Goal: Information Seeking & Learning: Check status

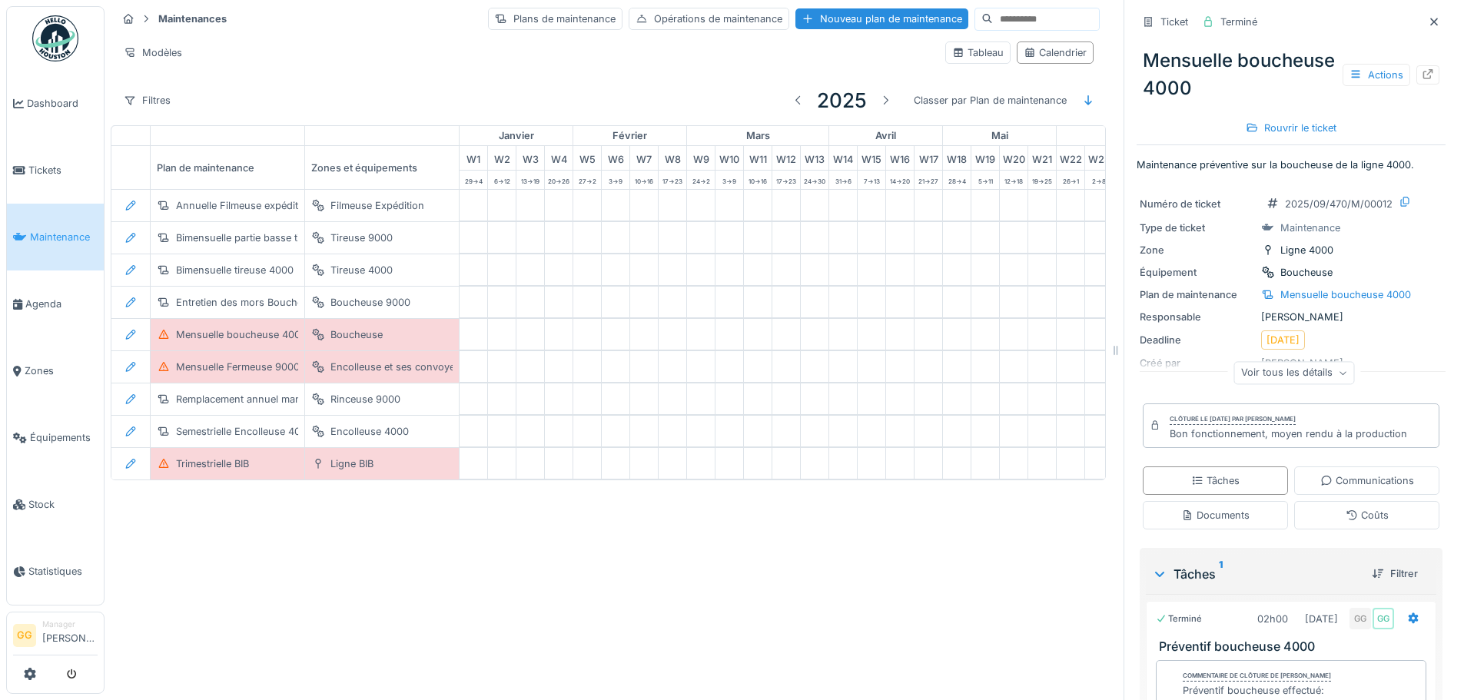
scroll to position [71, 0]
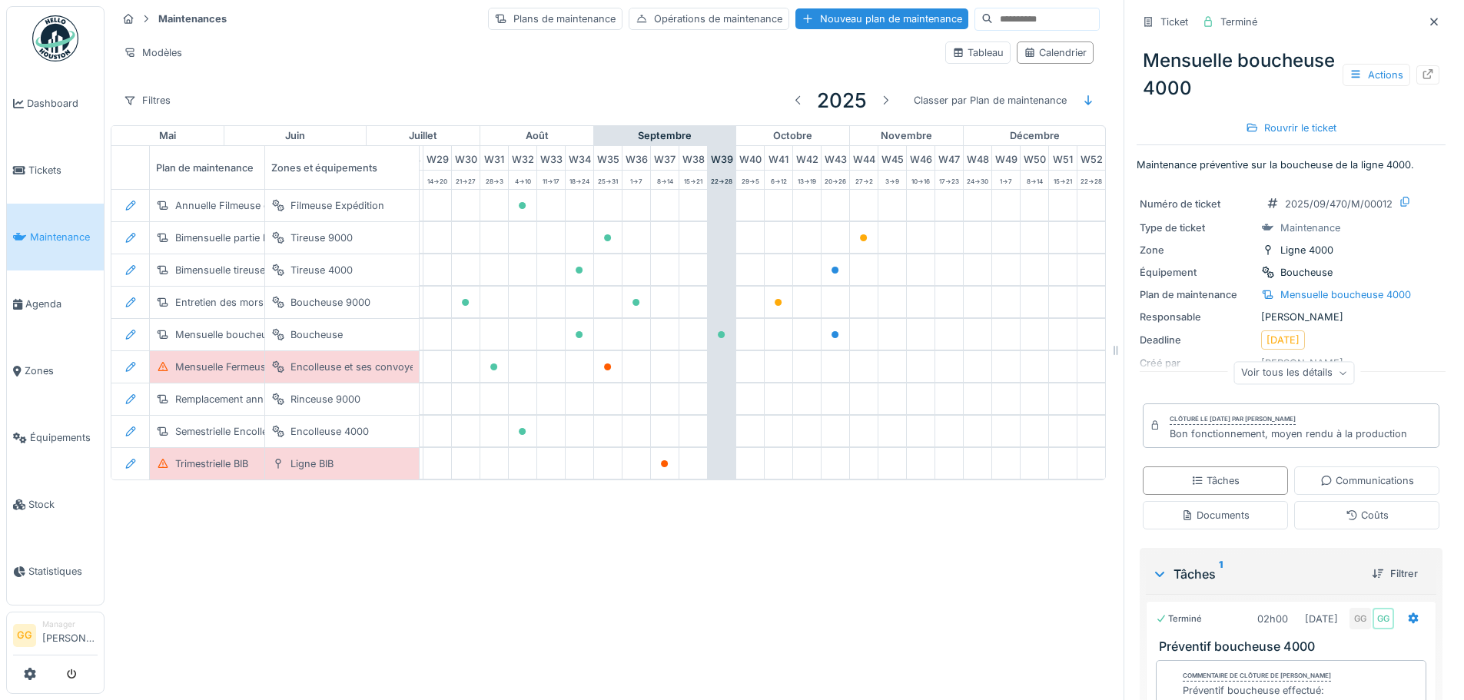
scroll to position [0, 867]
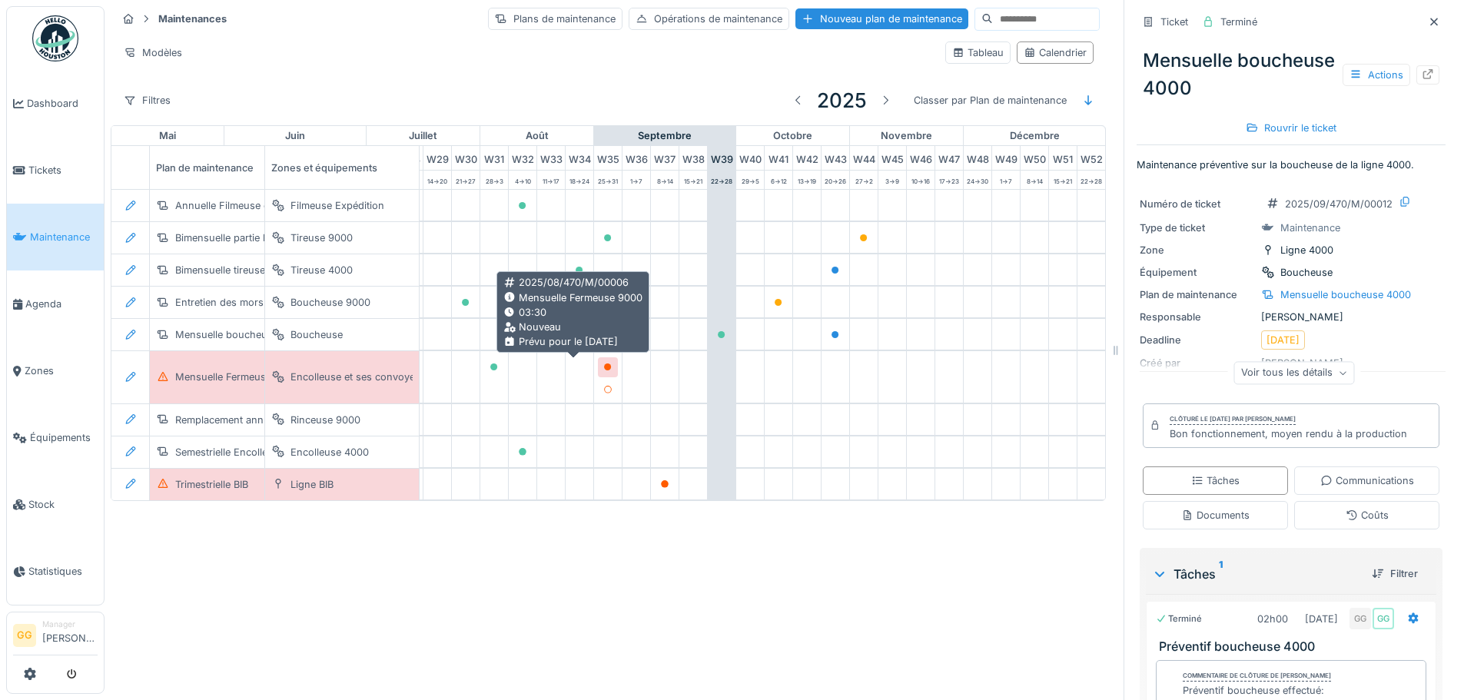
click at [604, 365] on icon at bounding box center [608, 368] width 8 height 8
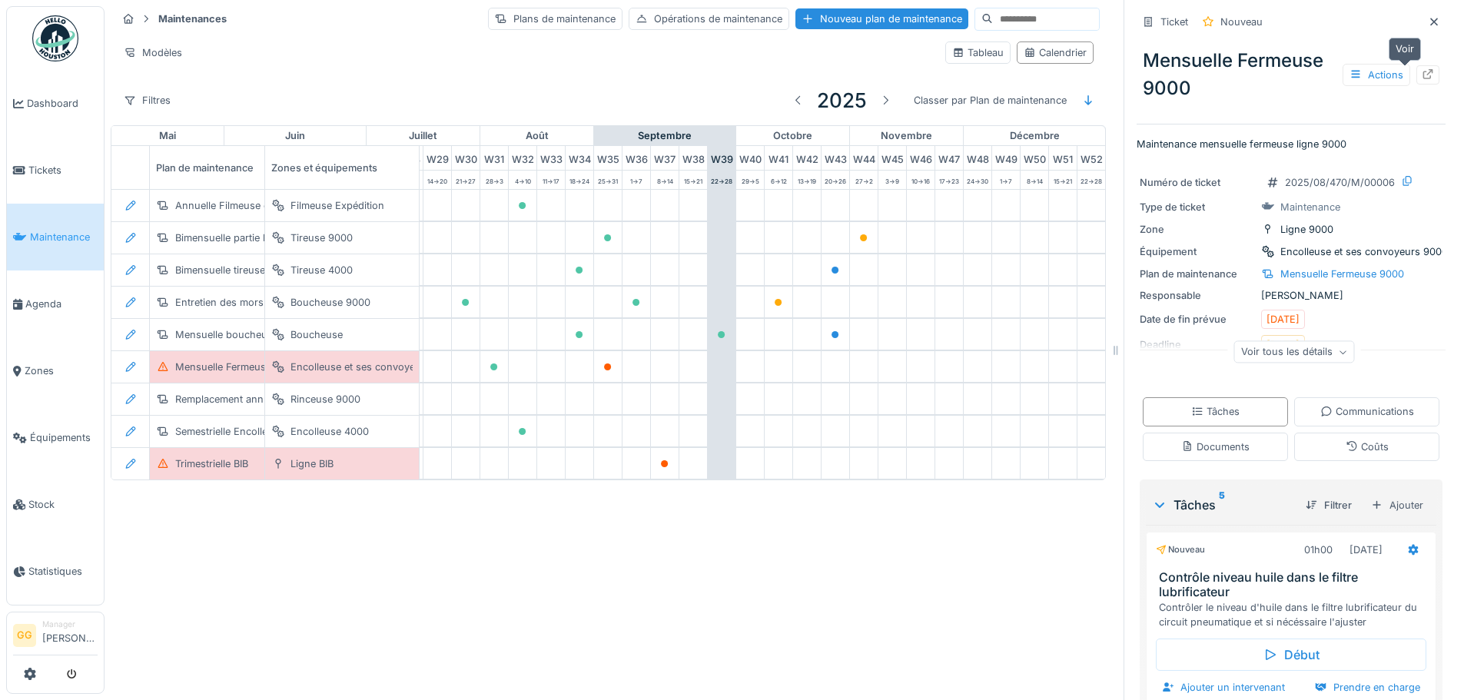
click at [1416, 76] on div at bounding box center [1427, 74] width 23 height 19
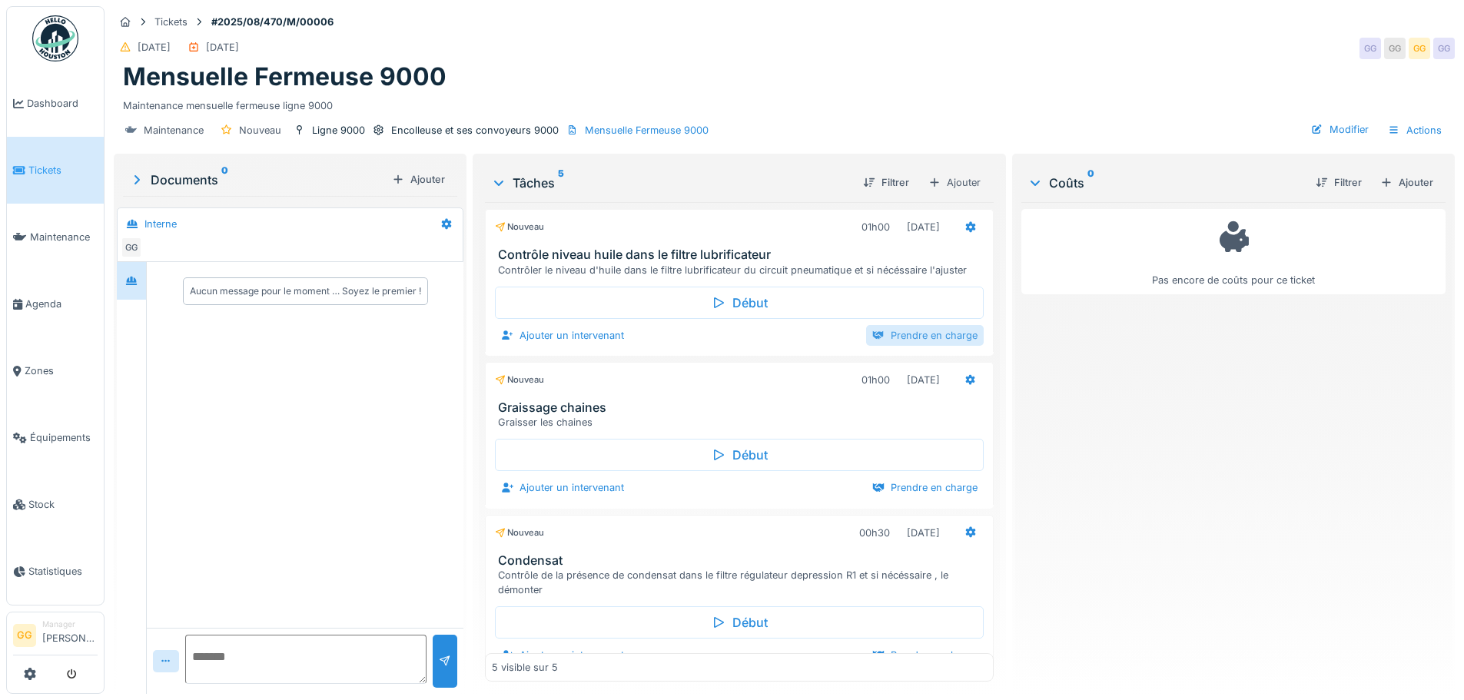
click at [882, 338] on div "Prendre en charge" at bounding box center [925, 335] width 118 height 21
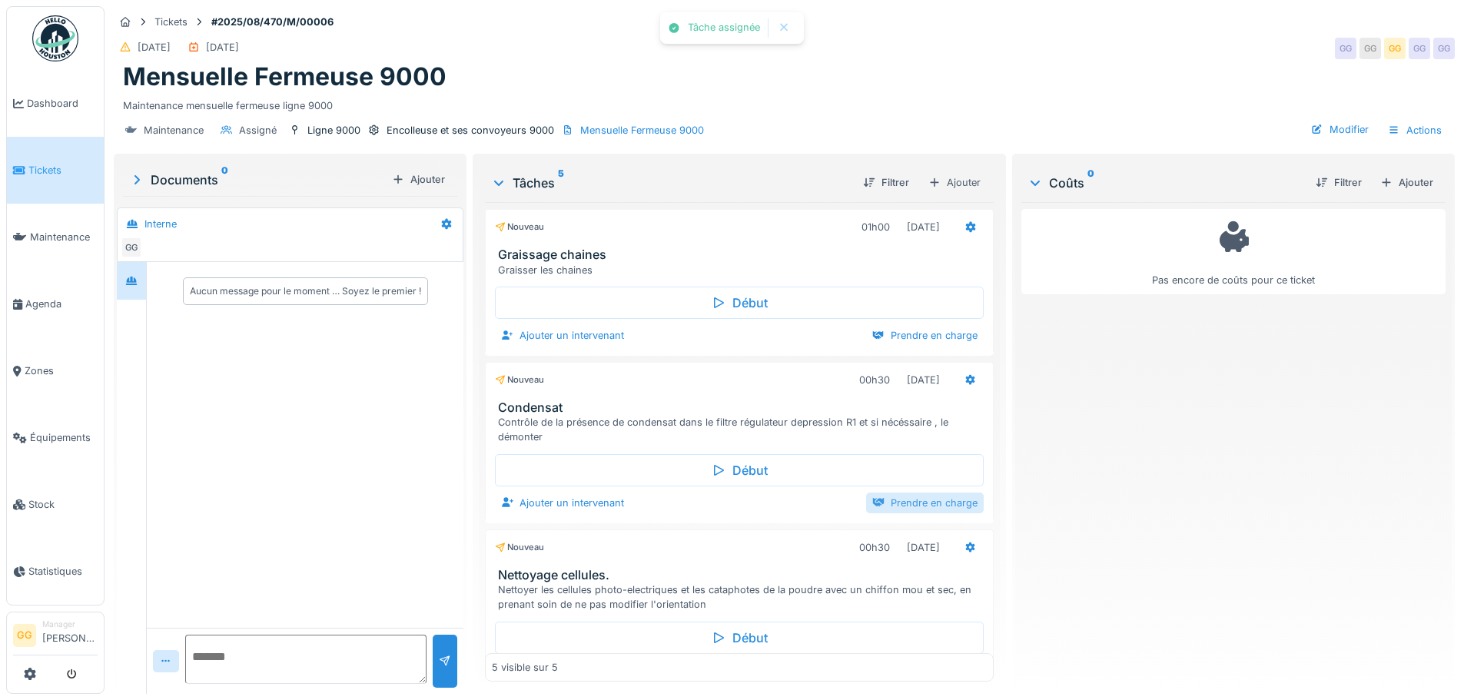
click at [927, 507] on div "Prendre en charge" at bounding box center [925, 503] width 118 height 21
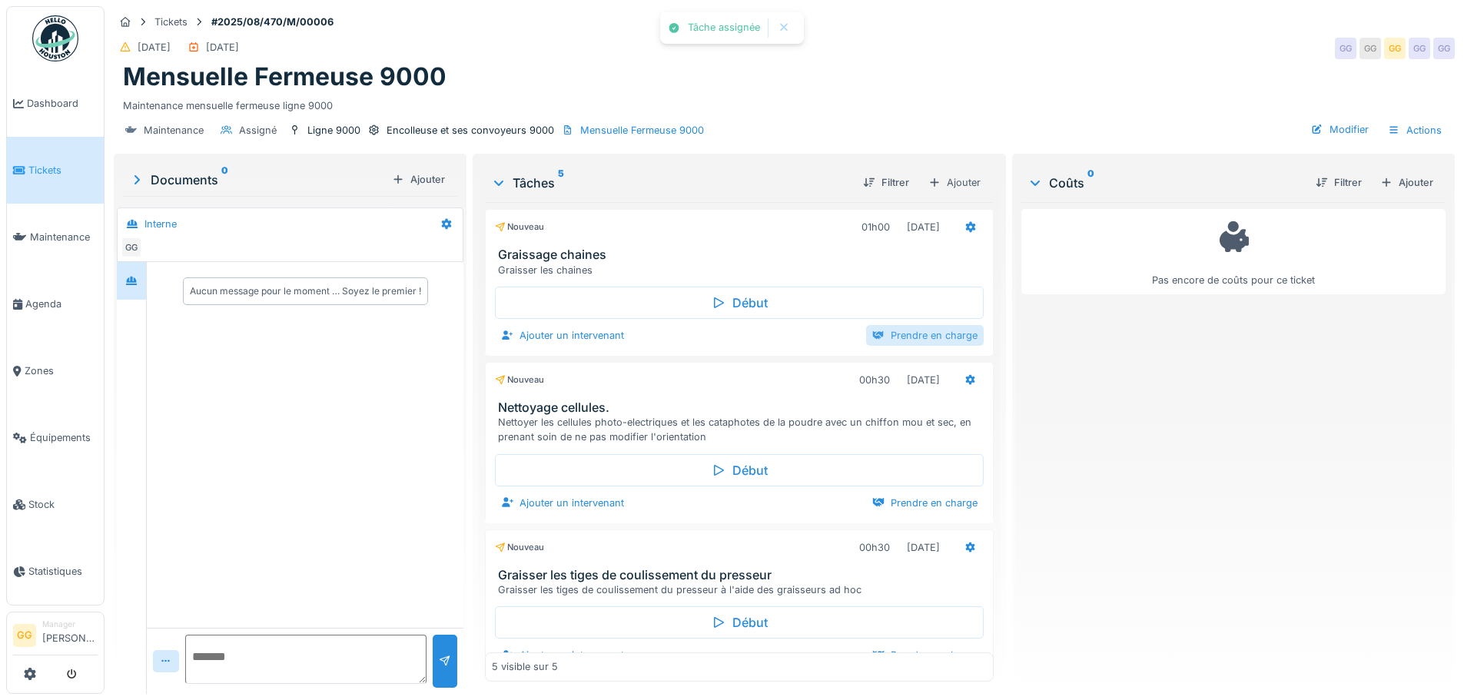
click at [915, 333] on div "Prendre en charge" at bounding box center [925, 335] width 118 height 21
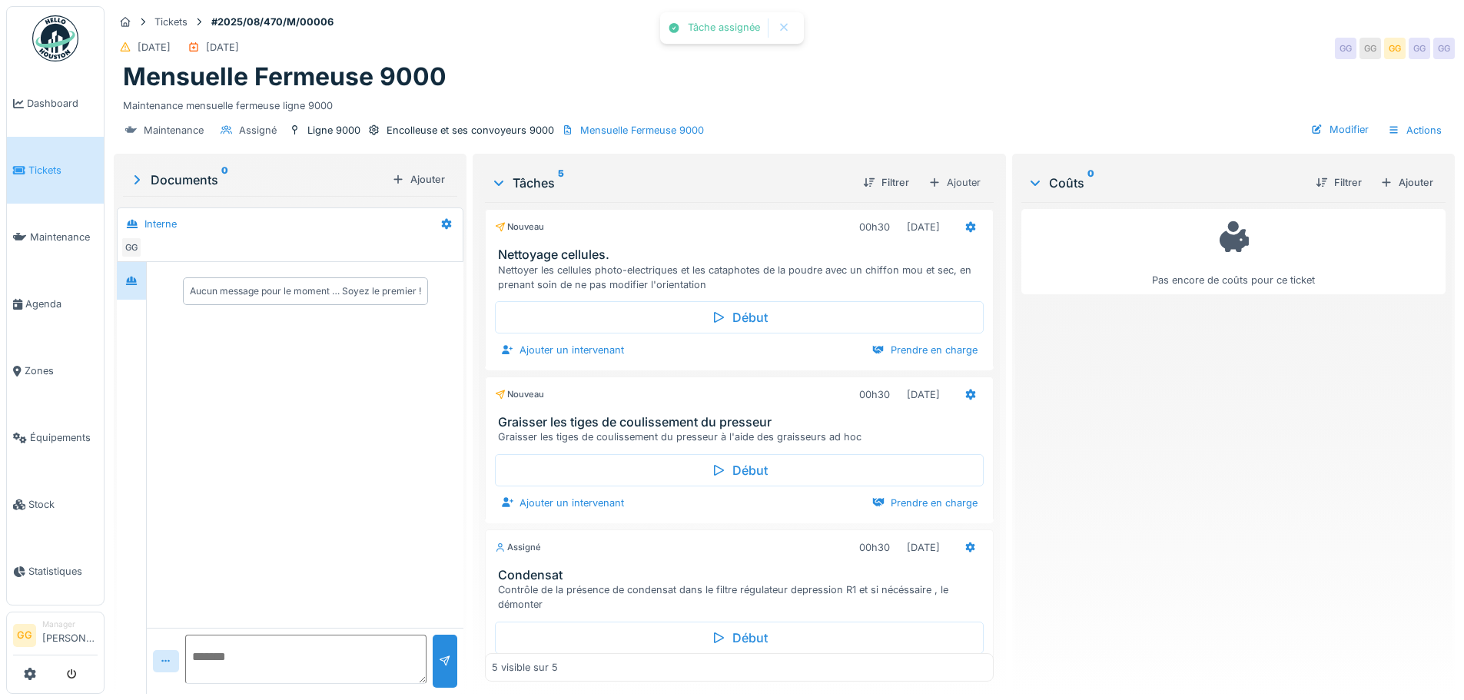
click at [924, 518] on div "Début Ajouter un intervenant Prendre en charge" at bounding box center [739, 482] width 508 height 75
click at [923, 506] on div "Prendre en charge" at bounding box center [925, 503] width 118 height 21
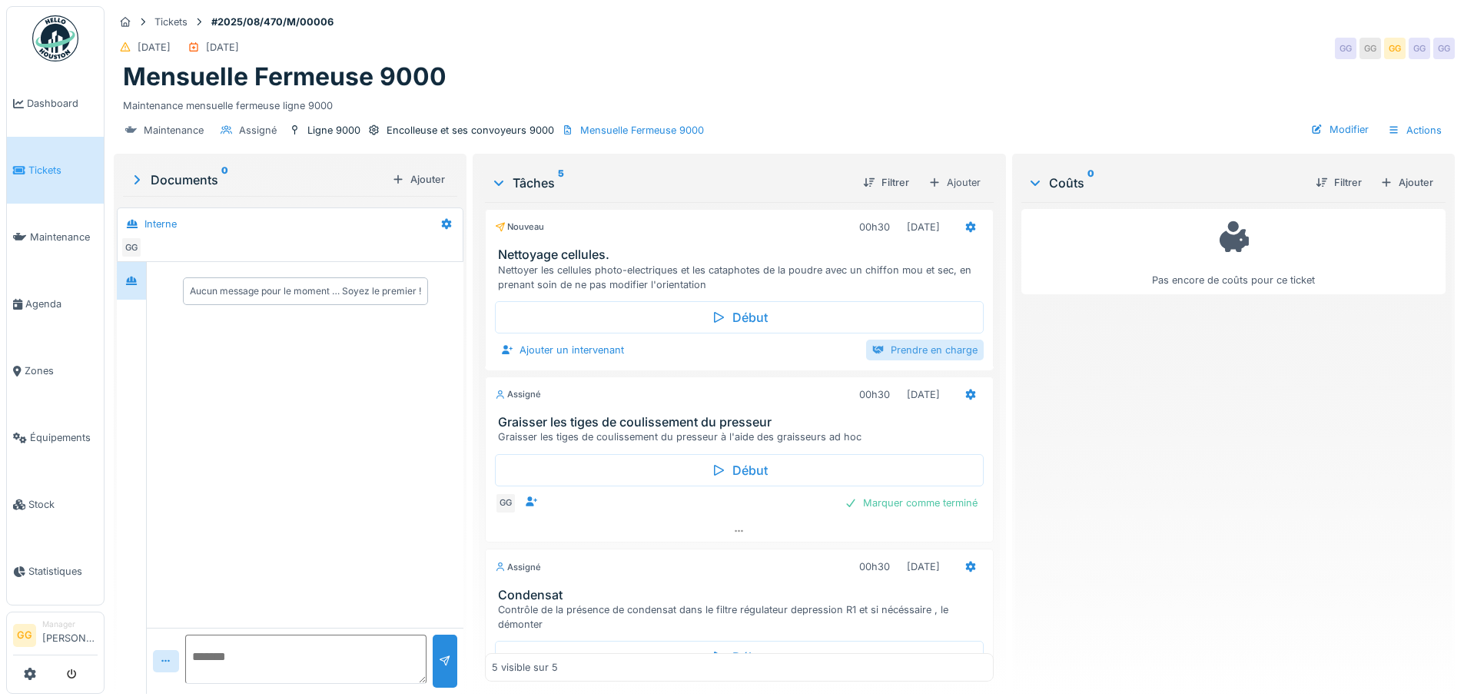
click at [908, 344] on div "Prendre en charge" at bounding box center [925, 350] width 118 height 21
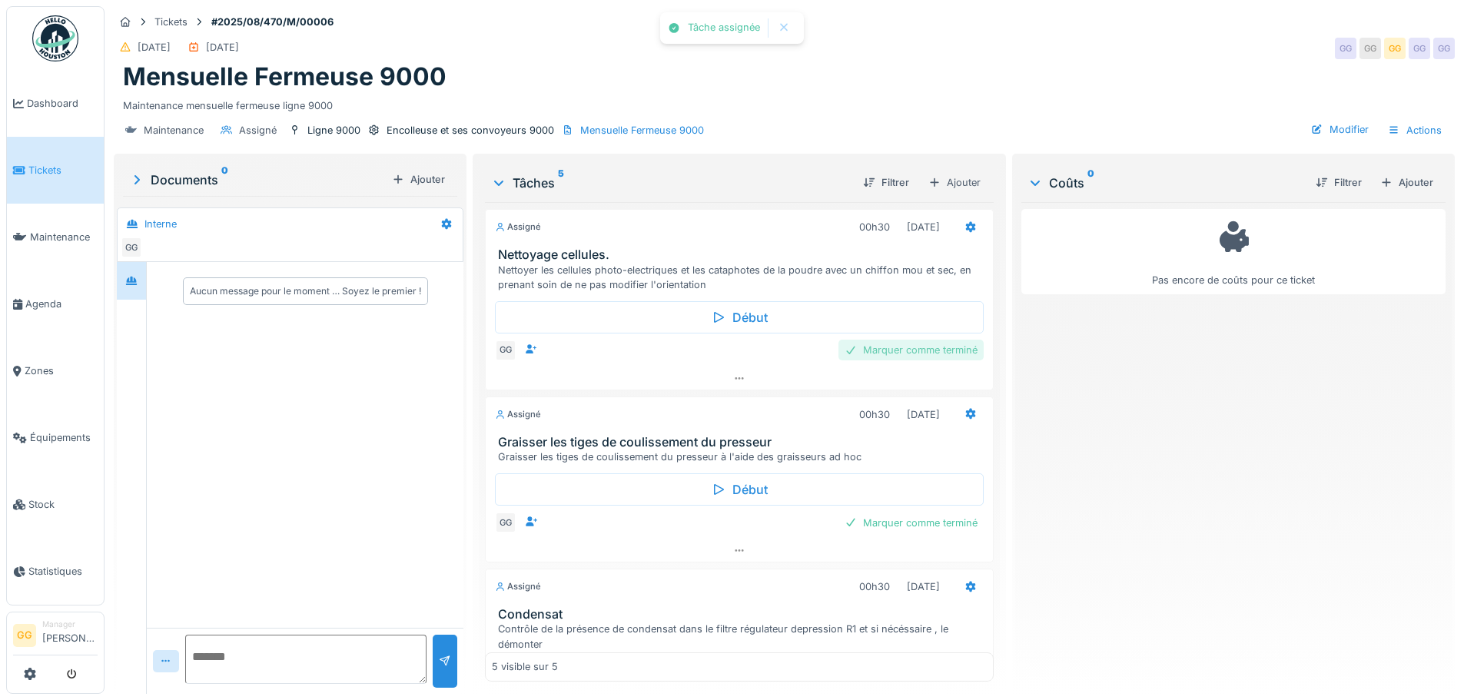
click at [908, 349] on div "Marquer comme terminé" at bounding box center [910, 350] width 145 height 21
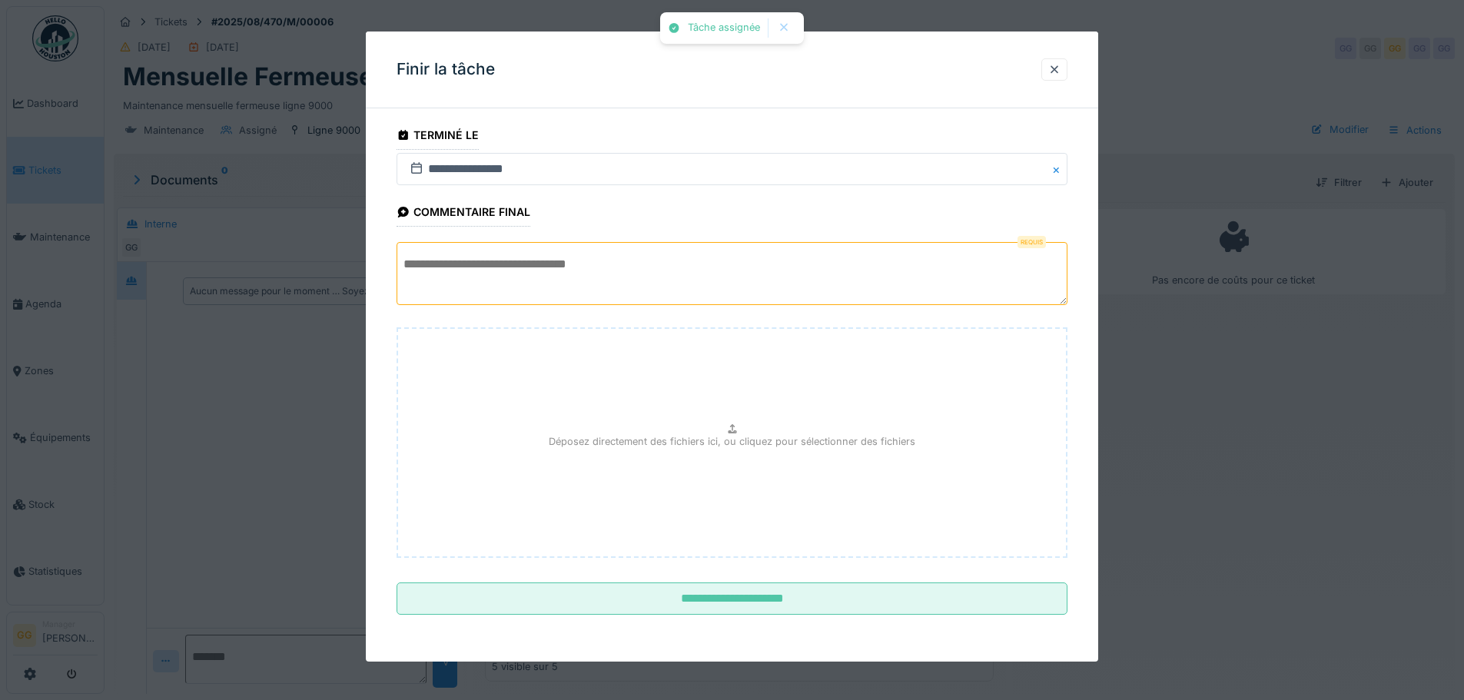
click at [599, 273] on textarea at bounding box center [732, 273] width 671 height 63
drag, startPoint x: 586, startPoint y: 272, endPoint x: 171, endPoint y: 214, distance: 419.0
click at [172, 214] on div "**********" at bounding box center [785, 350] width 1360 height 700
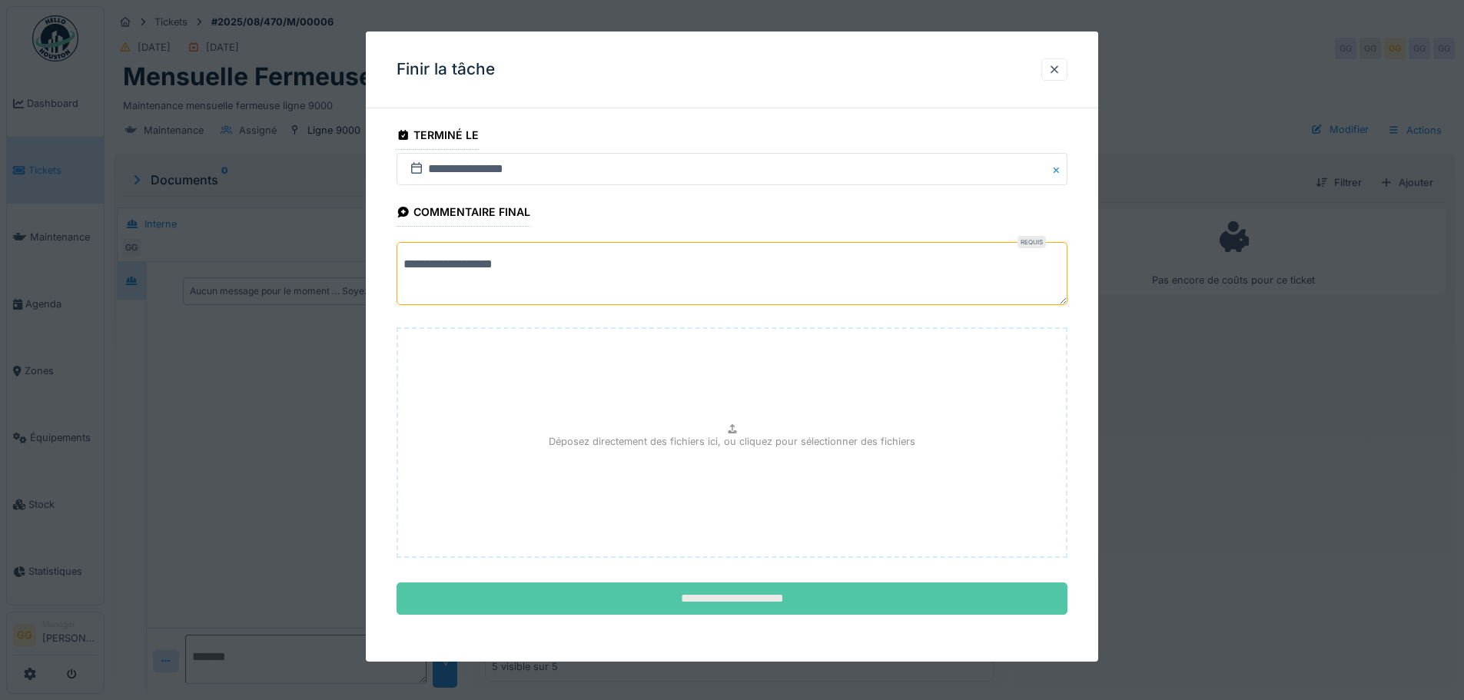
type textarea "**********"
click at [725, 606] on input "**********" at bounding box center [732, 599] width 671 height 32
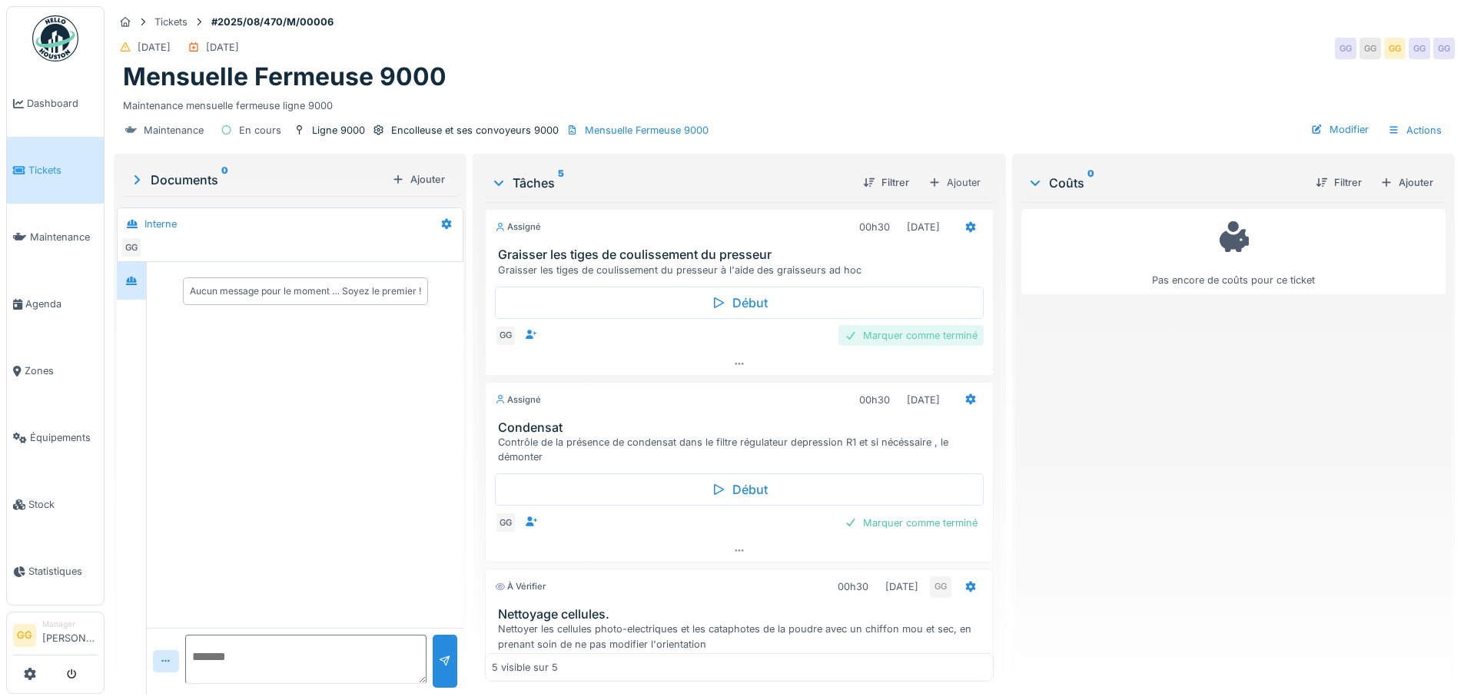
click at [907, 334] on div "Marquer comme terminé" at bounding box center [910, 335] width 145 height 21
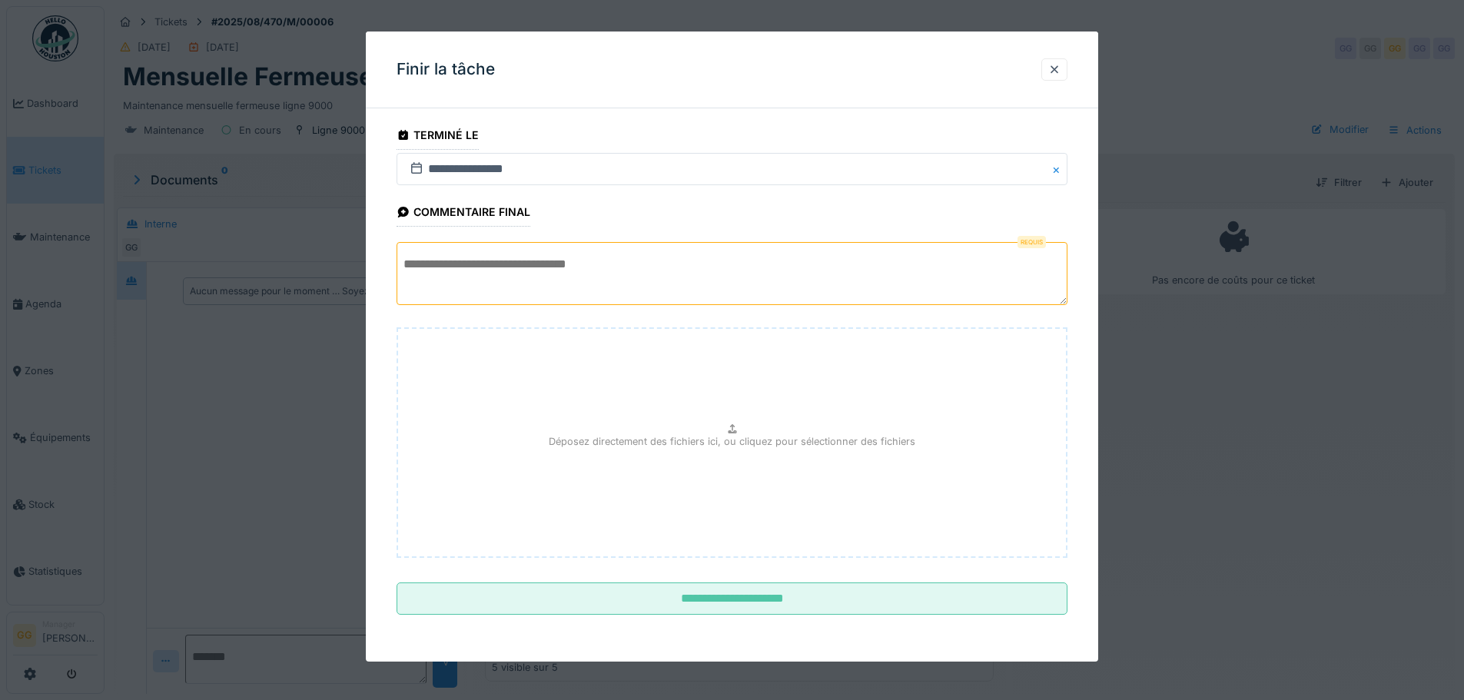
click at [536, 268] on textarea at bounding box center [732, 273] width 671 height 63
paste textarea "**********"
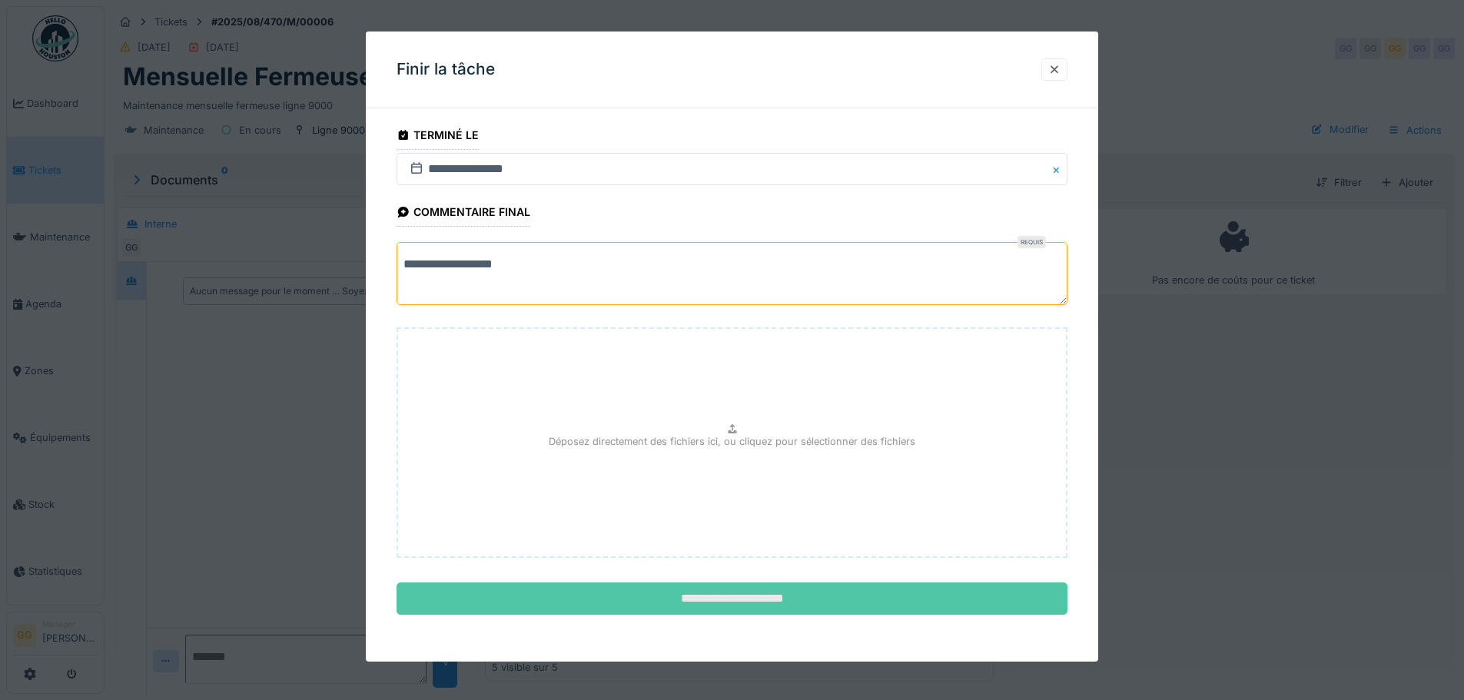
type textarea "**********"
click at [771, 592] on input "**********" at bounding box center [732, 599] width 671 height 32
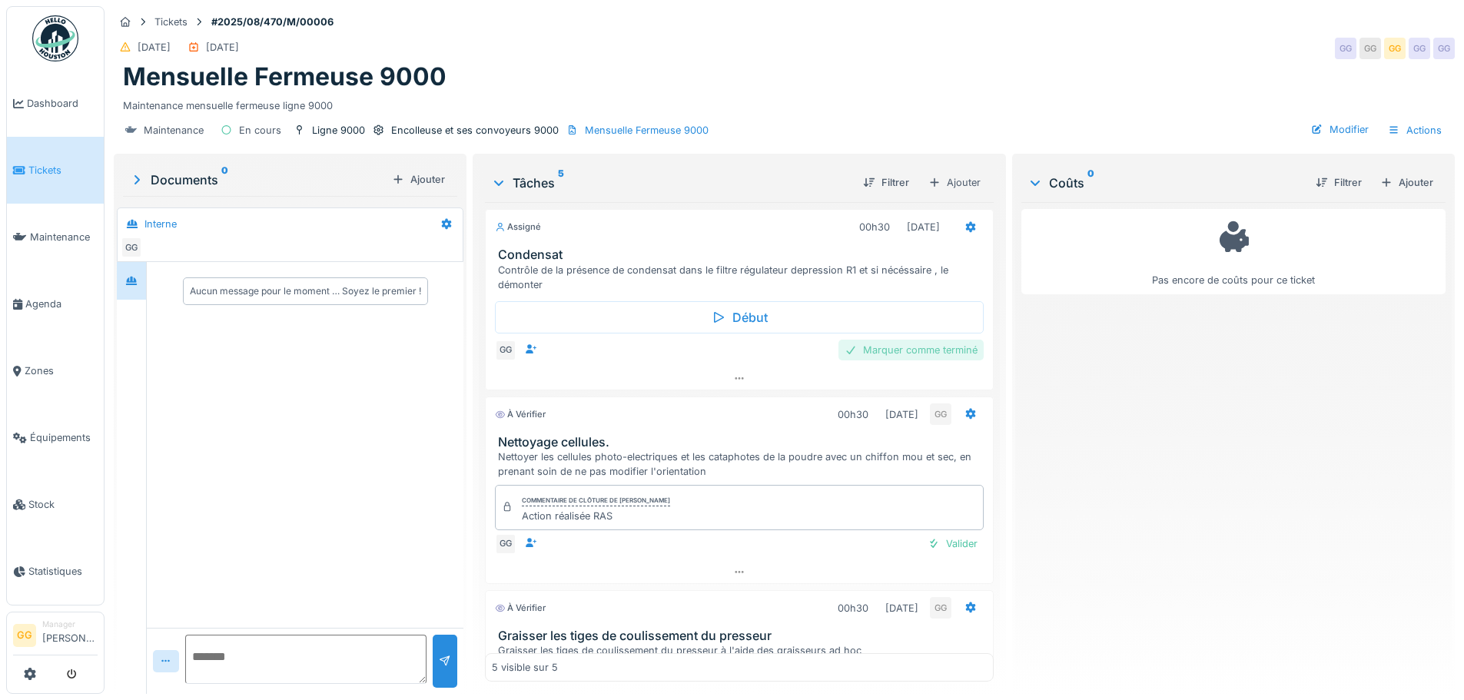
click at [923, 358] on div "Marquer comme terminé" at bounding box center [910, 350] width 145 height 21
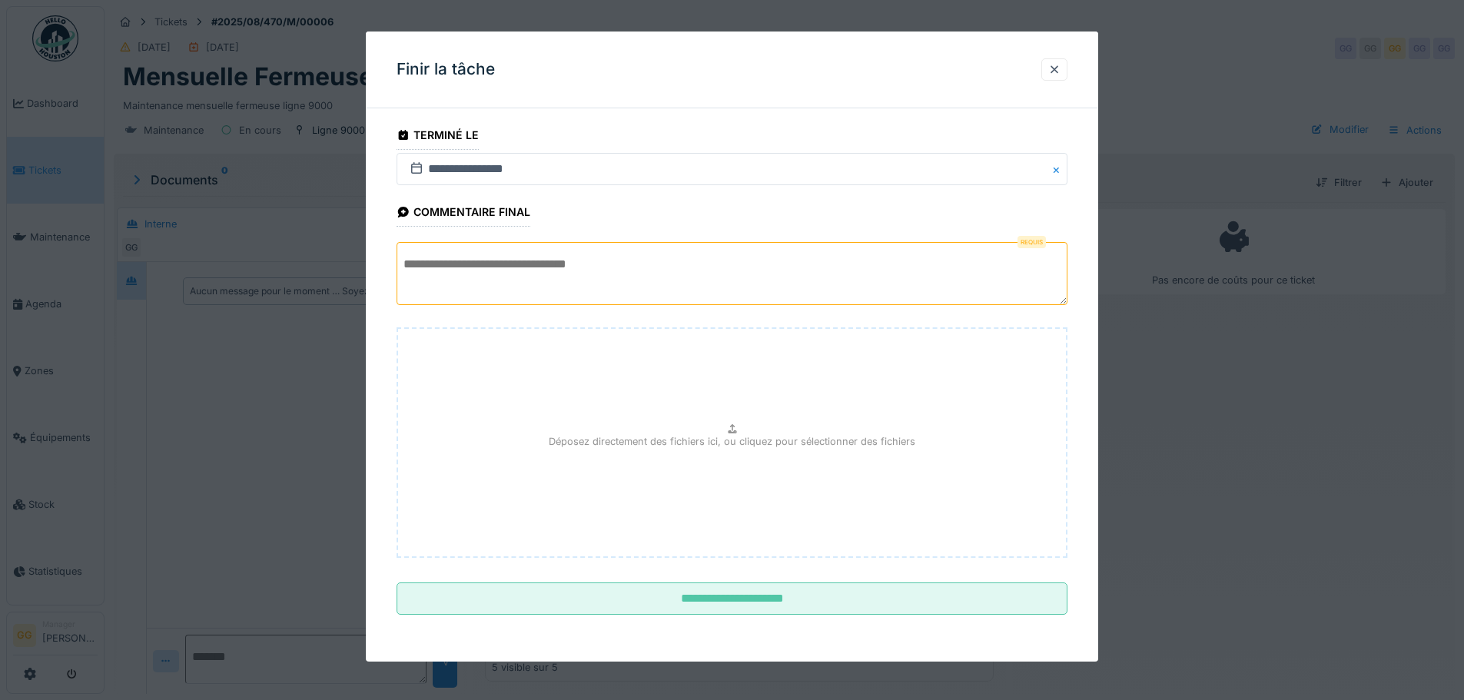
click at [526, 270] on textarea at bounding box center [732, 273] width 671 height 63
paste textarea "**********"
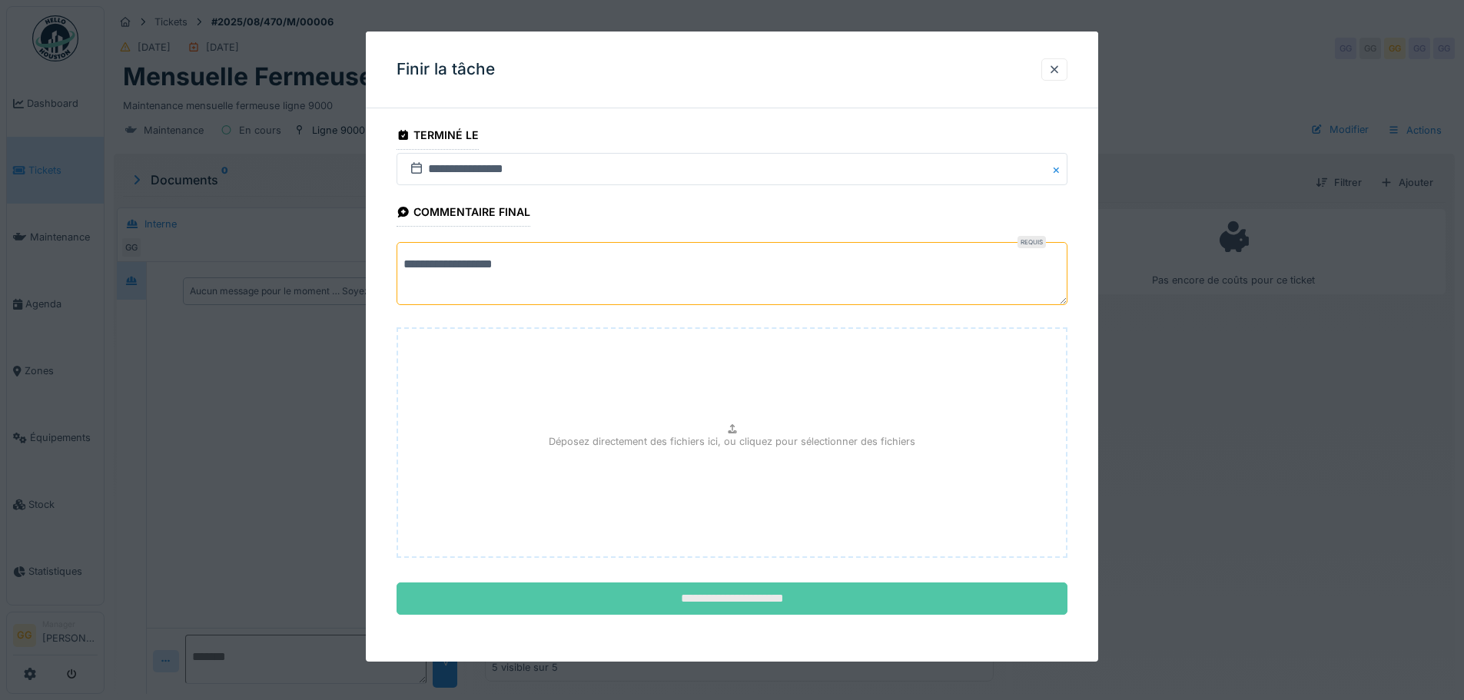
type textarea "**********"
click at [791, 605] on input "**********" at bounding box center [732, 599] width 671 height 32
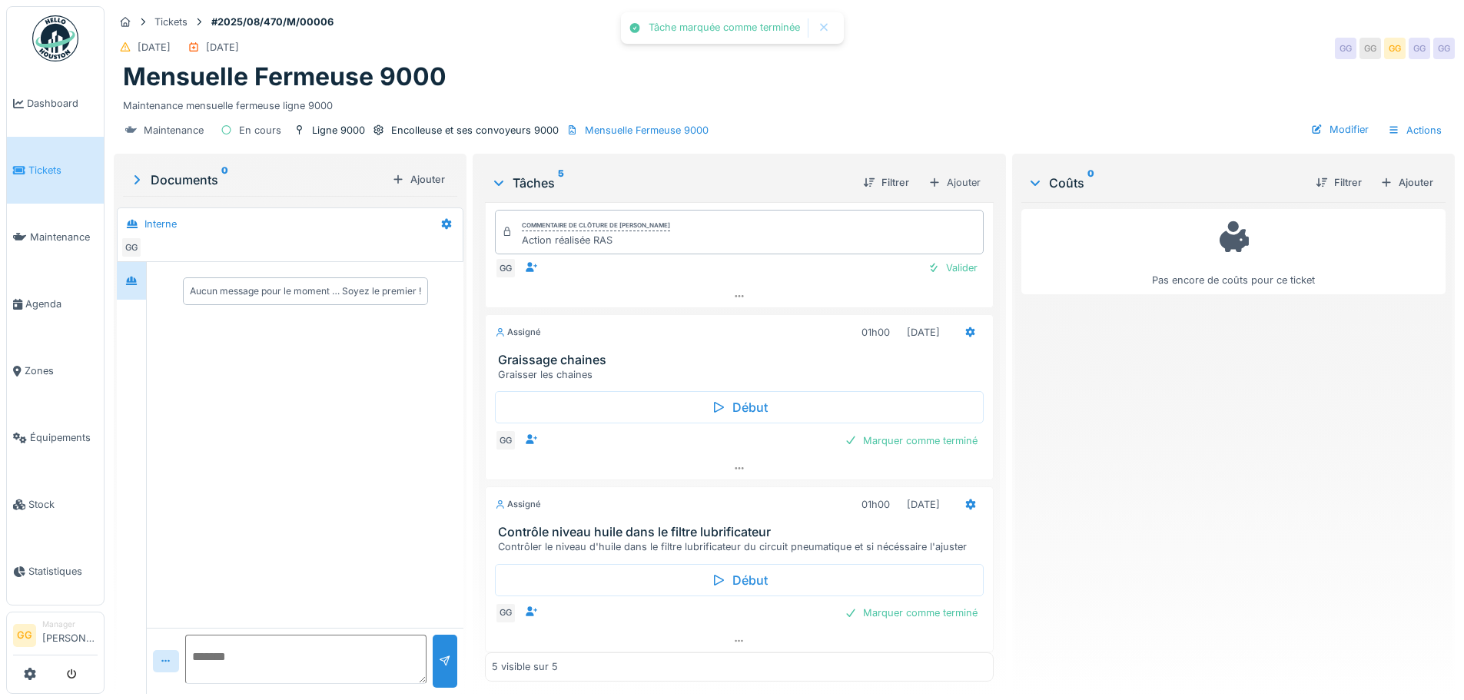
scroll to position [467, 0]
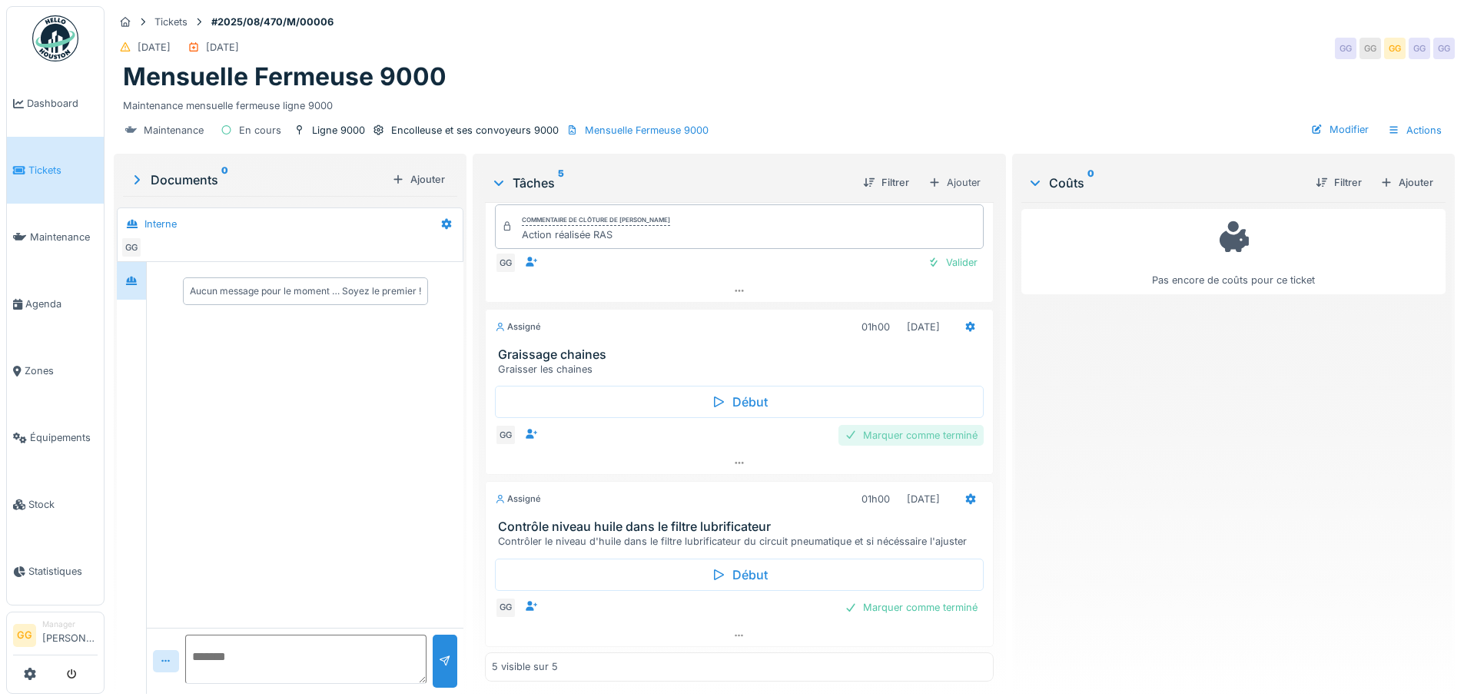
click at [870, 435] on div "Marquer comme terminé" at bounding box center [910, 435] width 145 height 21
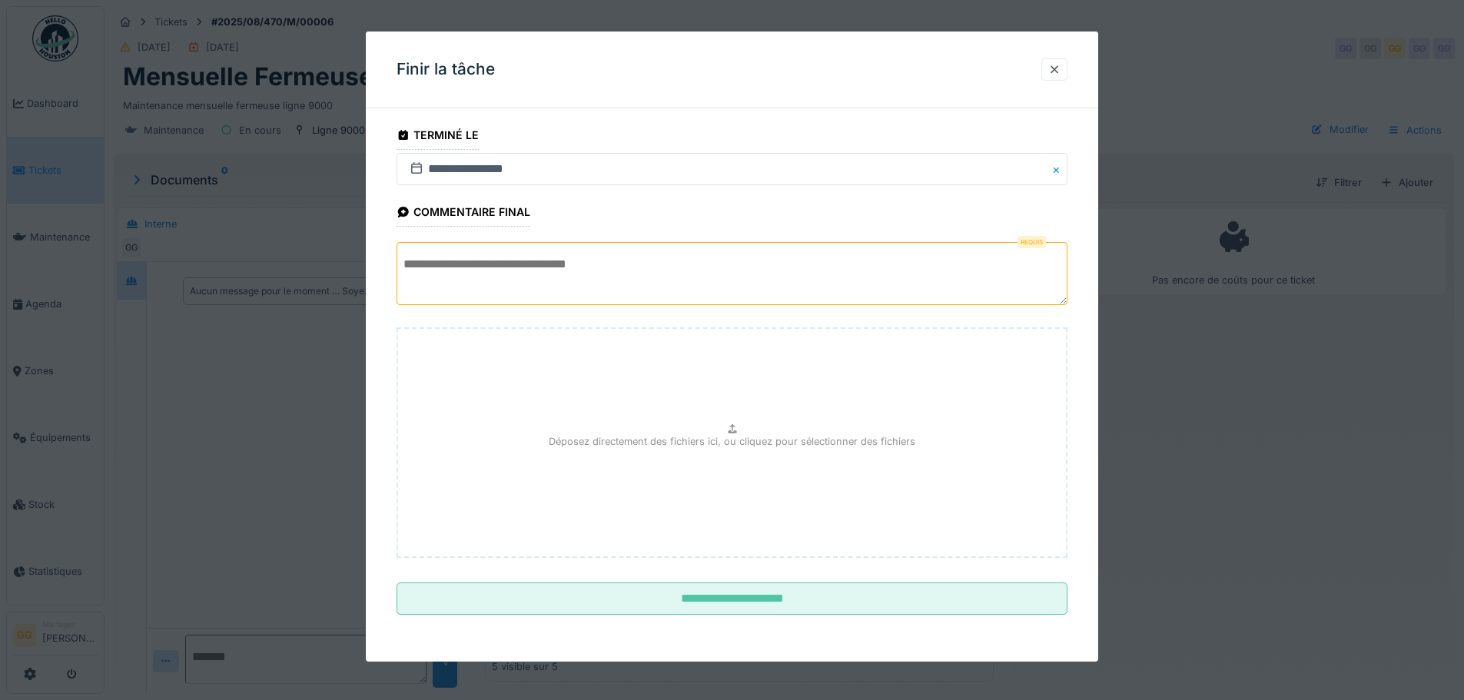
click at [498, 278] on textarea at bounding box center [732, 273] width 671 height 63
paste textarea "**********"
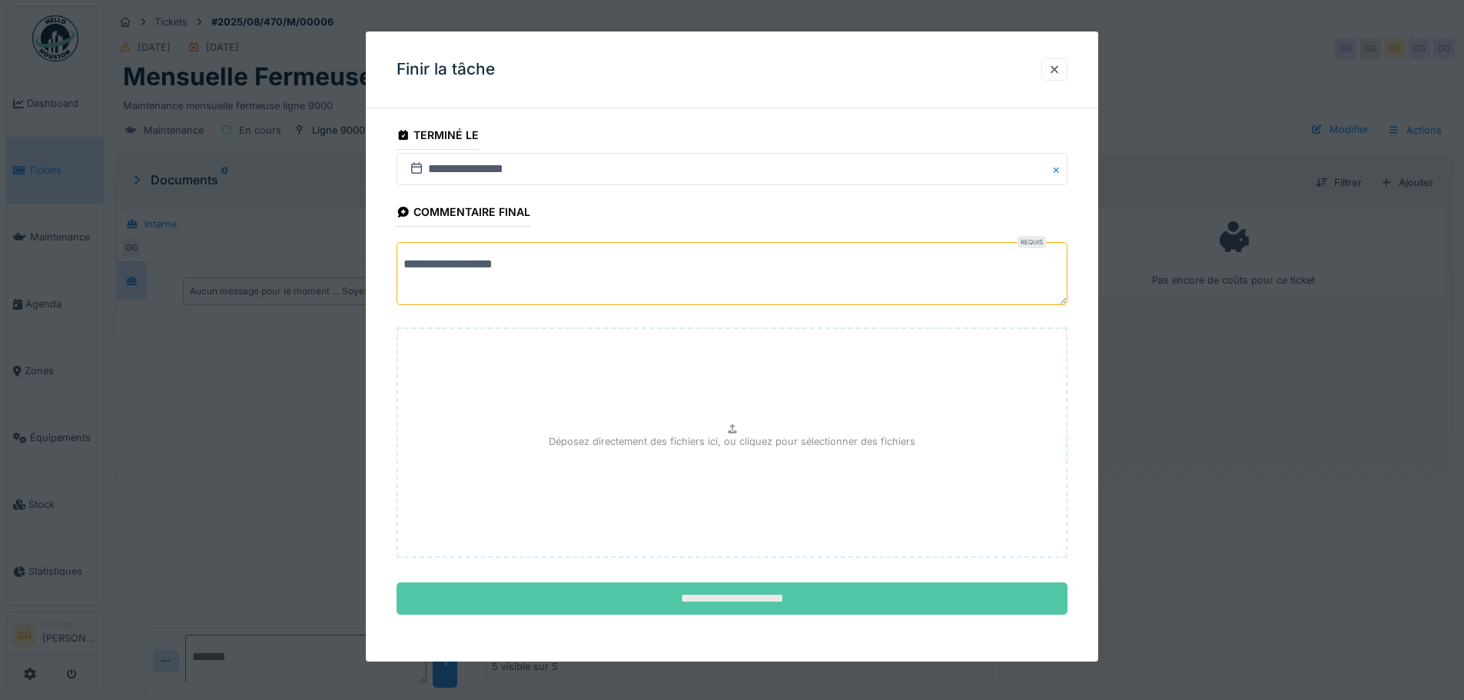
type textarea "**********"
click at [745, 600] on input "**********" at bounding box center [732, 599] width 671 height 32
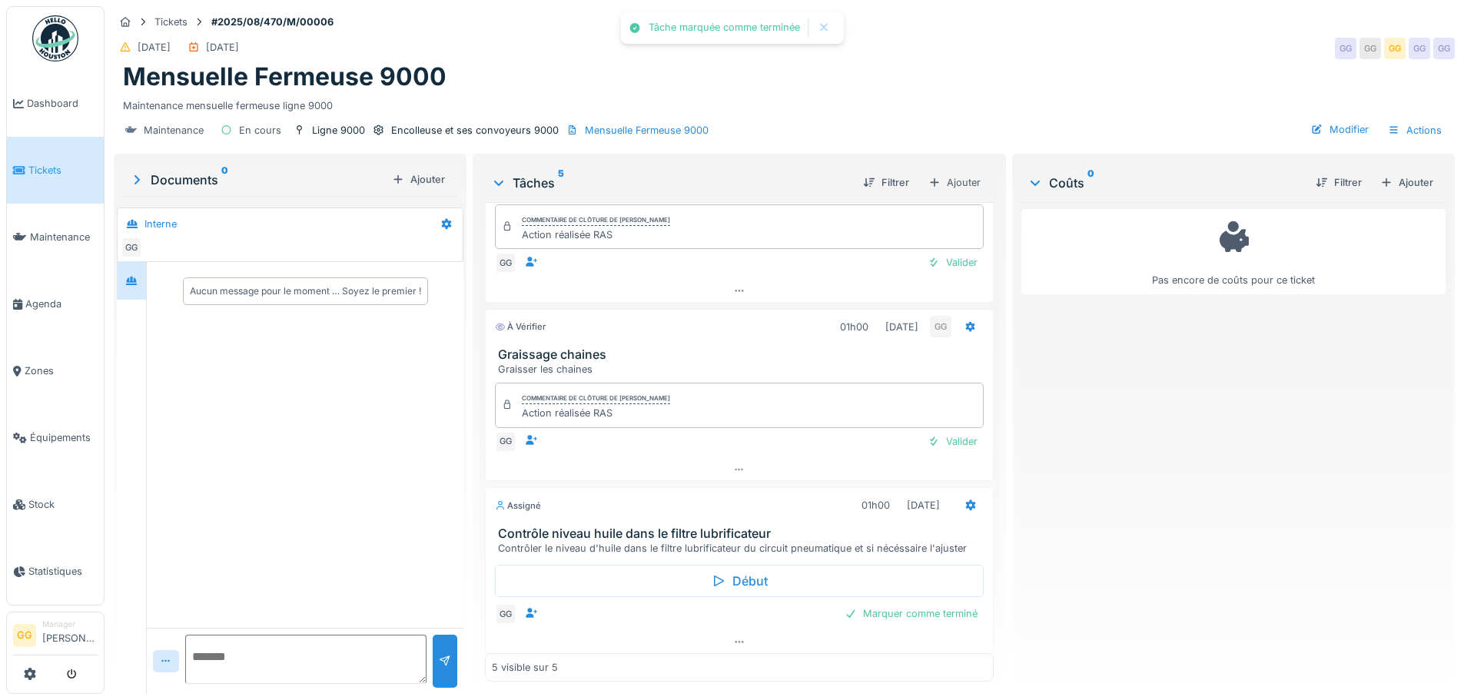
scroll to position [473, 0]
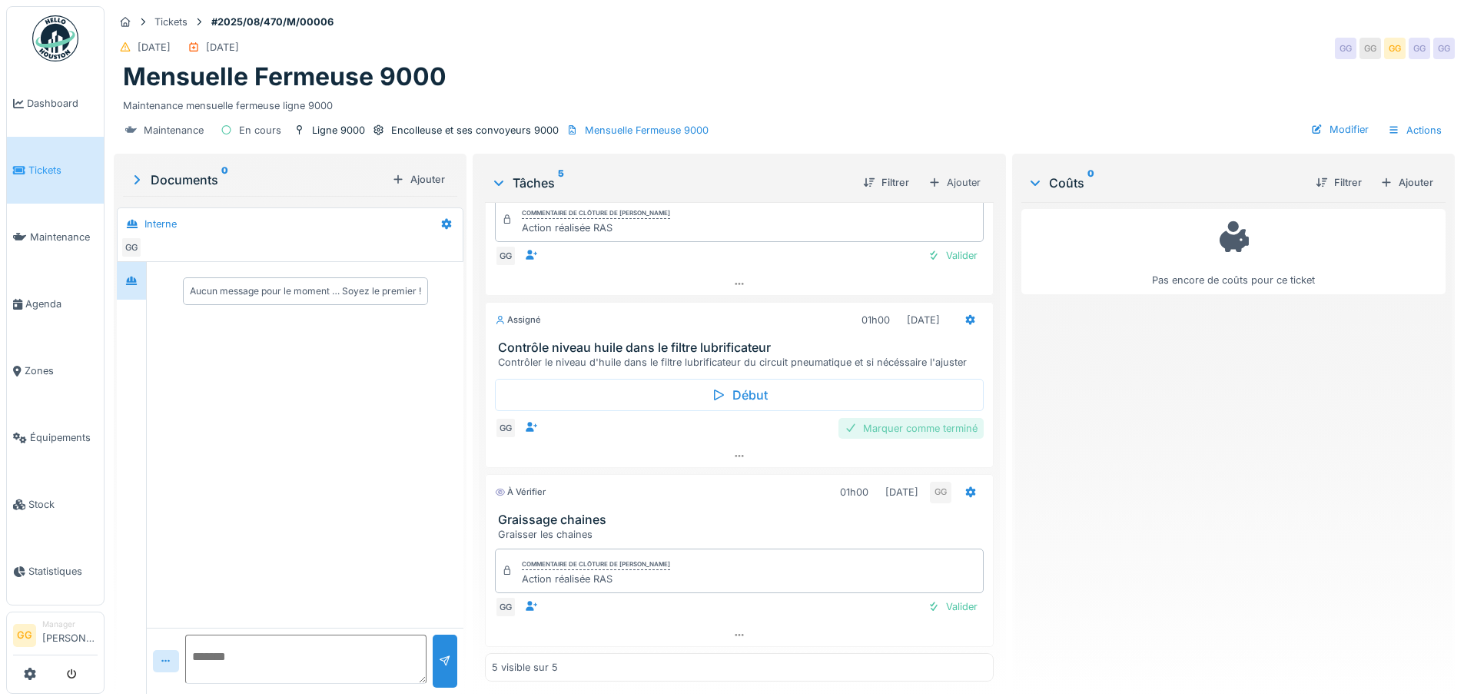
click at [925, 433] on div "Marquer comme terminé" at bounding box center [910, 428] width 145 height 21
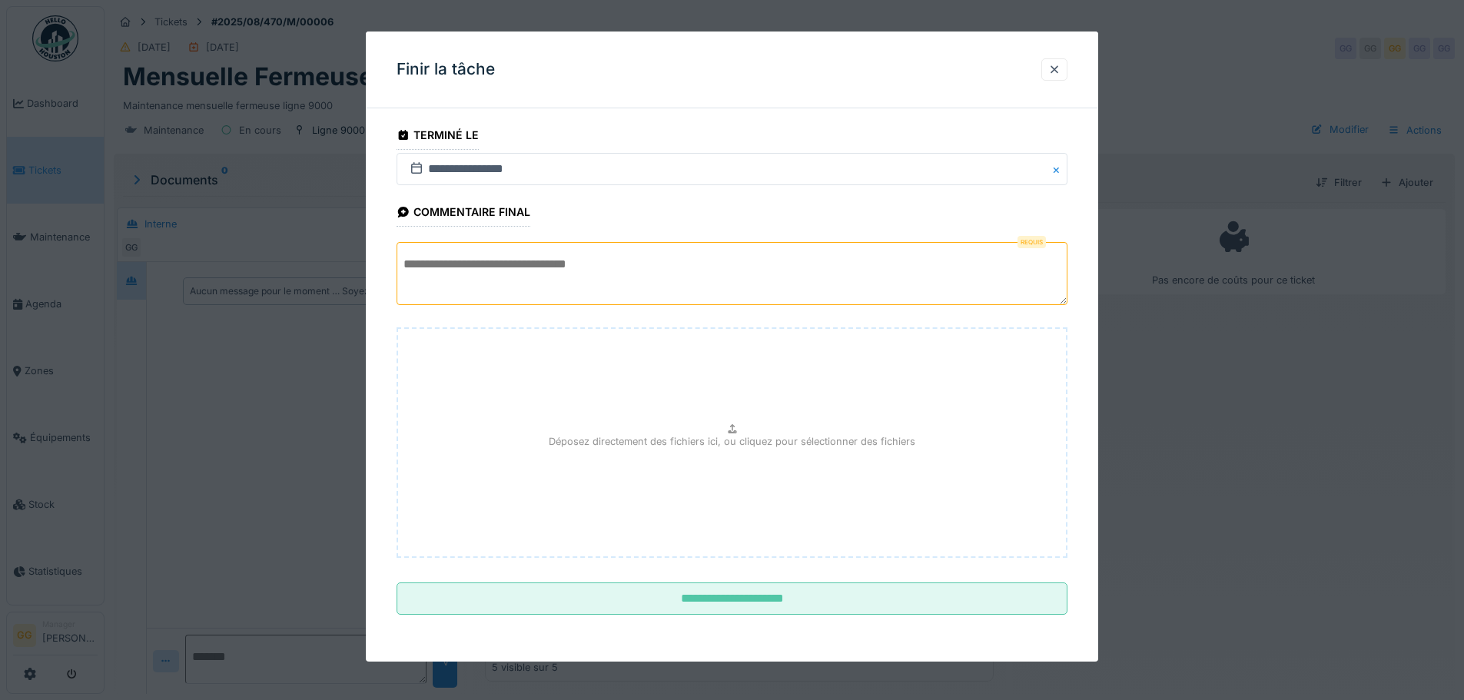
click at [551, 277] on textarea at bounding box center [732, 273] width 671 height 63
paste textarea "**********"
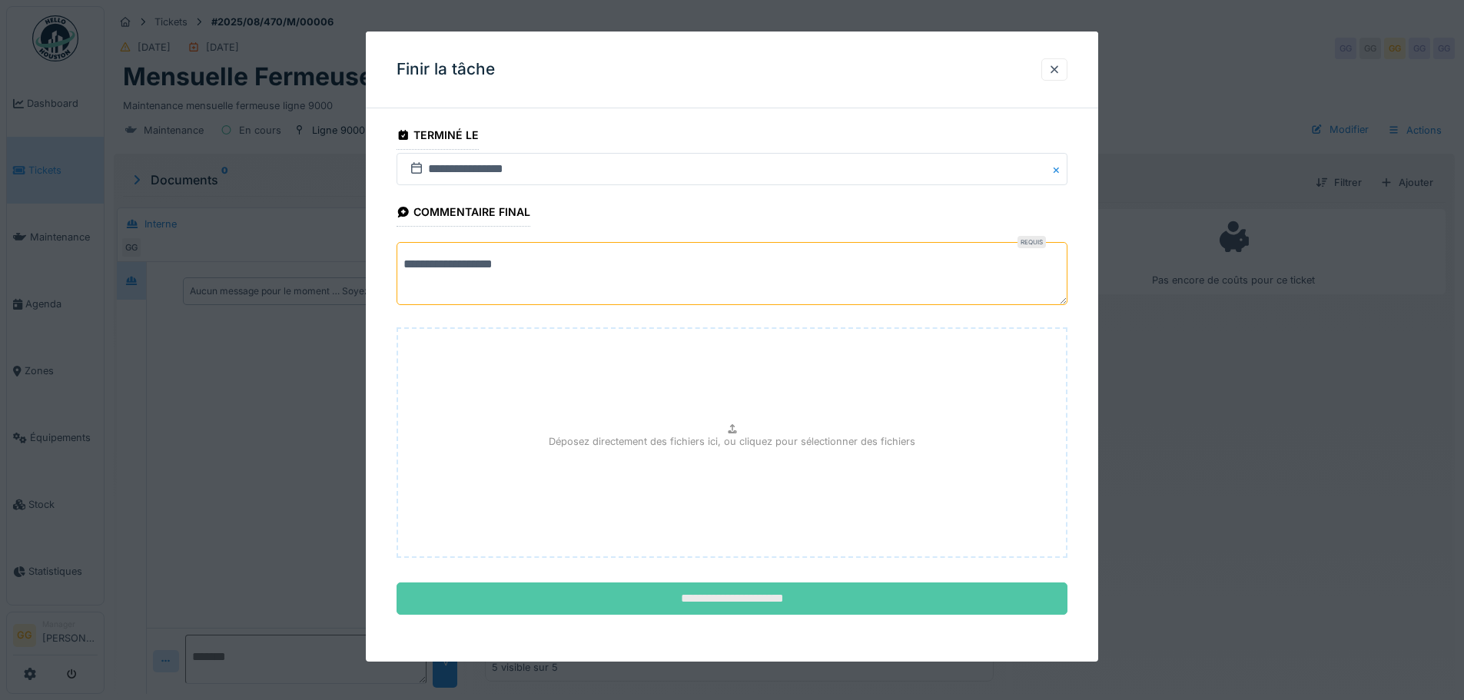
type textarea "**********"
click at [826, 583] on input "**********" at bounding box center [732, 599] width 671 height 32
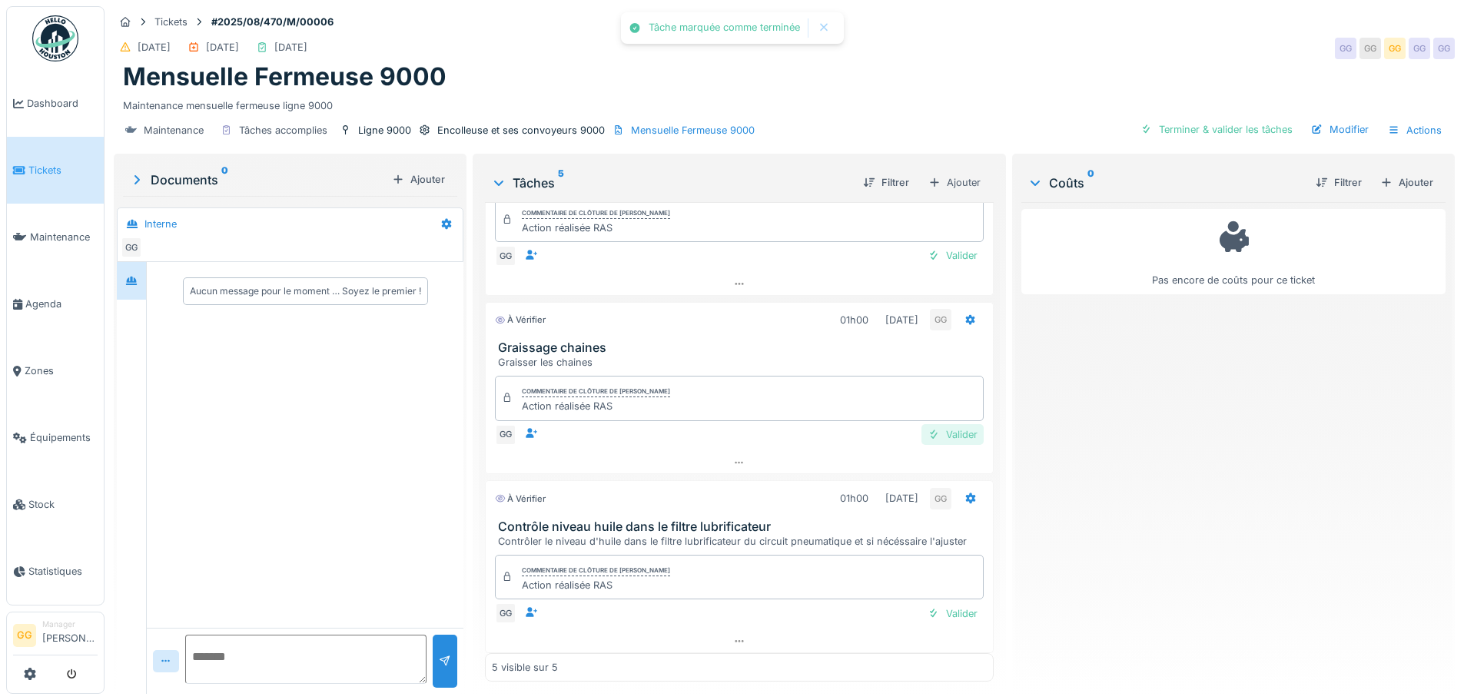
click at [942, 430] on div "Valider" at bounding box center [952, 434] width 62 height 21
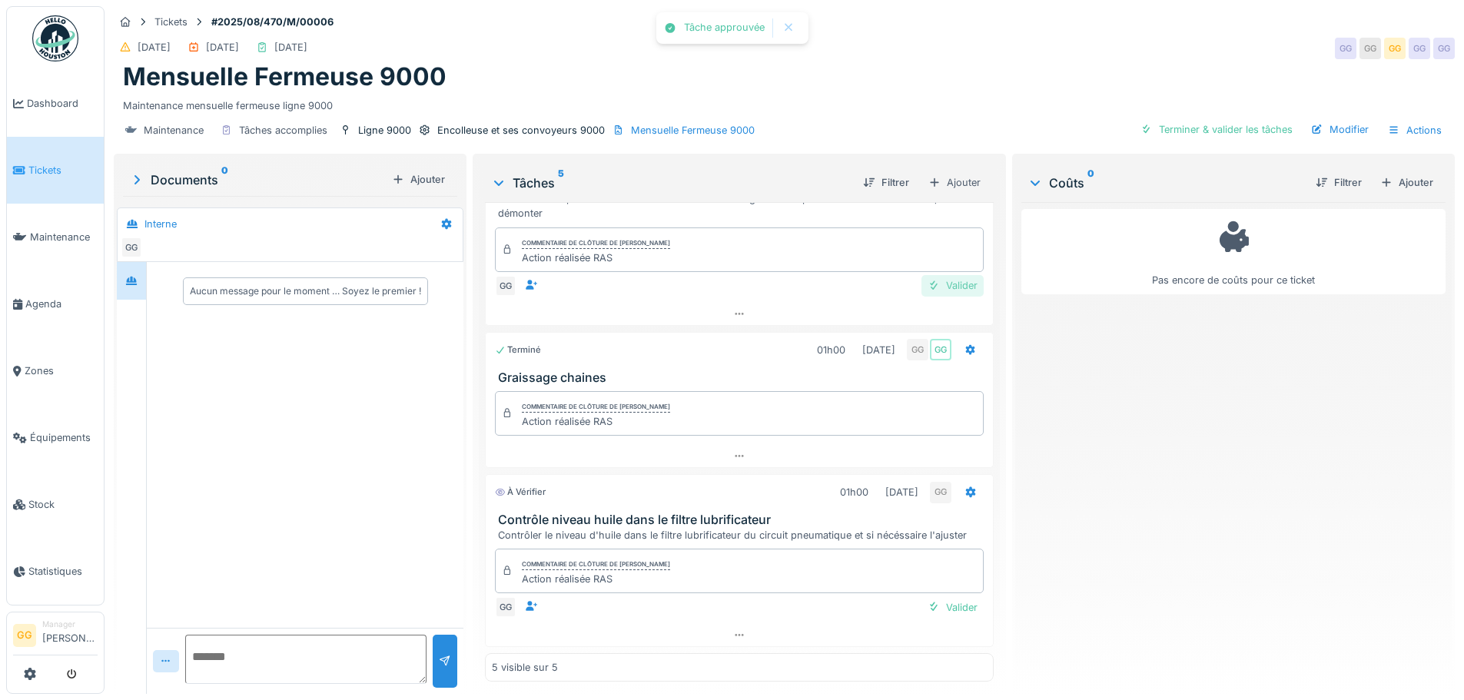
click at [945, 284] on div "Valider" at bounding box center [952, 285] width 62 height 21
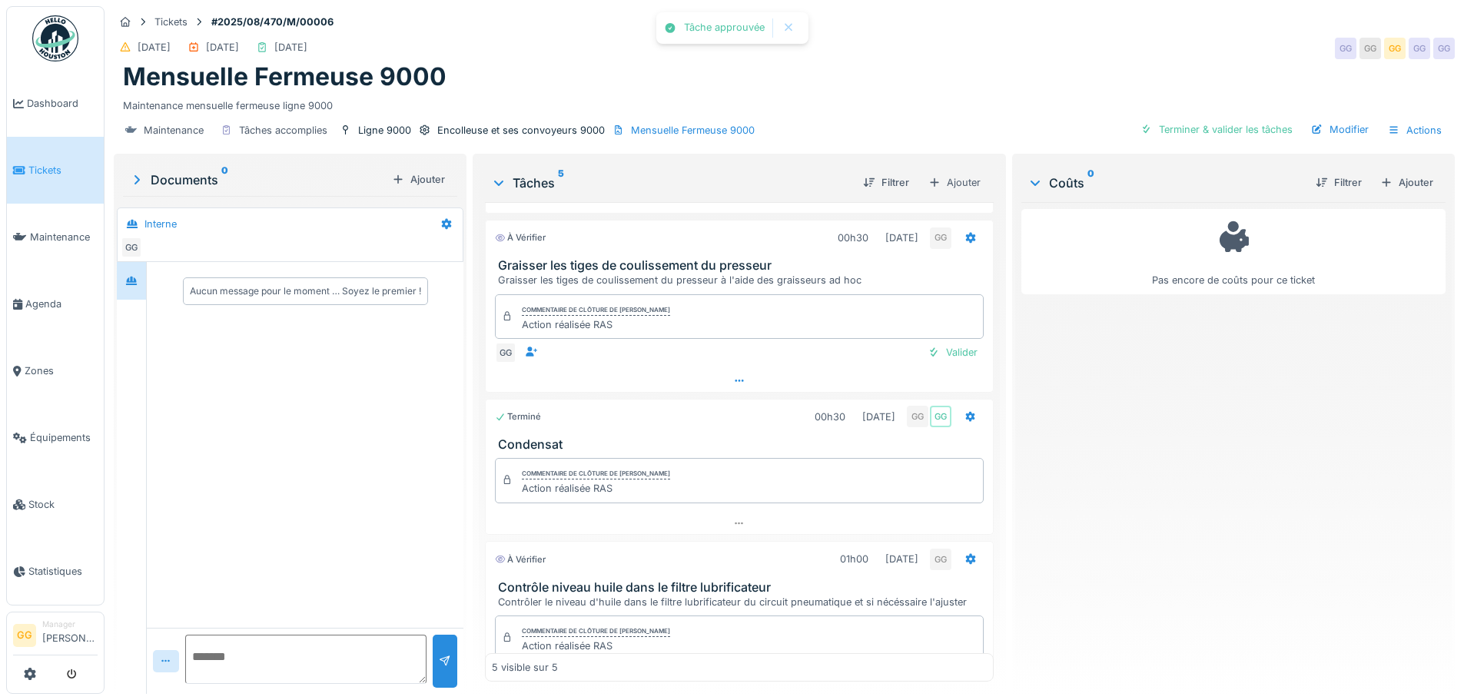
scroll to position [0, 0]
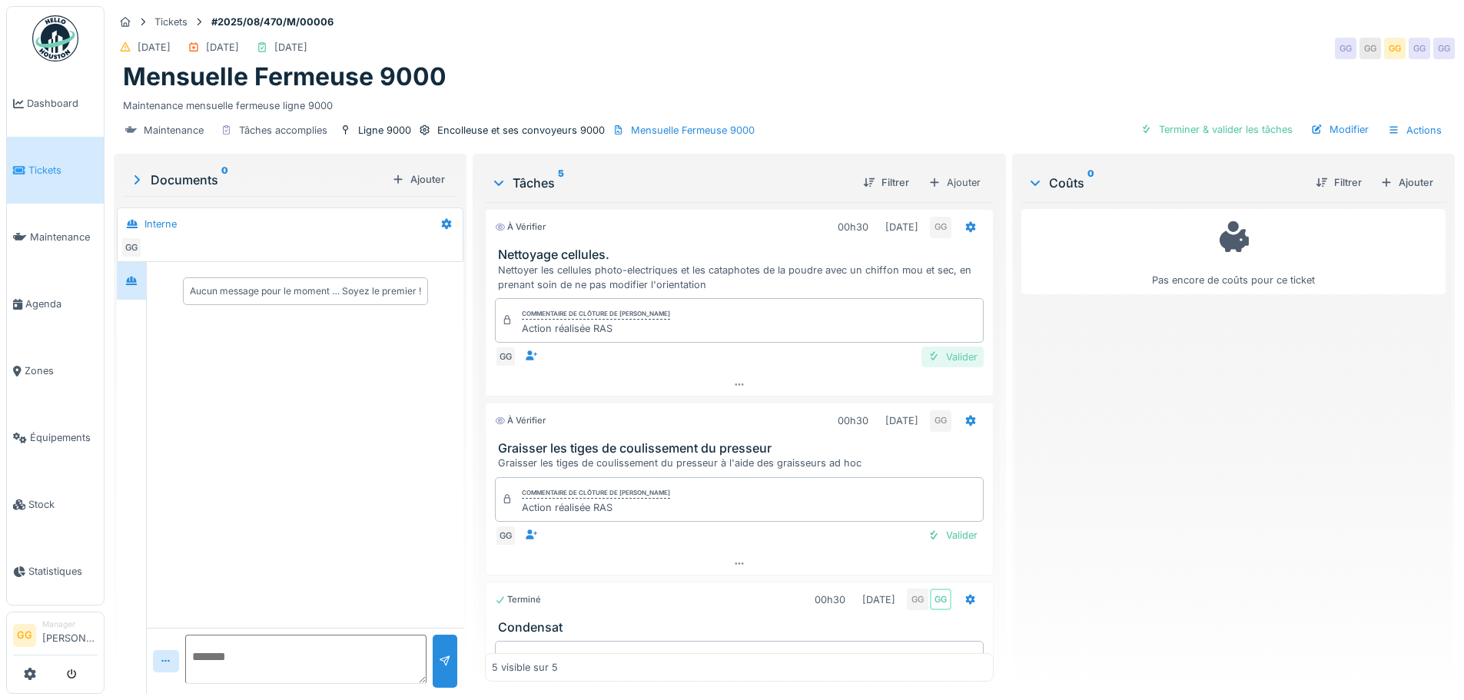
click at [950, 357] on div "Valider" at bounding box center [952, 357] width 62 height 21
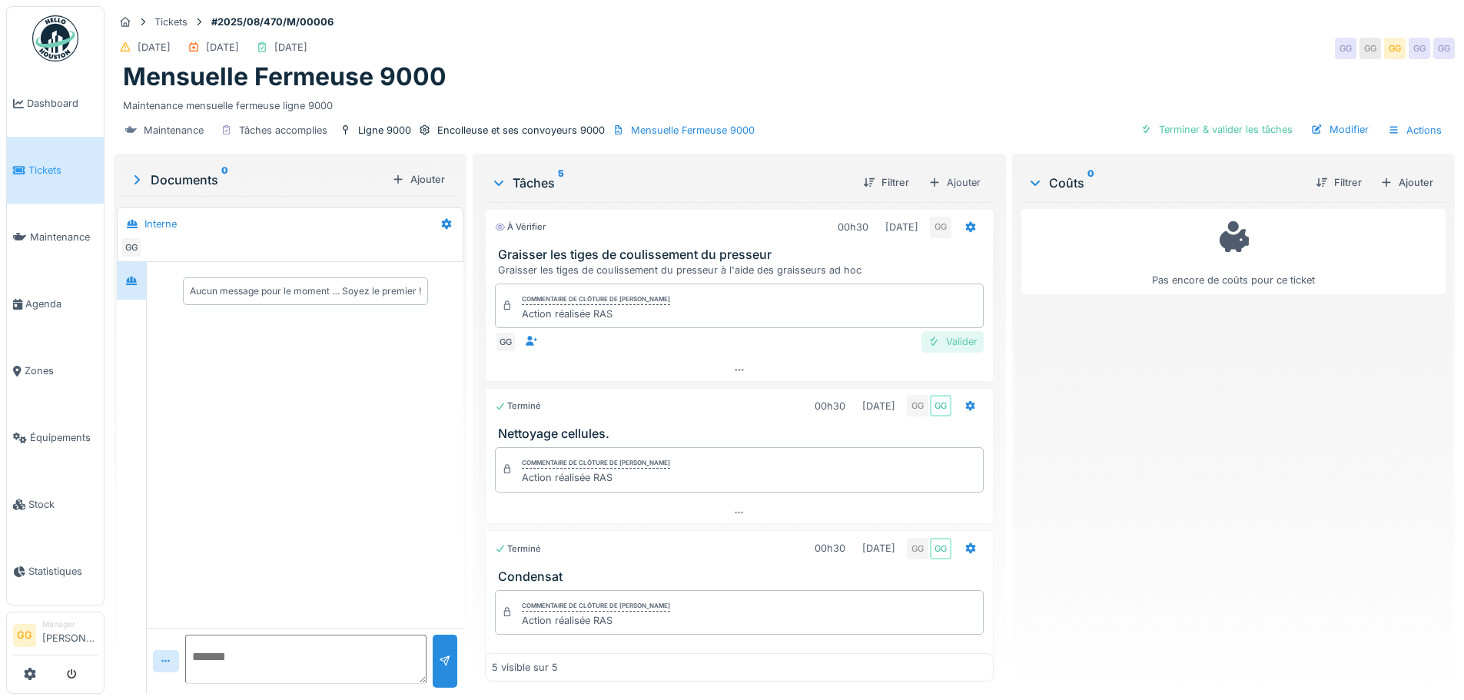
click at [931, 337] on div "Valider" at bounding box center [952, 341] width 62 height 21
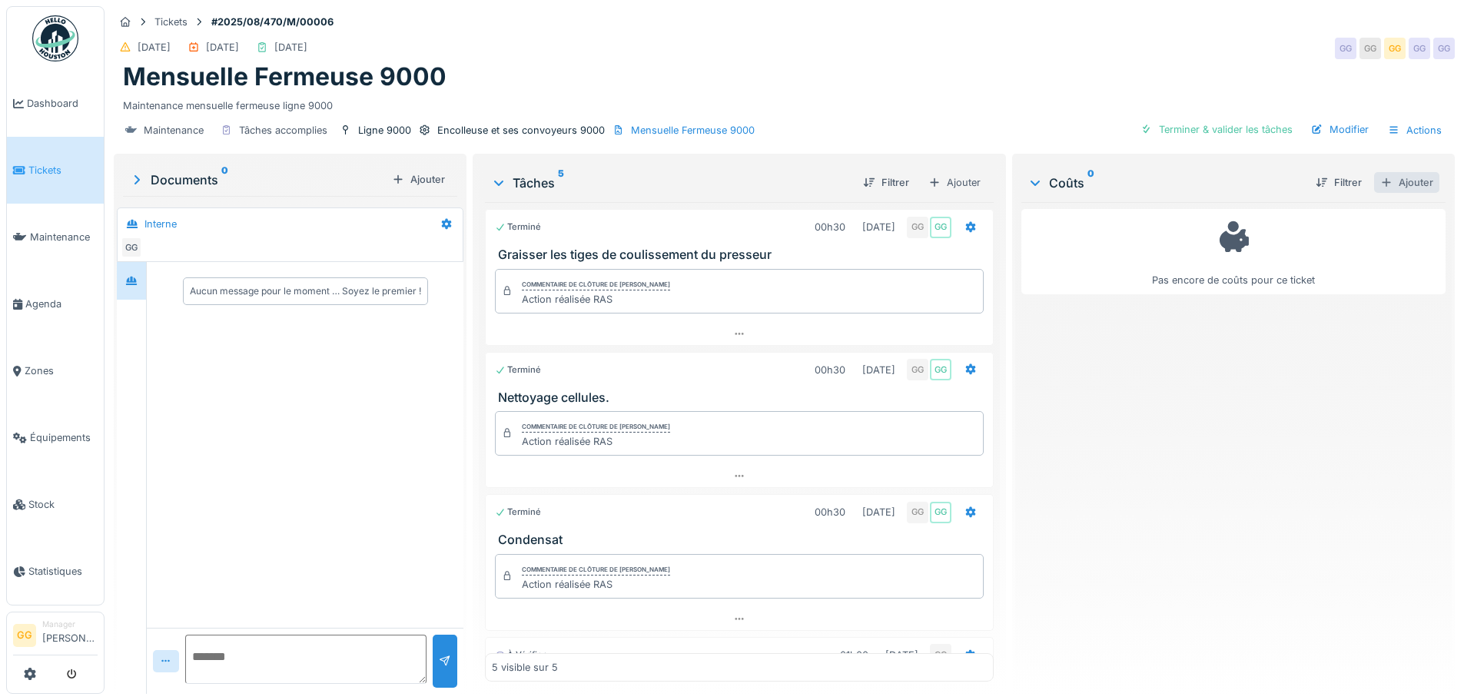
click at [1398, 185] on div "Ajouter" at bounding box center [1406, 182] width 65 height 21
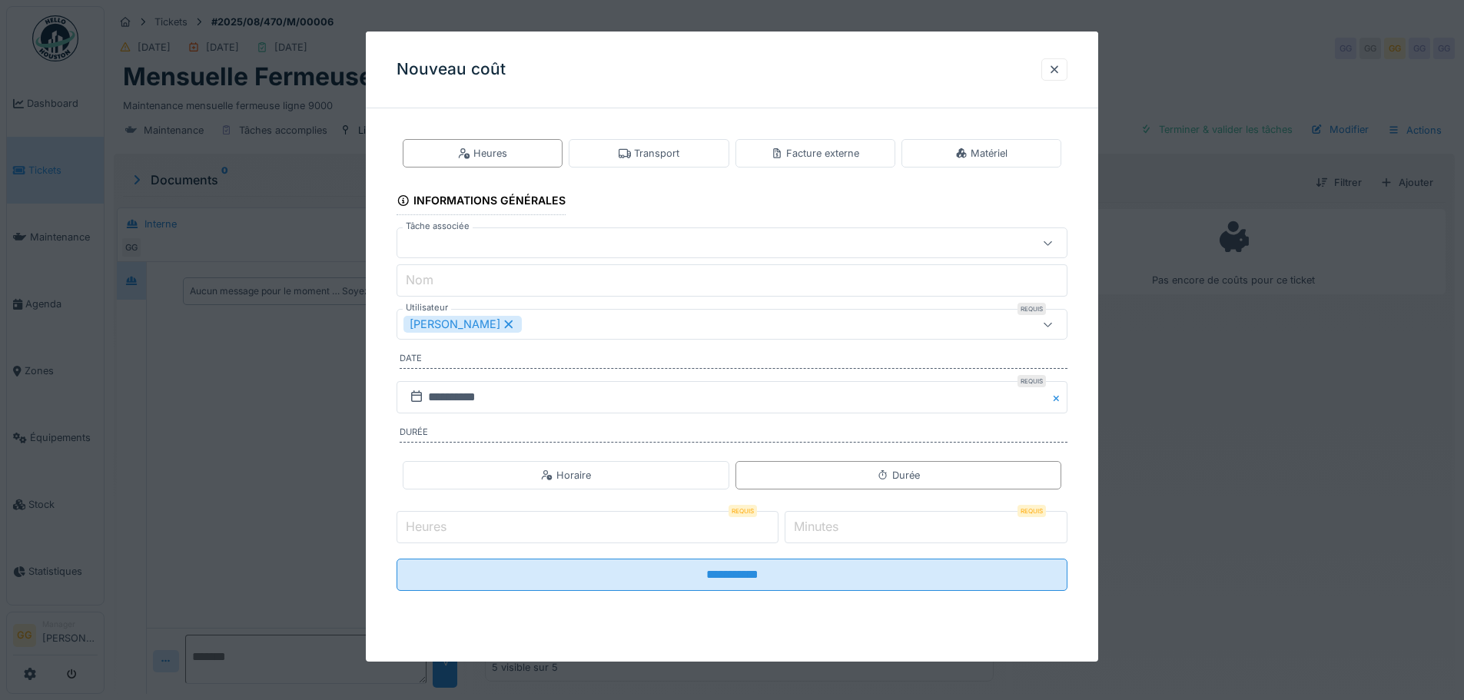
click at [779, 523] on input "*" at bounding box center [588, 527] width 382 height 32
type input "*"
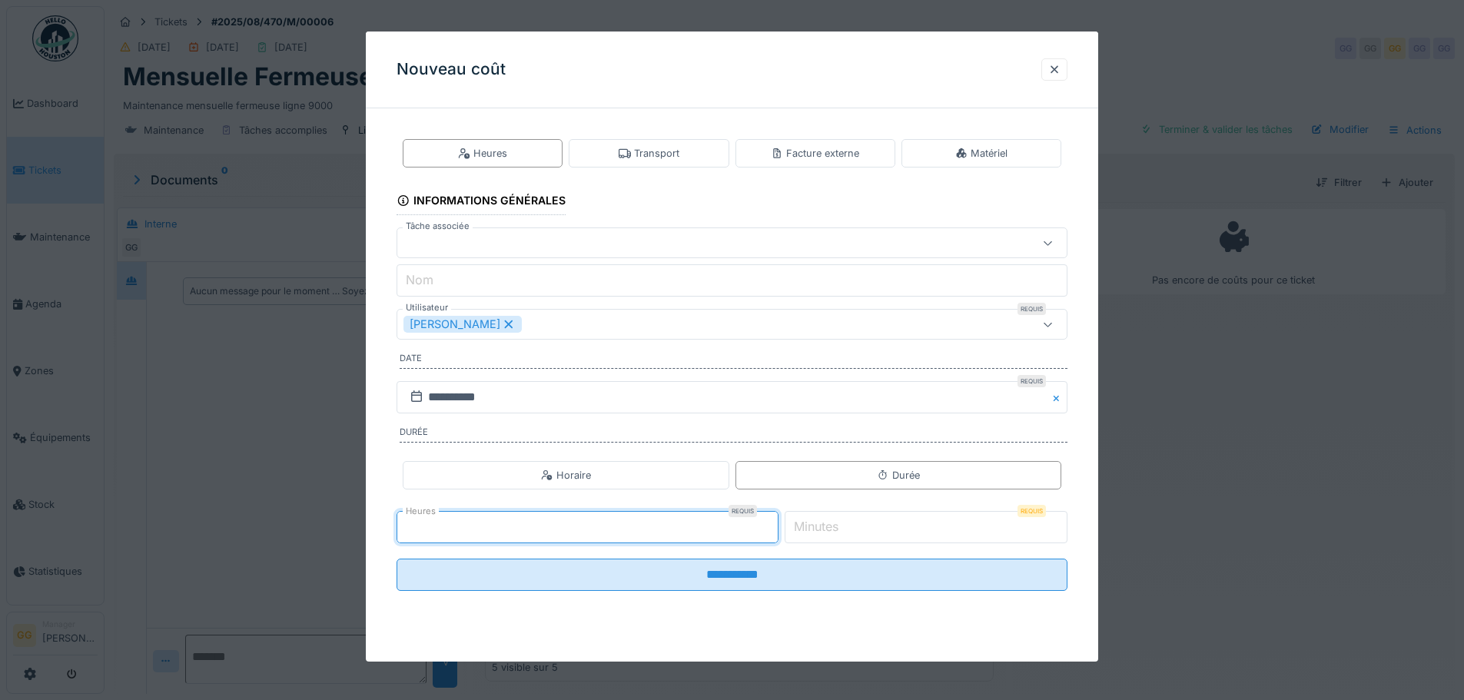
click at [775, 536] on input "*" at bounding box center [588, 527] width 382 height 32
drag, startPoint x: 883, startPoint y: 535, endPoint x: 775, endPoint y: 526, distance: 107.9
click at [795, 529] on input "*" at bounding box center [926, 527] width 283 height 32
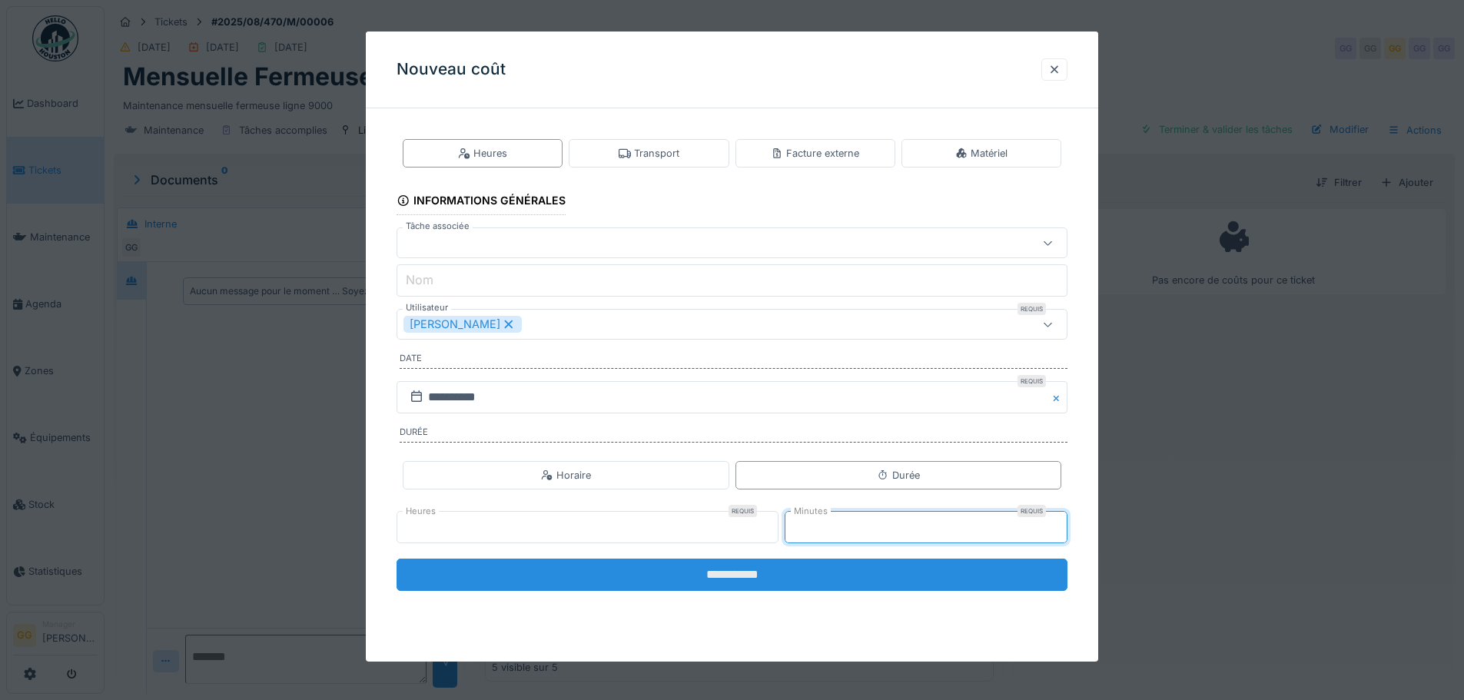
type input "**"
click at [836, 570] on input "**********" at bounding box center [732, 575] width 671 height 32
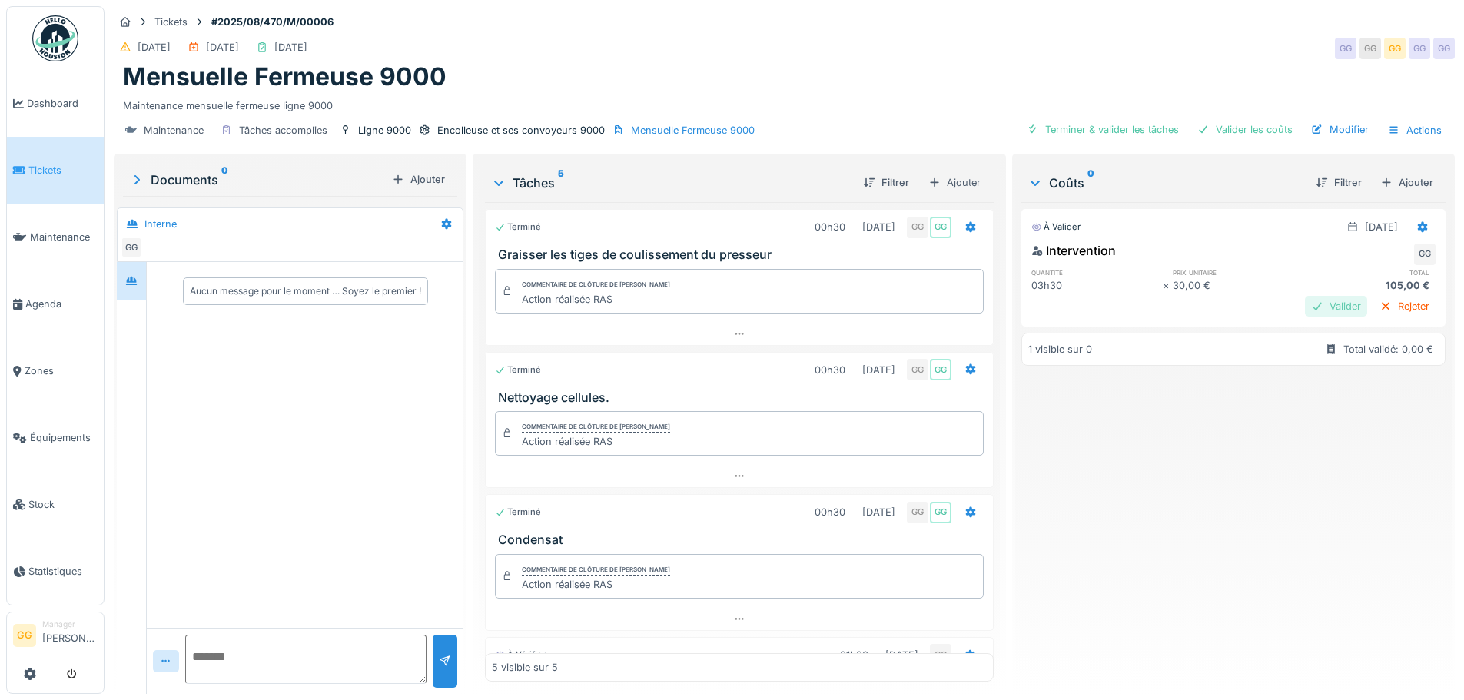
click at [1311, 307] on div at bounding box center [1317, 306] width 12 height 15
click at [1243, 125] on div "Terminer & valider les tâches" at bounding box center [1216, 129] width 164 height 21
click at [1210, 131] on div "Clôturer le ticket" at bounding box center [1245, 129] width 107 height 21
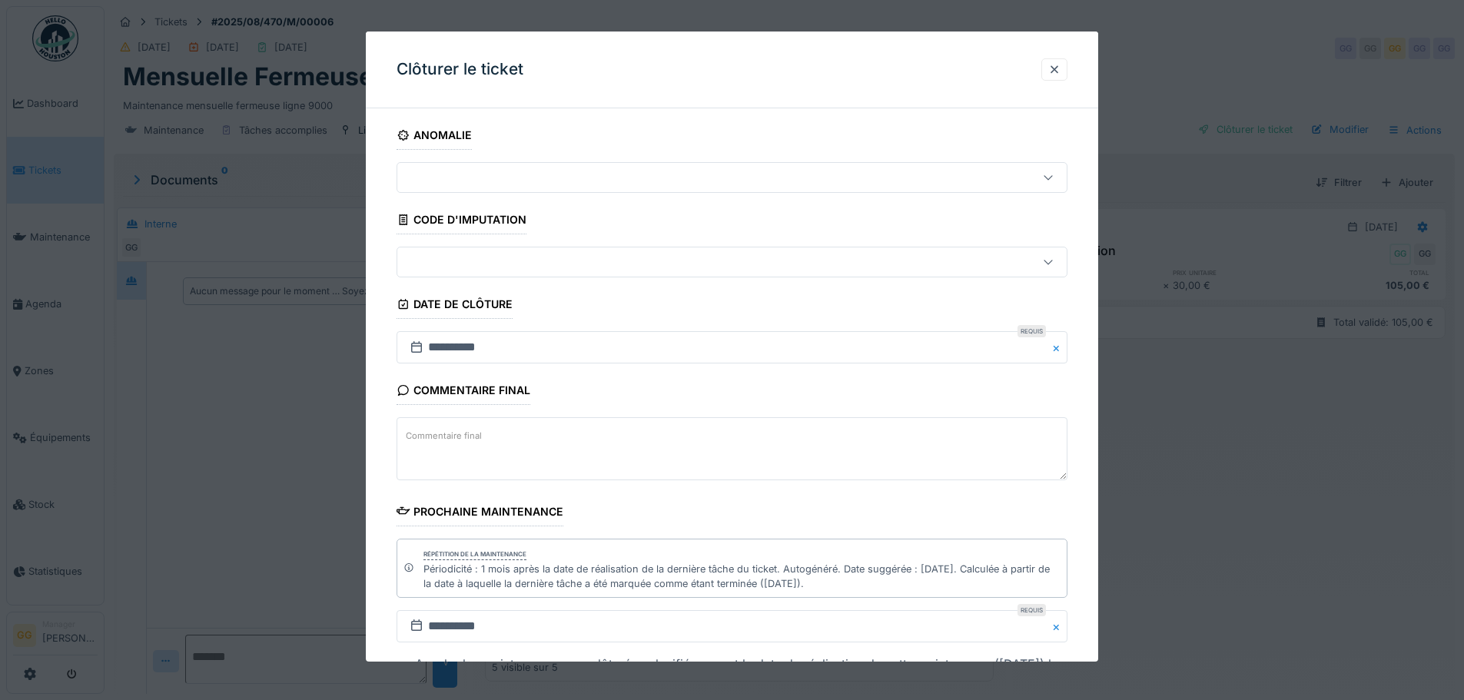
click at [533, 271] on div at bounding box center [692, 262] width 579 height 17
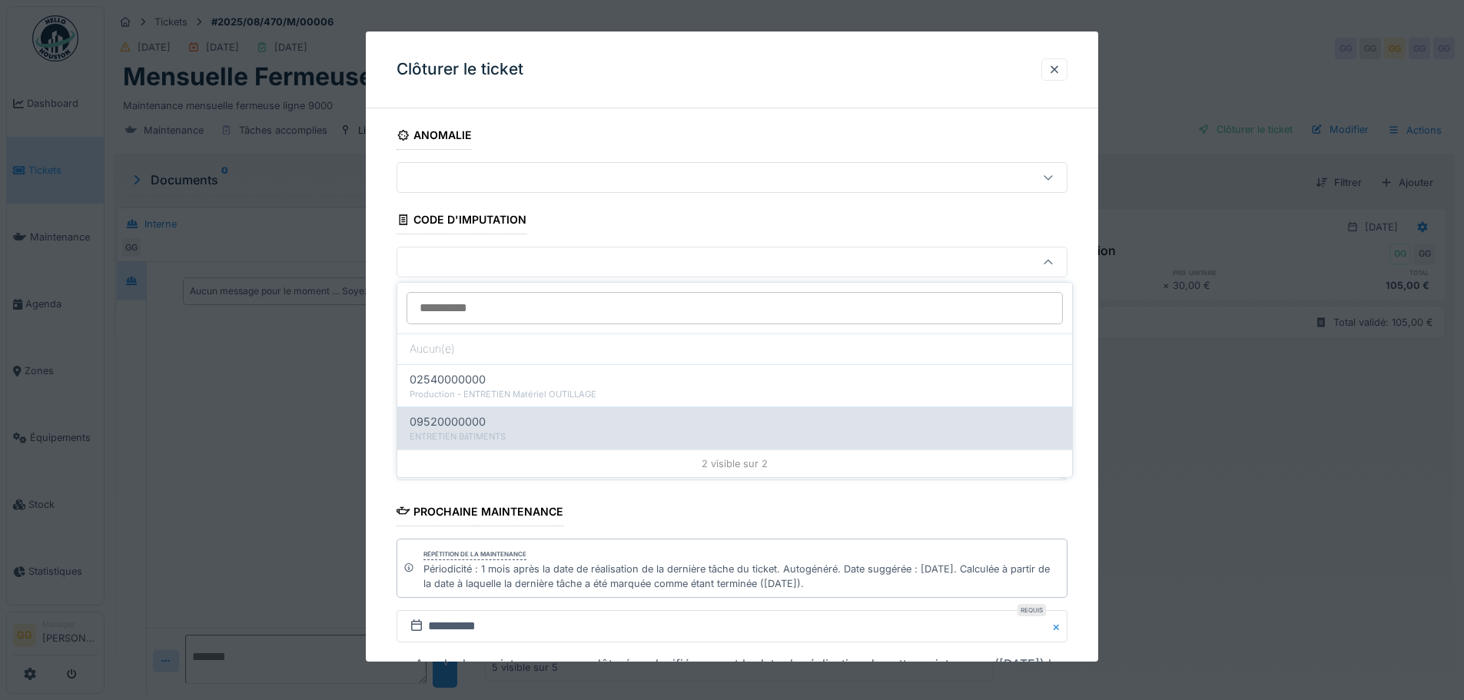
click at [513, 433] on div "ENTRETIEN BâTIMENTS" at bounding box center [735, 436] width 650 height 13
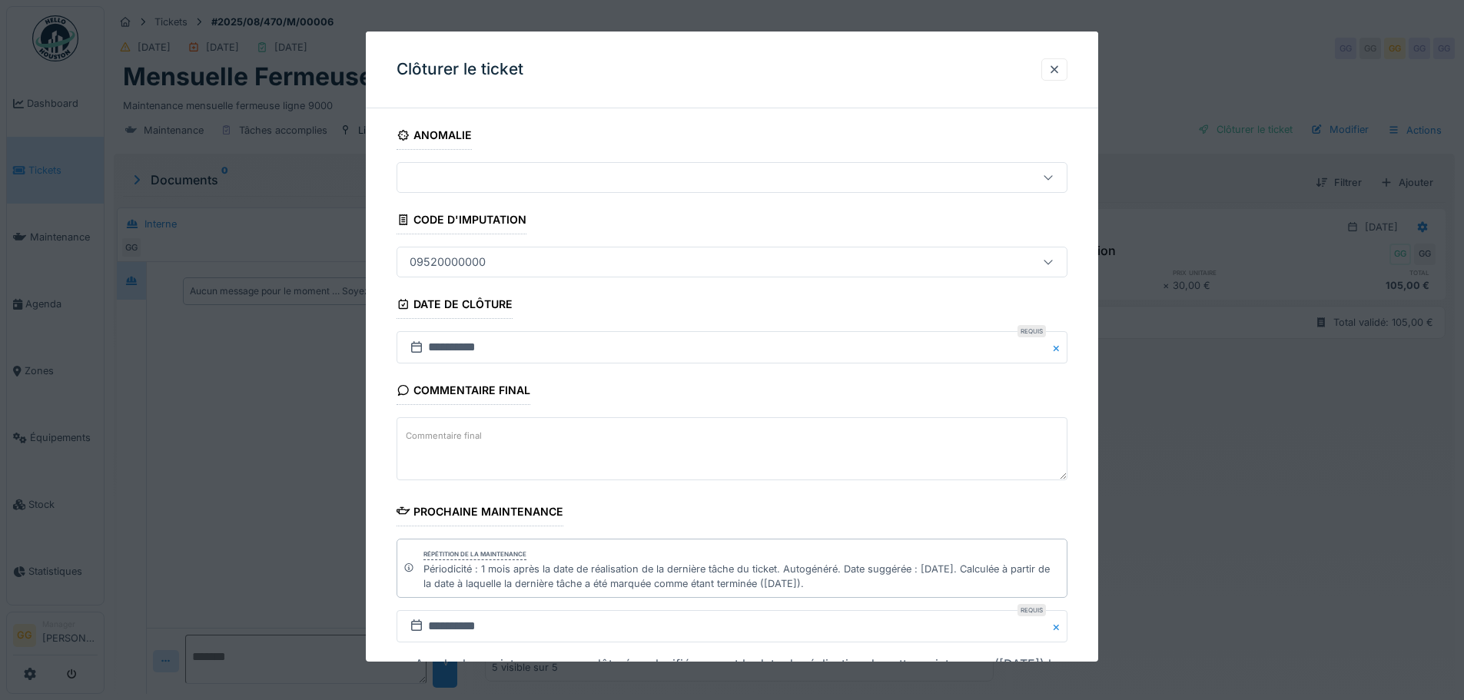
click at [531, 262] on div "09520000000" at bounding box center [692, 262] width 579 height 17
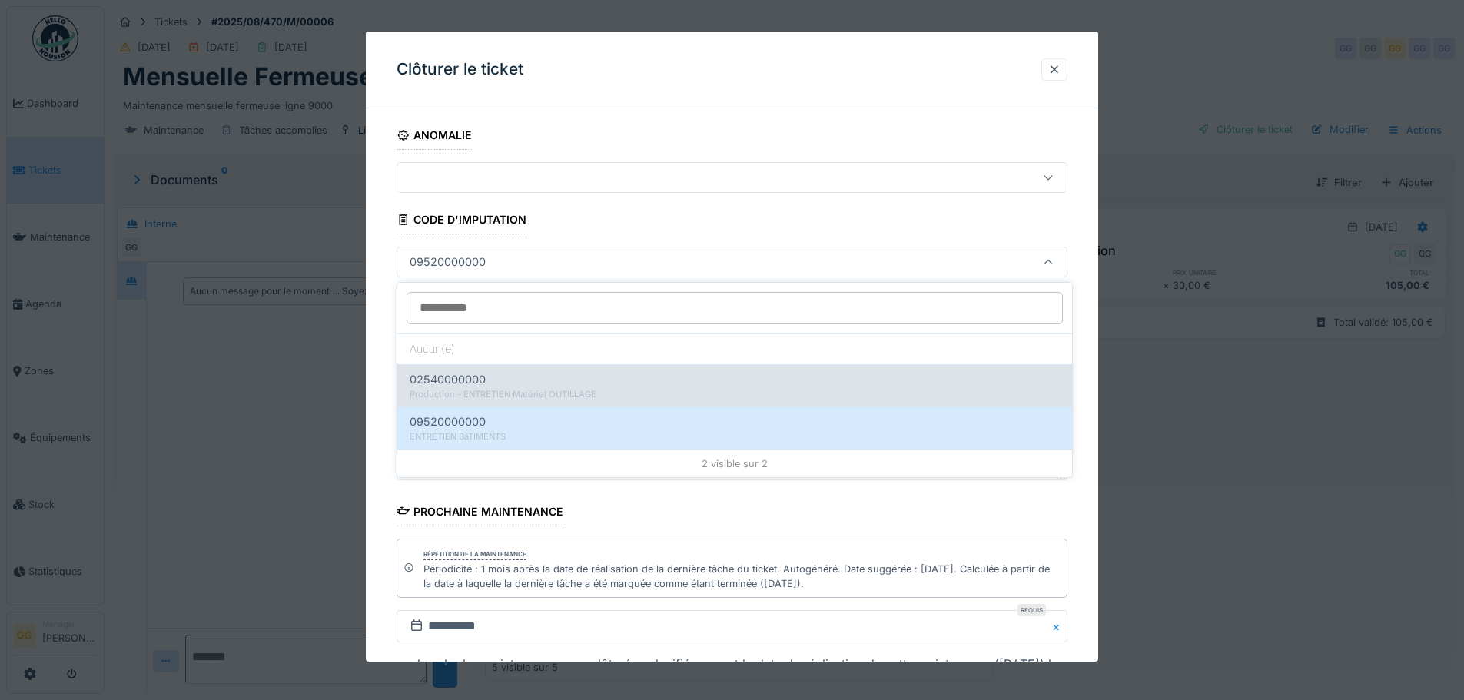
click at [533, 384] on div "02540000000" at bounding box center [735, 379] width 650 height 17
type input "****"
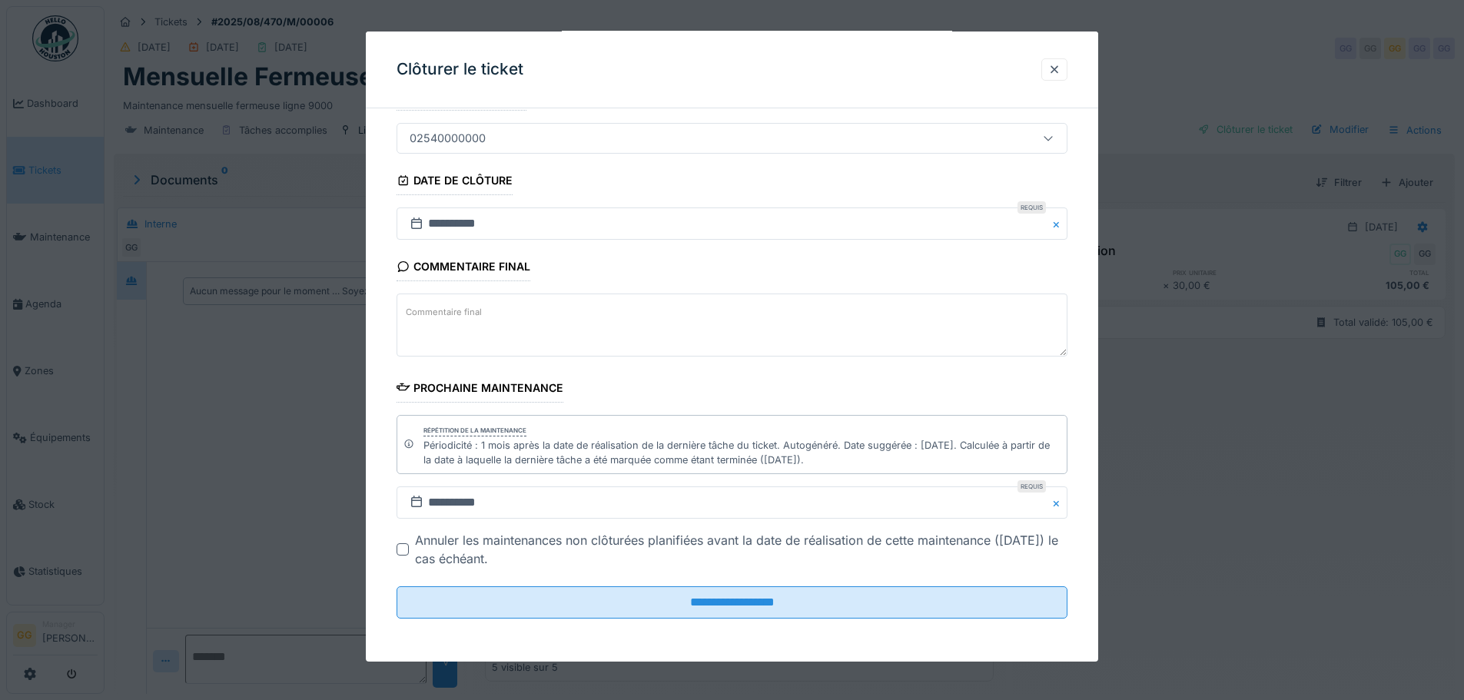
scroll to position [12, 0]
click at [400, 548] on div at bounding box center [403, 549] width 12 height 12
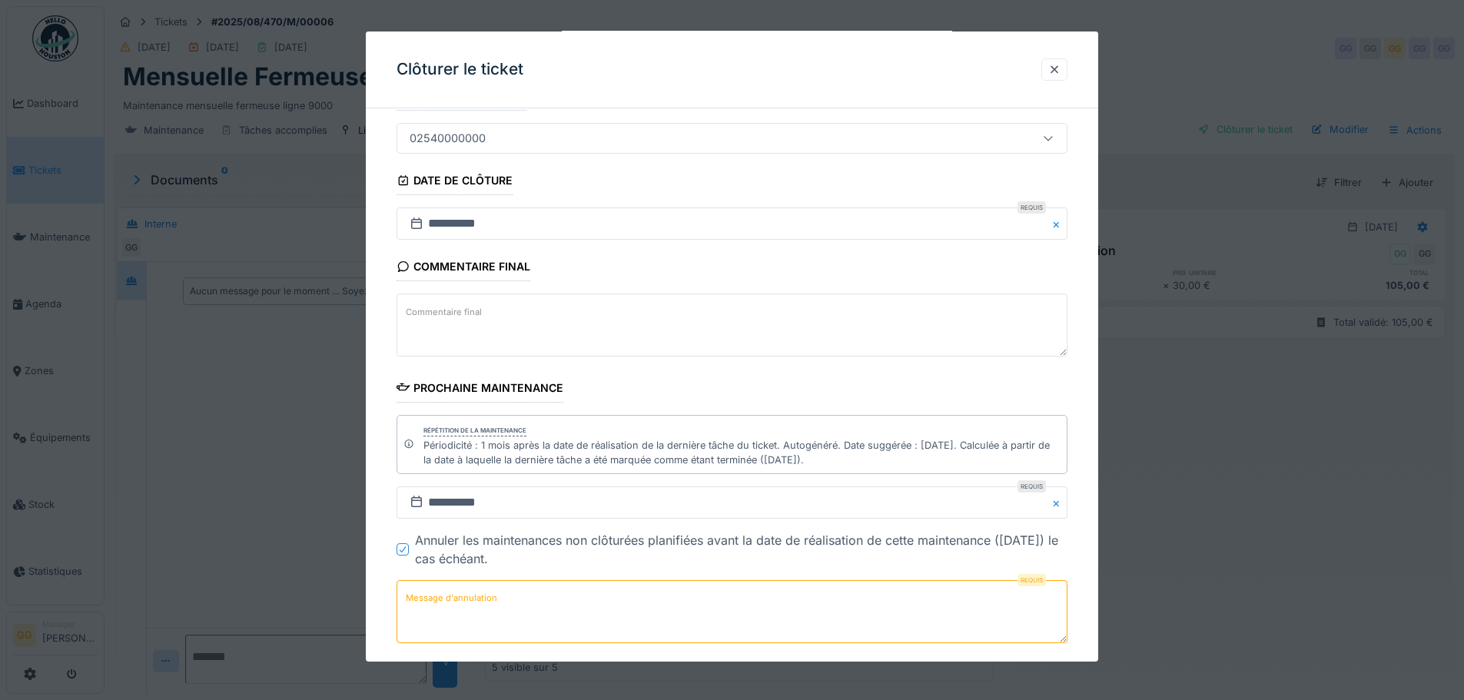
click at [407, 550] on icon at bounding box center [402, 550] width 9 height 8
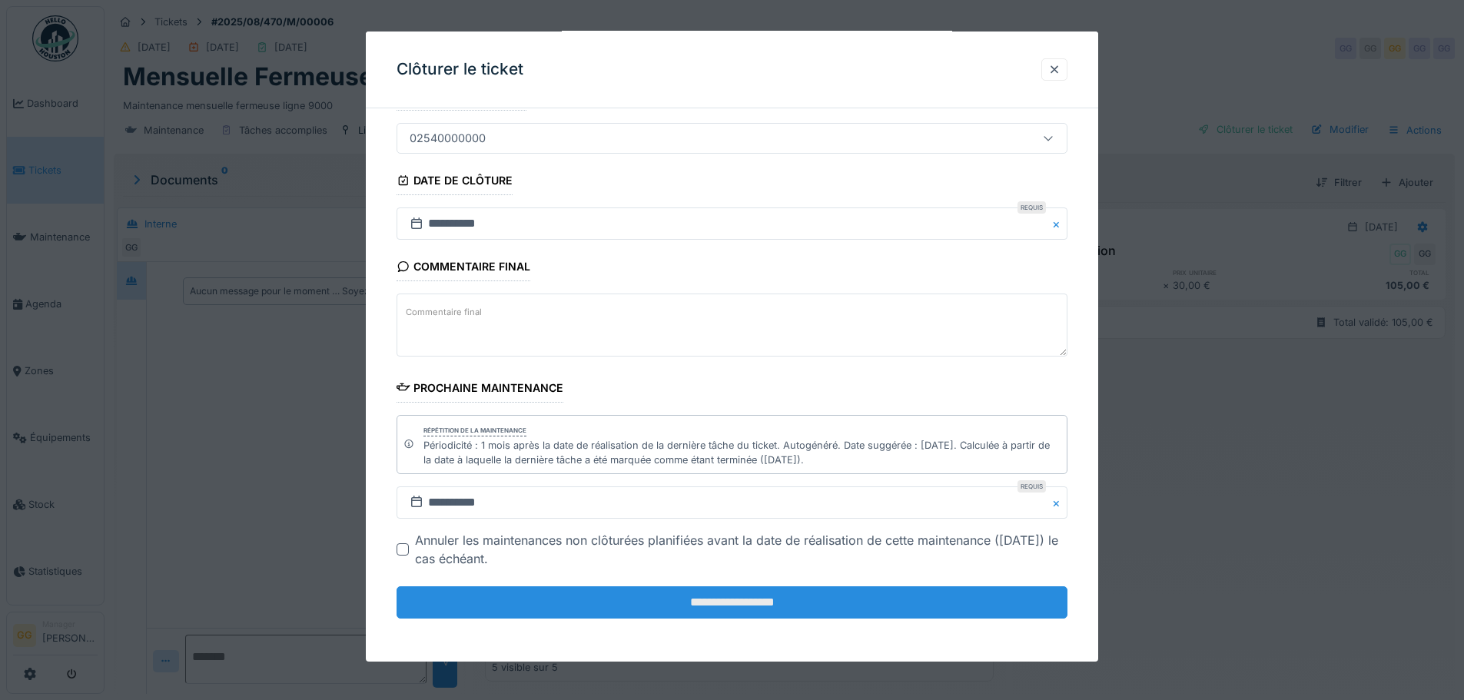
click at [669, 599] on input "**********" at bounding box center [732, 602] width 671 height 32
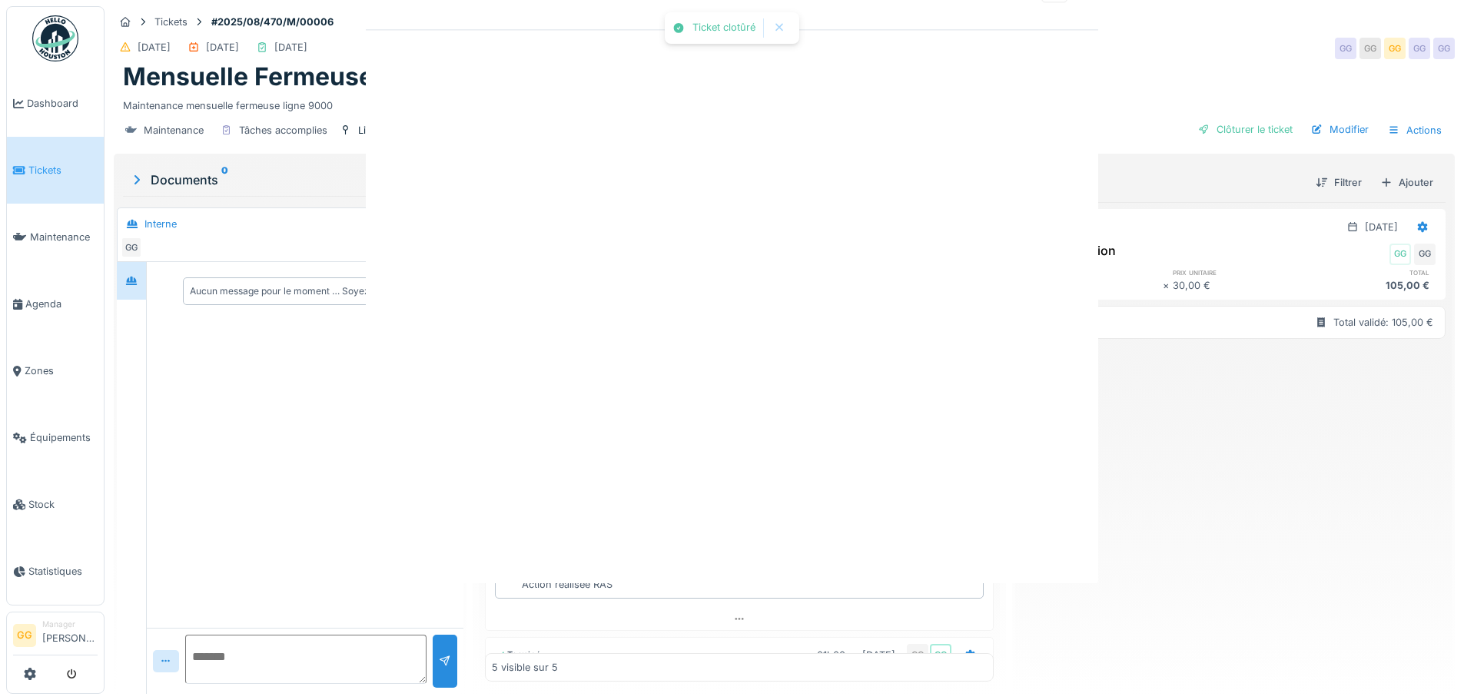
scroll to position [0, 0]
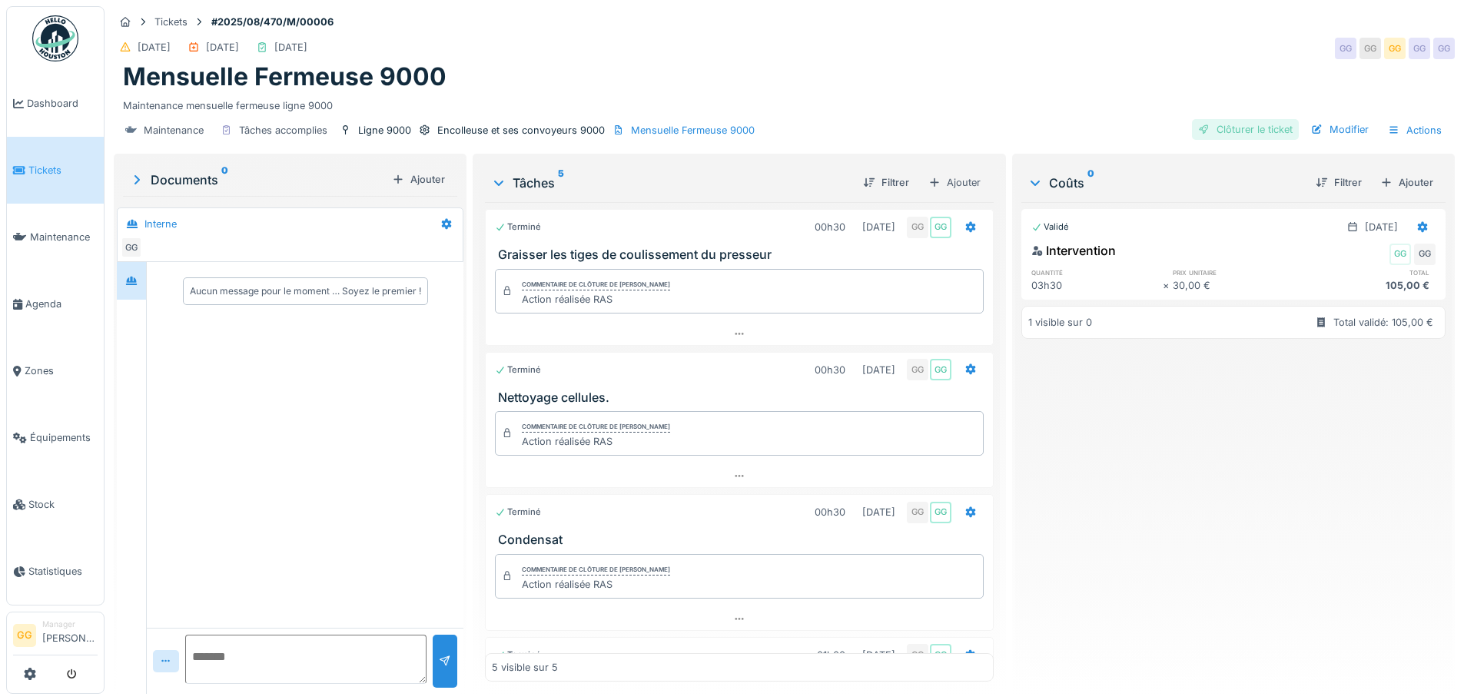
click at [1244, 119] on div "Clôturer le ticket" at bounding box center [1245, 129] width 107 height 21
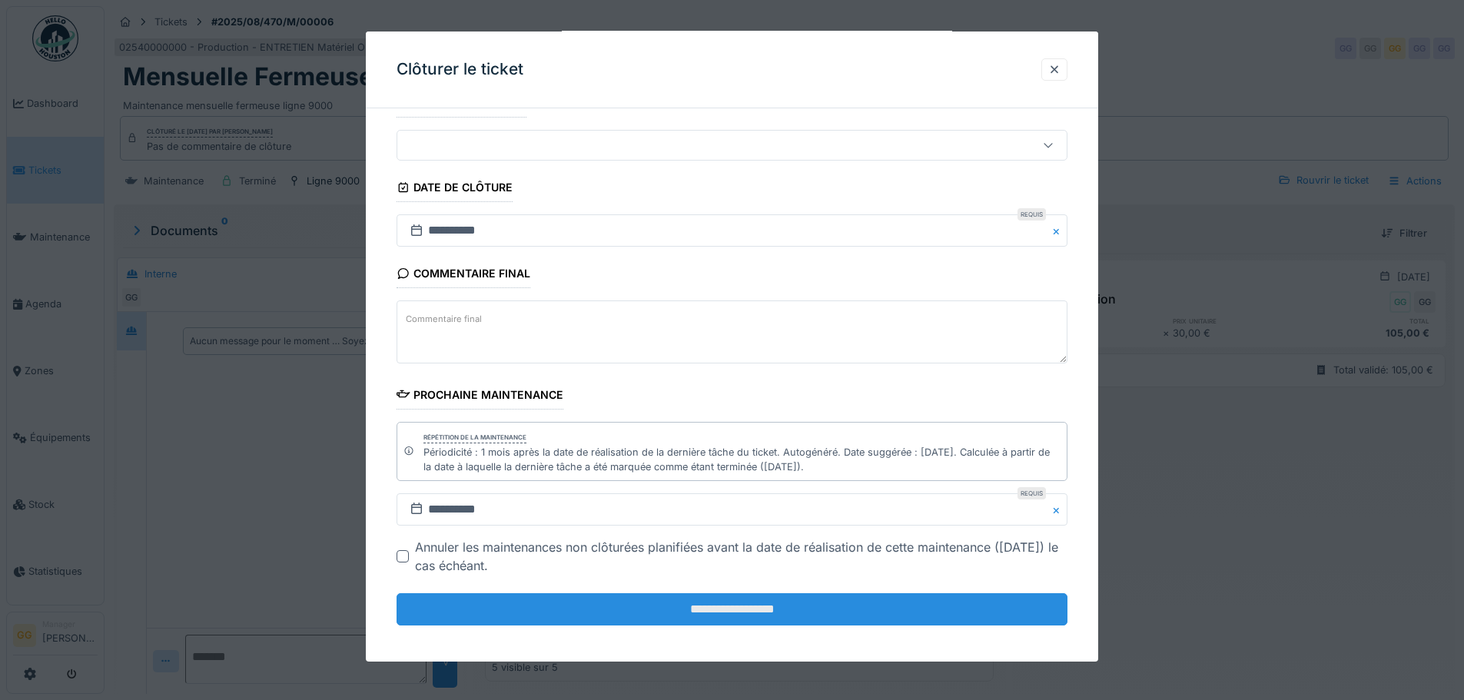
scroll to position [124, 0]
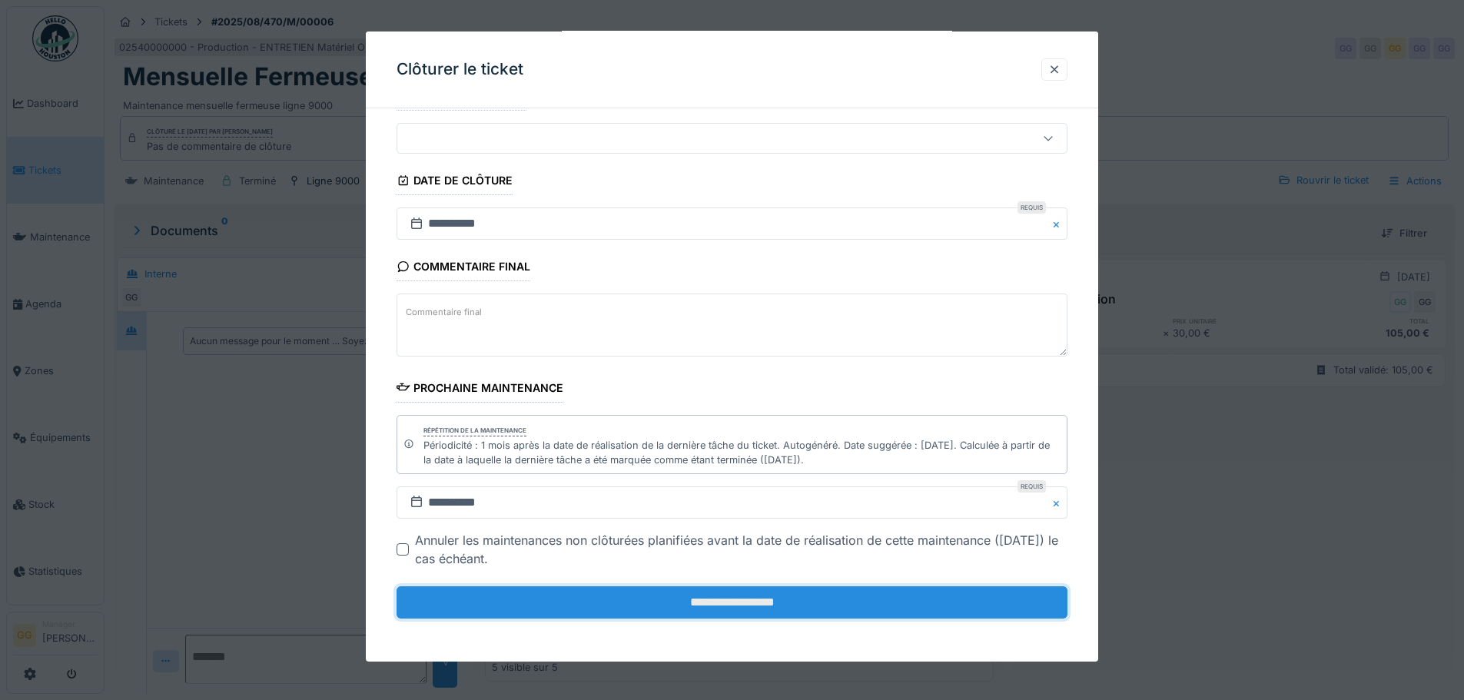
click at [771, 615] on input "**********" at bounding box center [732, 602] width 671 height 32
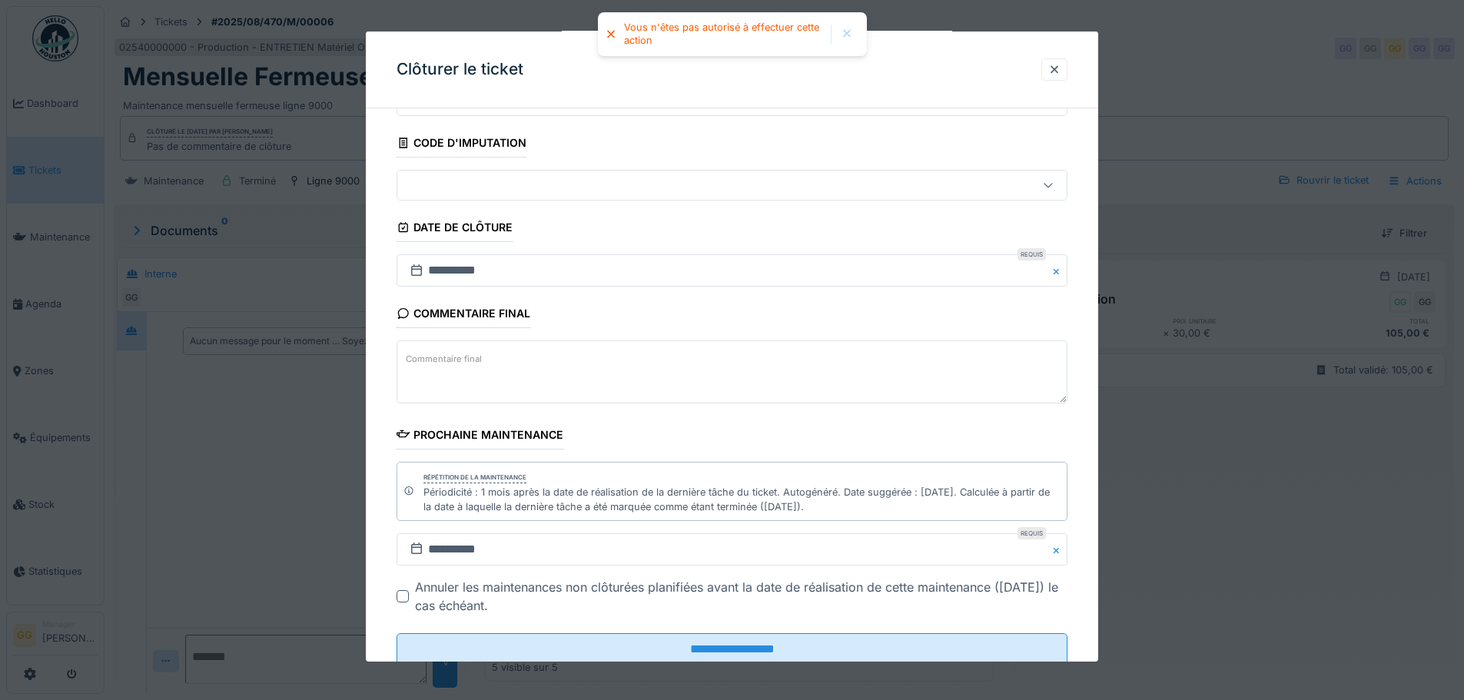
scroll to position [0, 0]
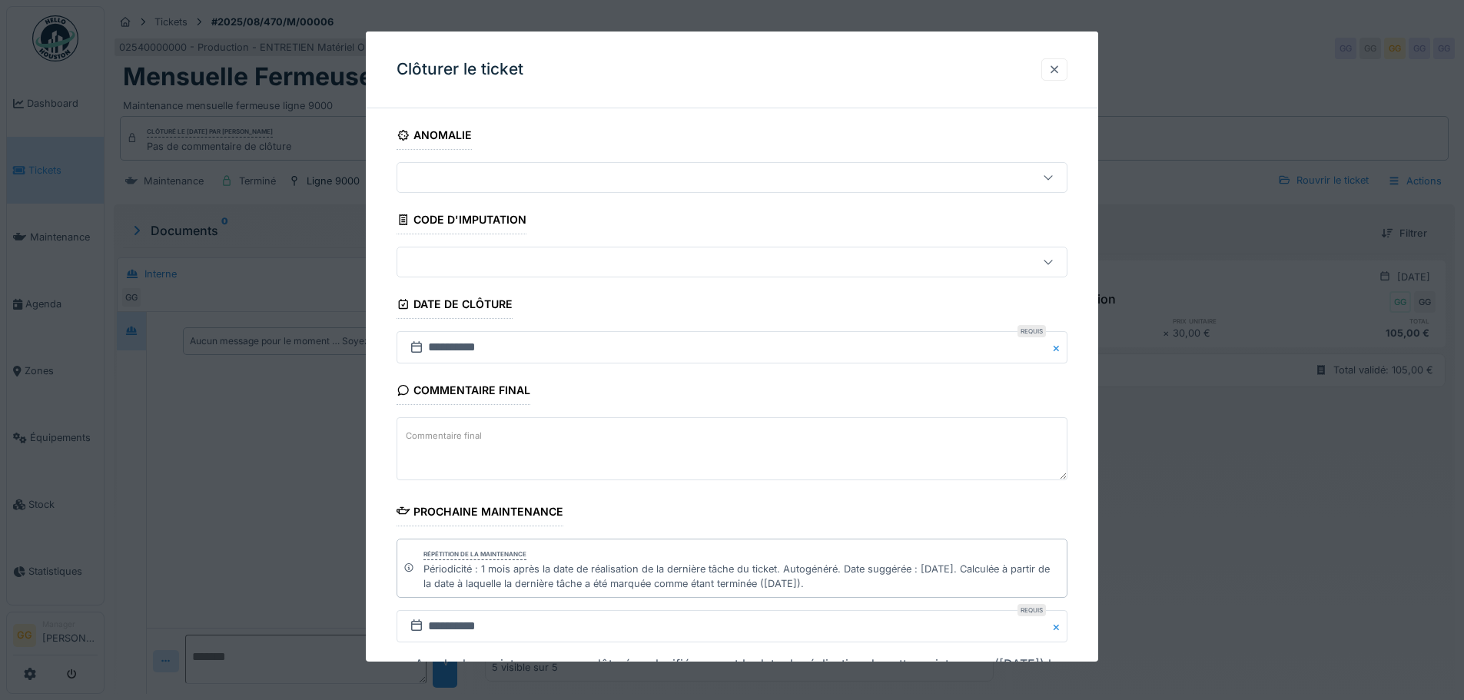
click at [1068, 75] on div at bounding box center [1054, 69] width 26 height 22
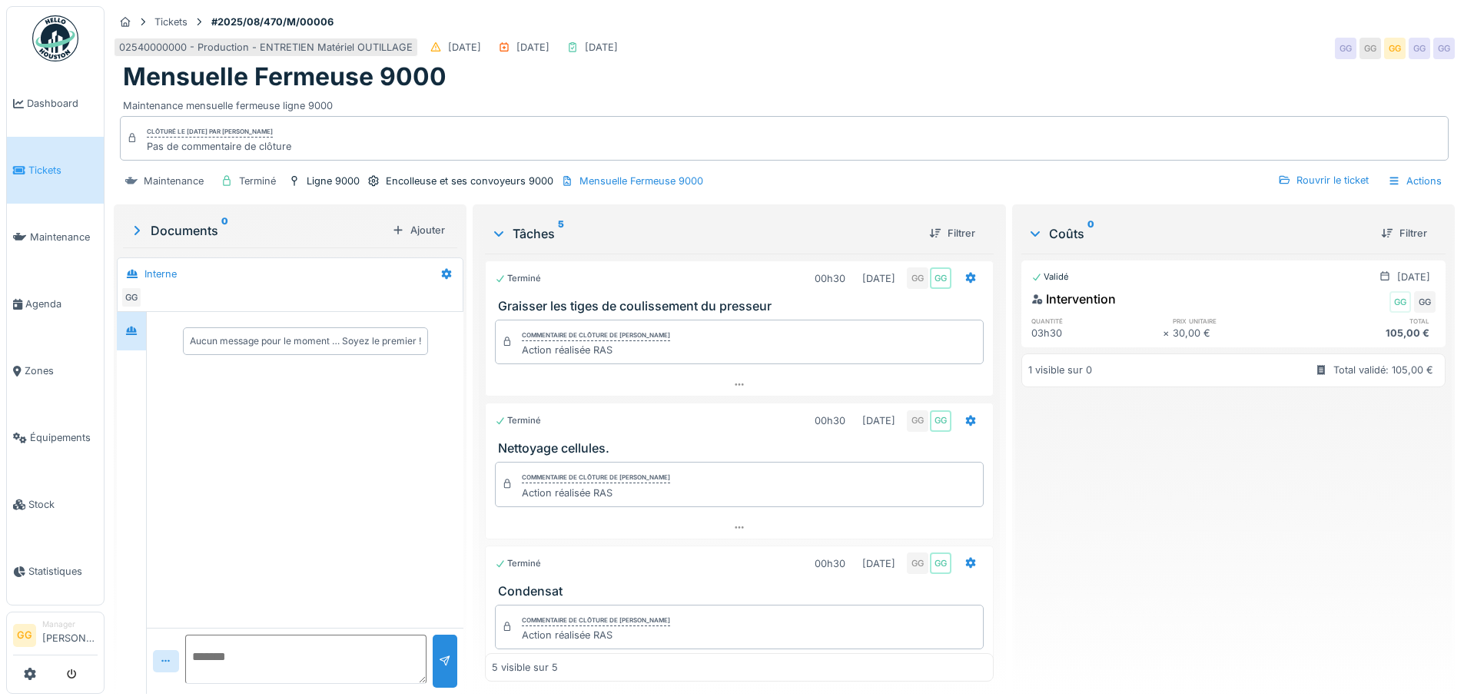
click at [45, 150] on link "Tickets" at bounding box center [55, 170] width 97 height 67
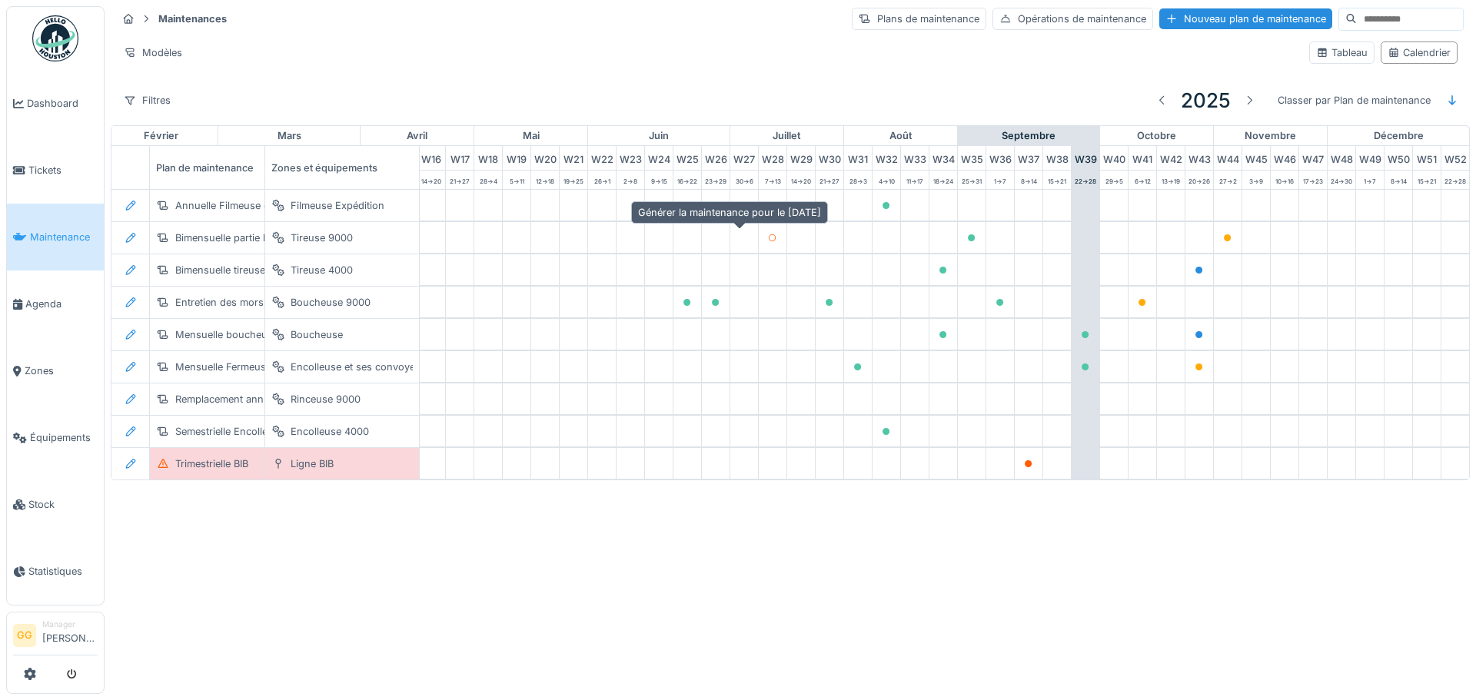
scroll to position [0, 503]
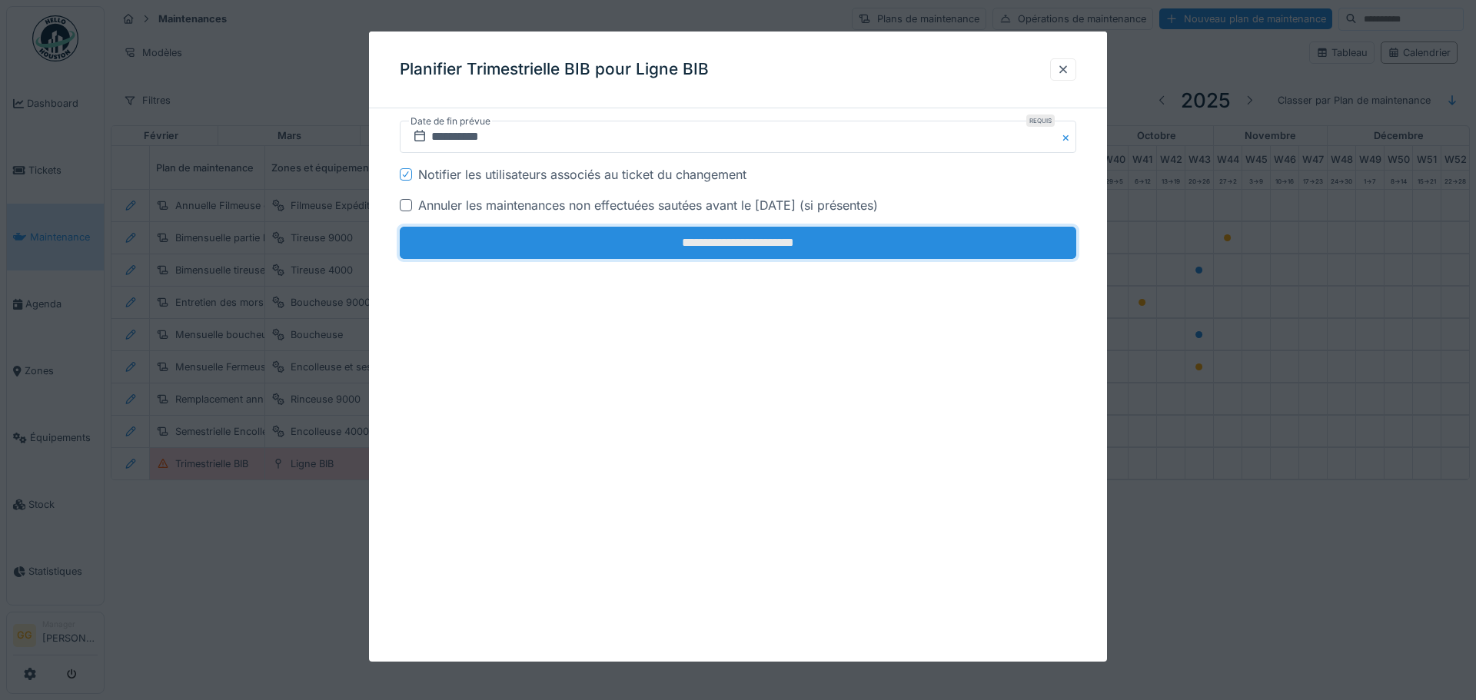
click at [619, 242] on input "**********" at bounding box center [738, 243] width 676 height 32
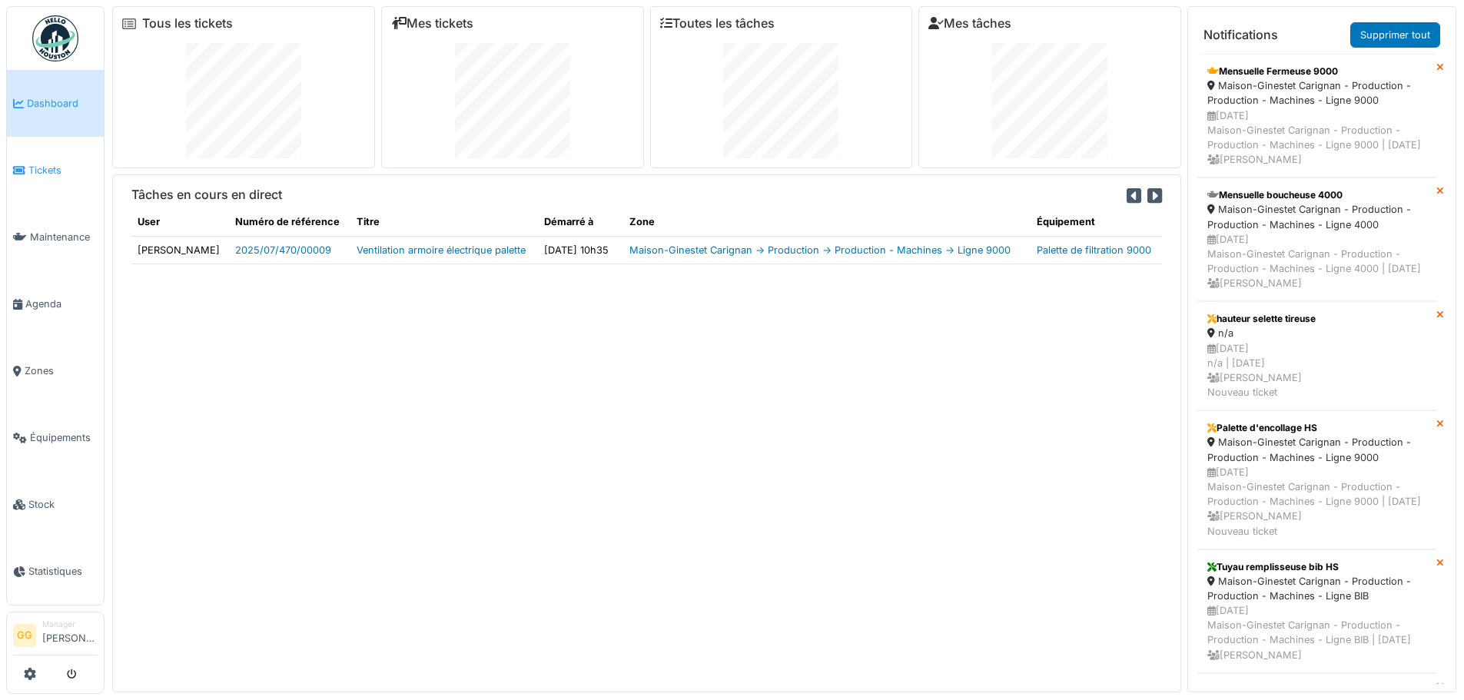
click at [58, 171] on span "Tickets" at bounding box center [62, 170] width 69 height 15
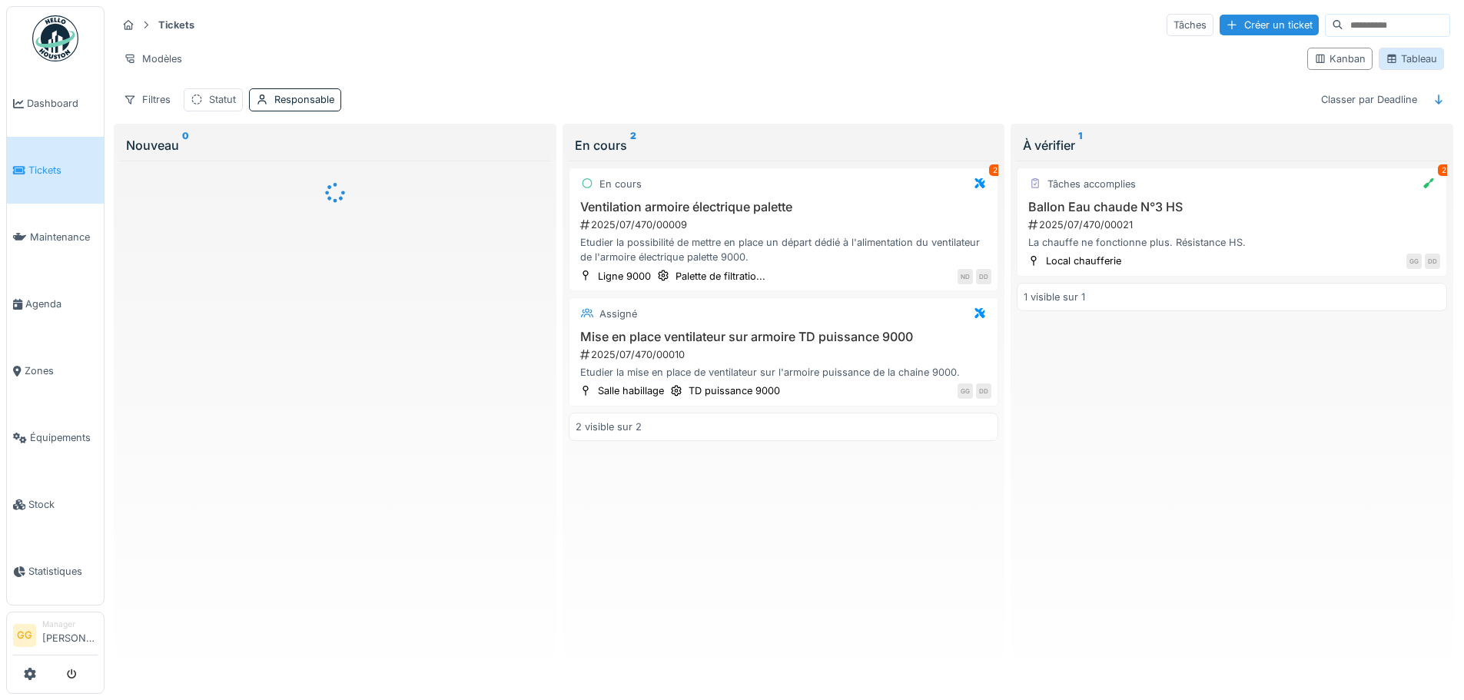
click at [1429, 61] on div "Tableau" at bounding box center [1411, 59] width 65 height 22
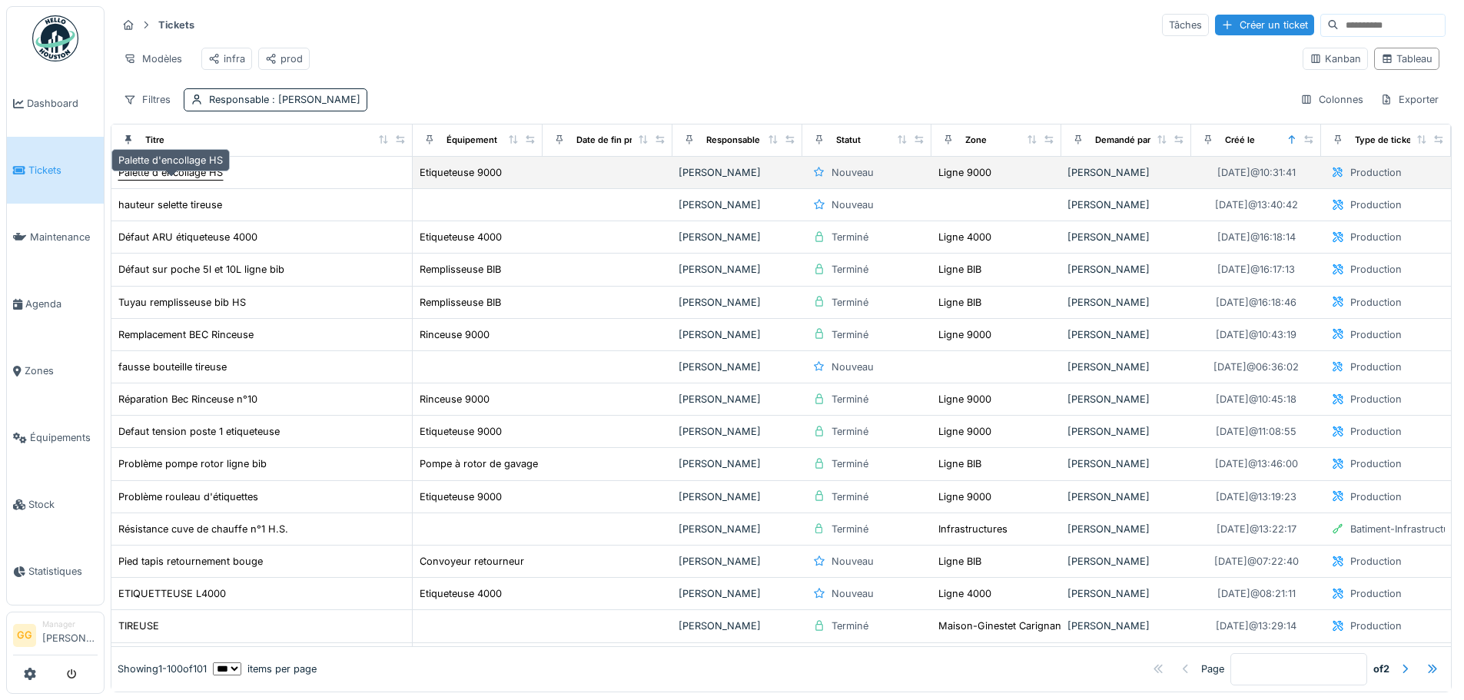
click at [187, 180] on div "Palette d'encollage HS" at bounding box center [170, 172] width 105 height 15
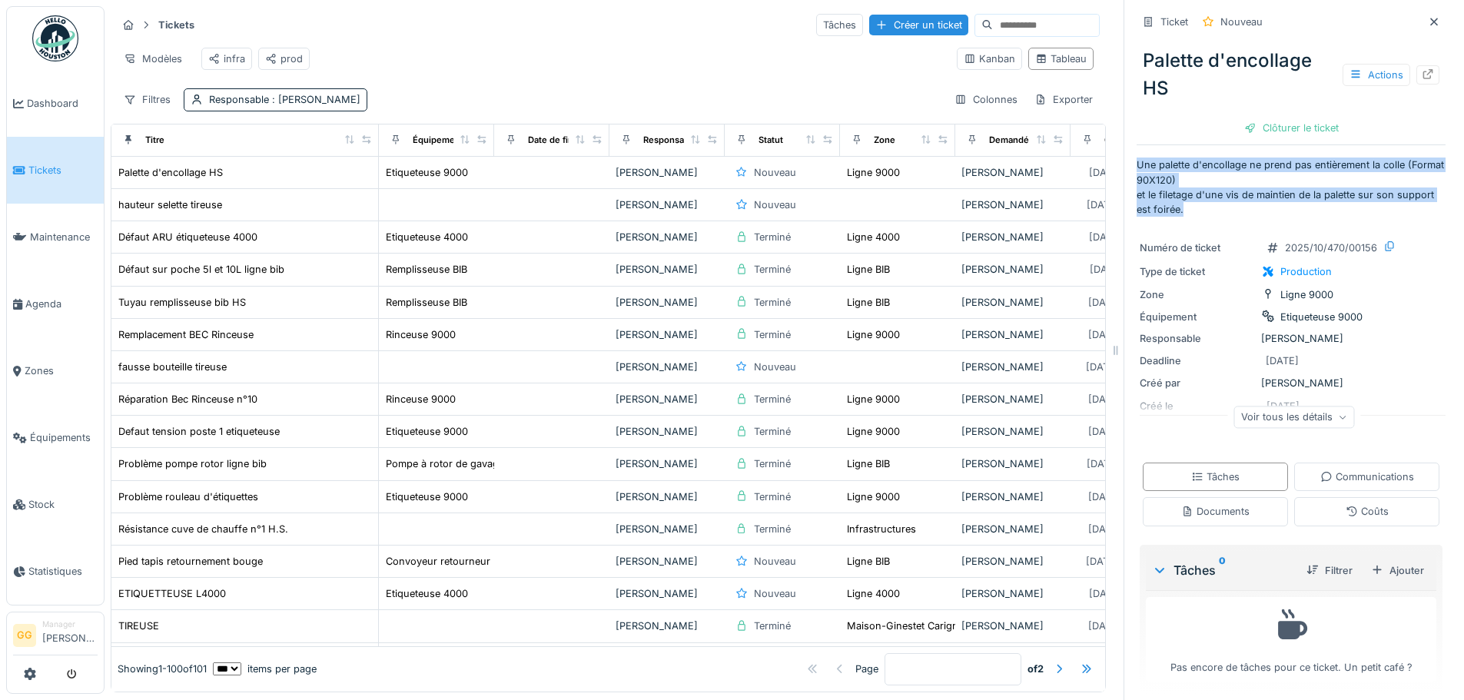
drag, startPoint x: 1117, startPoint y: 165, endPoint x: 1403, endPoint y: 207, distance: 289.7
click at [1403, 207] on div "Ticket Nouveau Palette d'encollage HS Actions Clôturer le ticket Une palette d'…" at bounding box center [1291, 350] width 334 height 700
click at [1195, 216] on p "Une palette d'encollage ne prend pas entièrement la colle (Format 90X120) et le…" at bounding box center [1291, 187] width 309 height 59
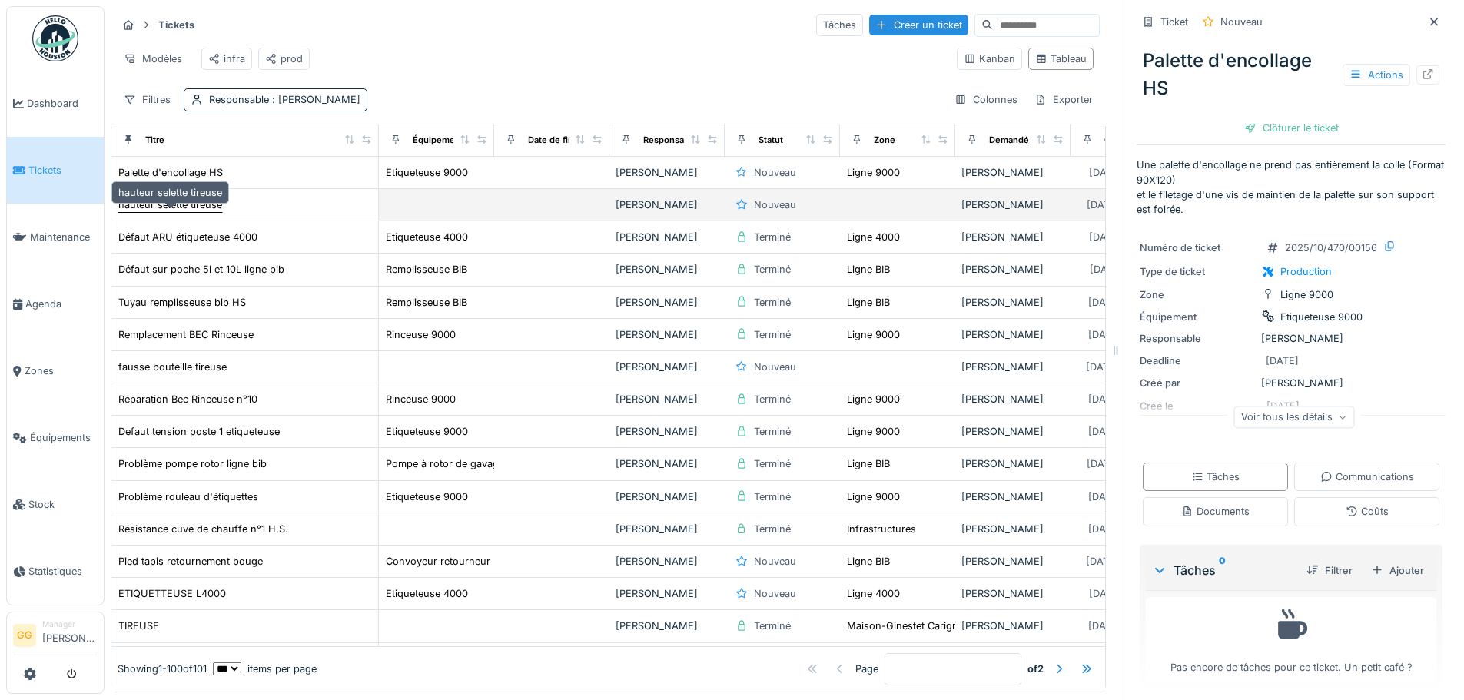
click at [203, 212] on div "hauteur selette tireuse" at bounding box center [170, 205] width 104 height 15
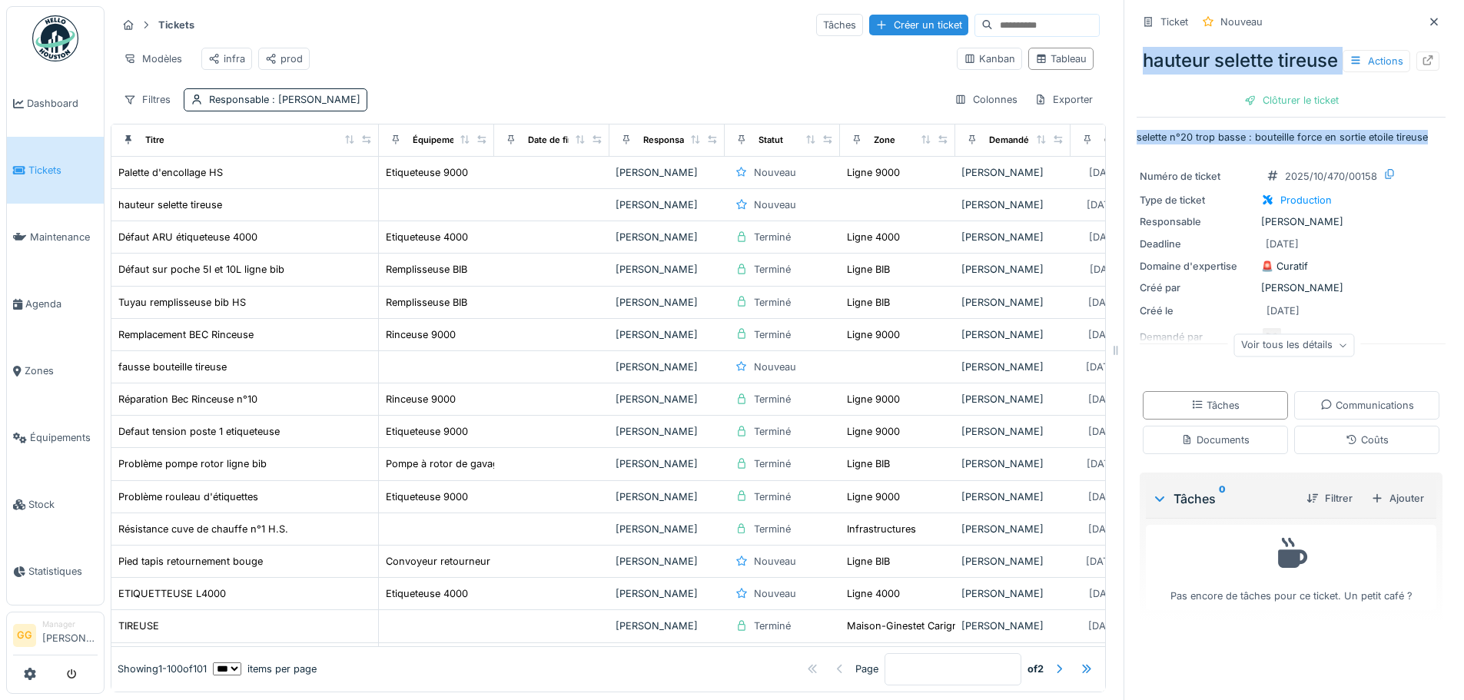
drag, startPoint x: 1424, startPoint y: 161, endPoint x: 1107, endPoint y: 171, distance: 317.6
click at [1104, 171] on div "Tickets Tâches Créer un ticket Modèles infra prod Kanban Tableau Filtres Respon…" at bounding box center [785, 350] width 1360 height 700
click at [1175, 114] on div "hauteur selette tireuse Actions Clôturer le ticket" at bounding box center [1291, 74] width 309 height 79
click at [1383, 184] on div "Ticket Nouveau hauteur selette tireuse Actions Clôturer le ticket selette n°20 …" at bounding box center [1291, 317] width 309 height 635
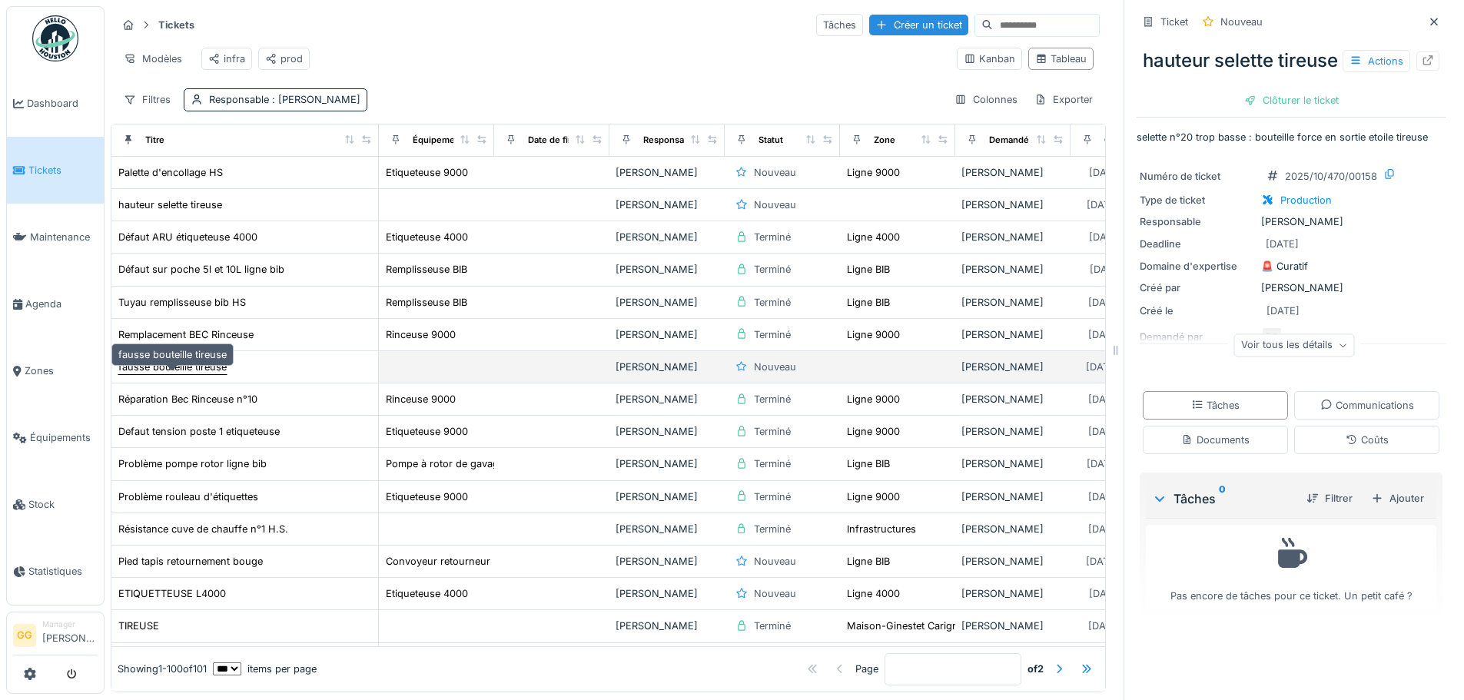
click at [200, 374] on div "fausse bouteille tireuse" at bounding box center [172, 367] width 108 height 15
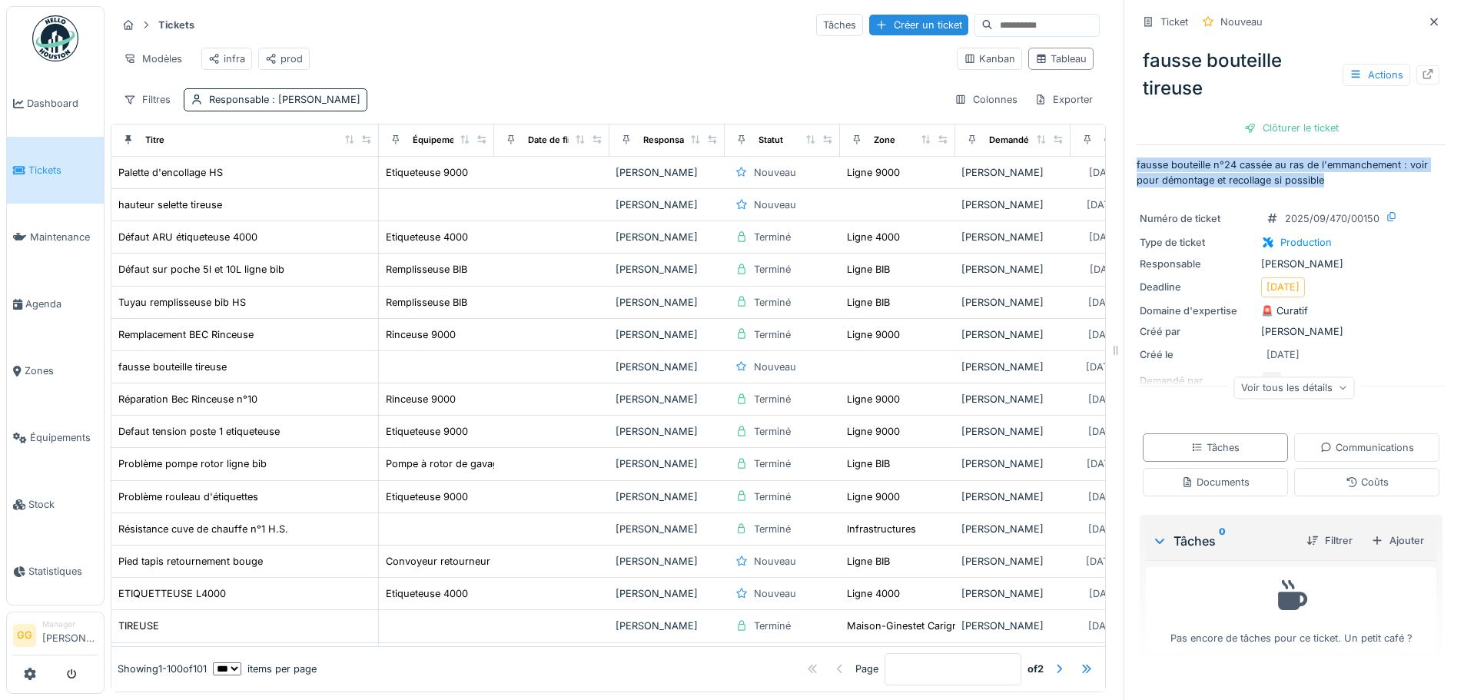
drag, startPoint x: 1316, startPoint y: 183, endPoint x: 1122, endPoint y: 164, distance: 194.5
click at [1124, 164] on div "Ticket Nouveau fausse bouteille tireuse Actions Clôturer le ticket fausse boute…" at bounding box center [1291, 350] width 334 height 700
click at [1317, 175] on p "fausse bouteille n°24 cassée au ras de l'emmanchement : voir pour démontage et …" at bounding box center [1291, 172] width 309 height 29
drag, startPoint x: 1239, startPoint y: 172, endPoint x: 1116, endPoint y: 161, distance: 123.4
click at [1124, 161] on div "Ticket Nouveau fausse bouteille tireuse Actions Clôturer le ticket fausse boute…" at bounding box center [1291, 350] width 334 height 700
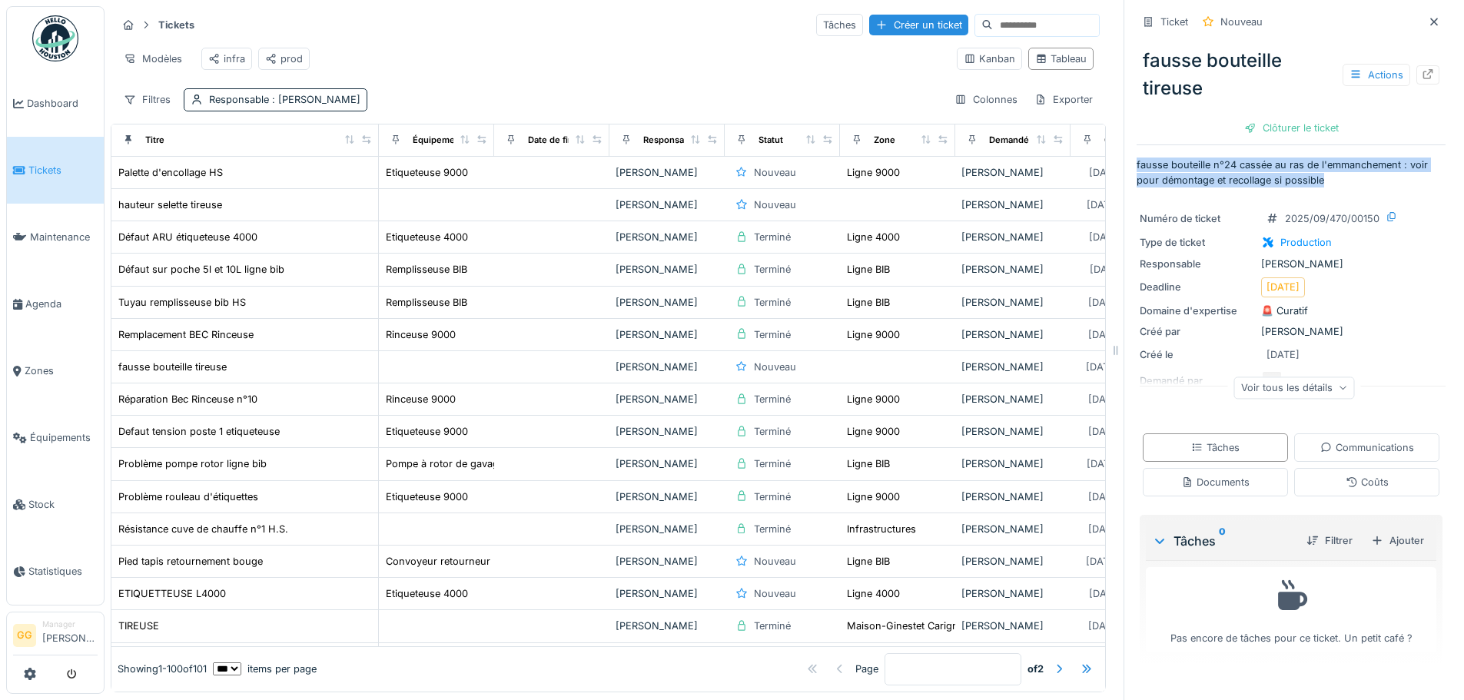
click at [1330, 181] on p "fausse bouteille n°24 cassée au ras de l'emmanchement : voir pour démontage et …" at bounding box center [1291, 172] width 309 height 29
drag, startPoint x: 1318, startPoint y: 178, endPoint x: 1126, endPoint y: 167, distance: 192.4
click at [1137, 167] on p "fausse bouteille n°24 cassée au ras de l'emmanchement : voir pour démontage et …" at bounding box center [1291, 172] width 309 height 29
click at [1336, 179] on p "fausse bouteille n°24 cassée au ras de l'emmanchement : voir pour démontage et …" at bounding box center [1291, 172] width 309 height 29
drag, startPoint x: 1327, startPoint y: 181, endPoint x: 1124, endPoint y: 162, distance: 203.0
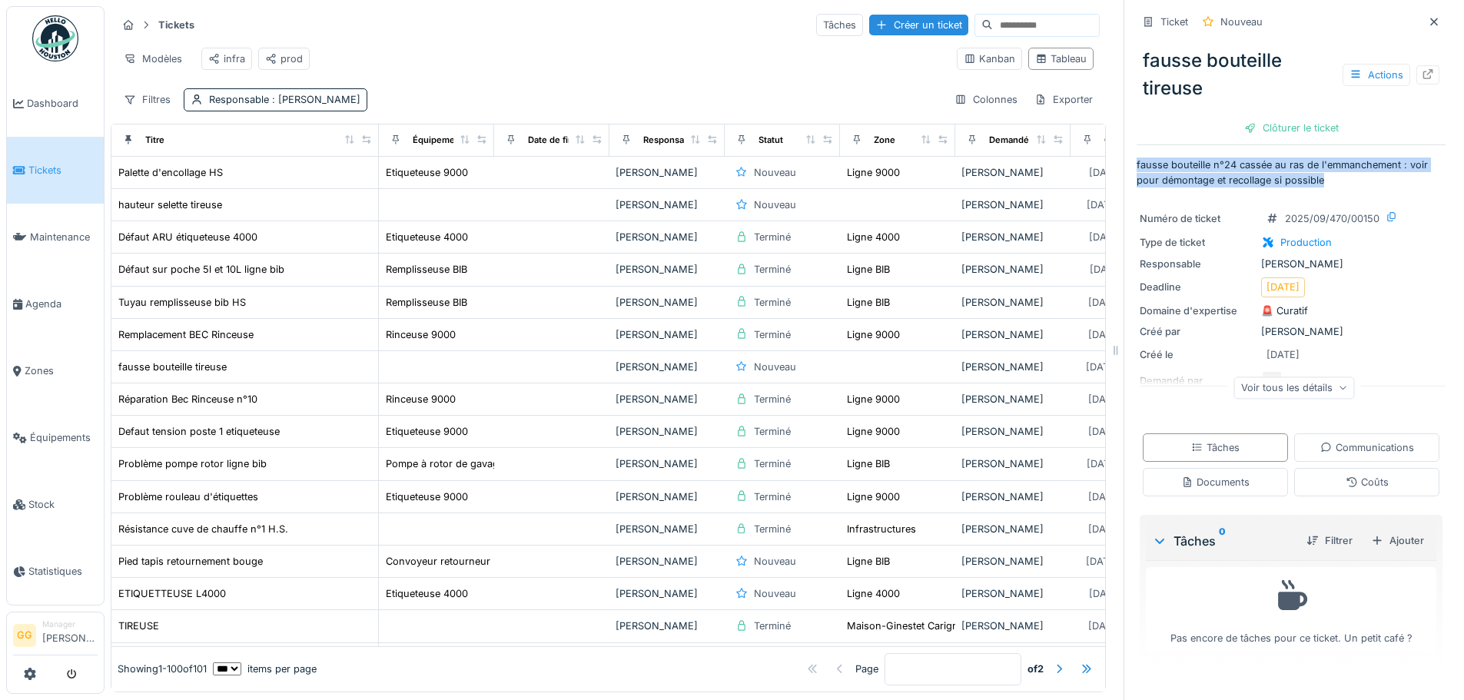
click at [1124, 162] on div "Ticket Nouveau fausse bouteille tireuse Actions Clôturer le ticket fausse boute…" at bounding box center [1291, 350] width 334 height 700
click at [1153, 134] on div "fausse bouteille tireuse Actions Clôturer le ticket" at bounding box center [1291, 88] width 309 height 107
drag, startPoint x: 1315, startPoint y: 179, endPoint x: 1117, endPoint y: 151, distance: 200.3
click at [1124, 151] on div "Ticket Nouveau fausse bouteille tireuse Actions Clôturer le ticket fausse boute…" at bounding box center [1291, 350] width 334 height 700
click at [1339, 182] on p "fausse bouteille n°24 cassée au ras de l'emmanchement : voir pour démontage et …" at bounding box center [1291, 172] width 309 height 29
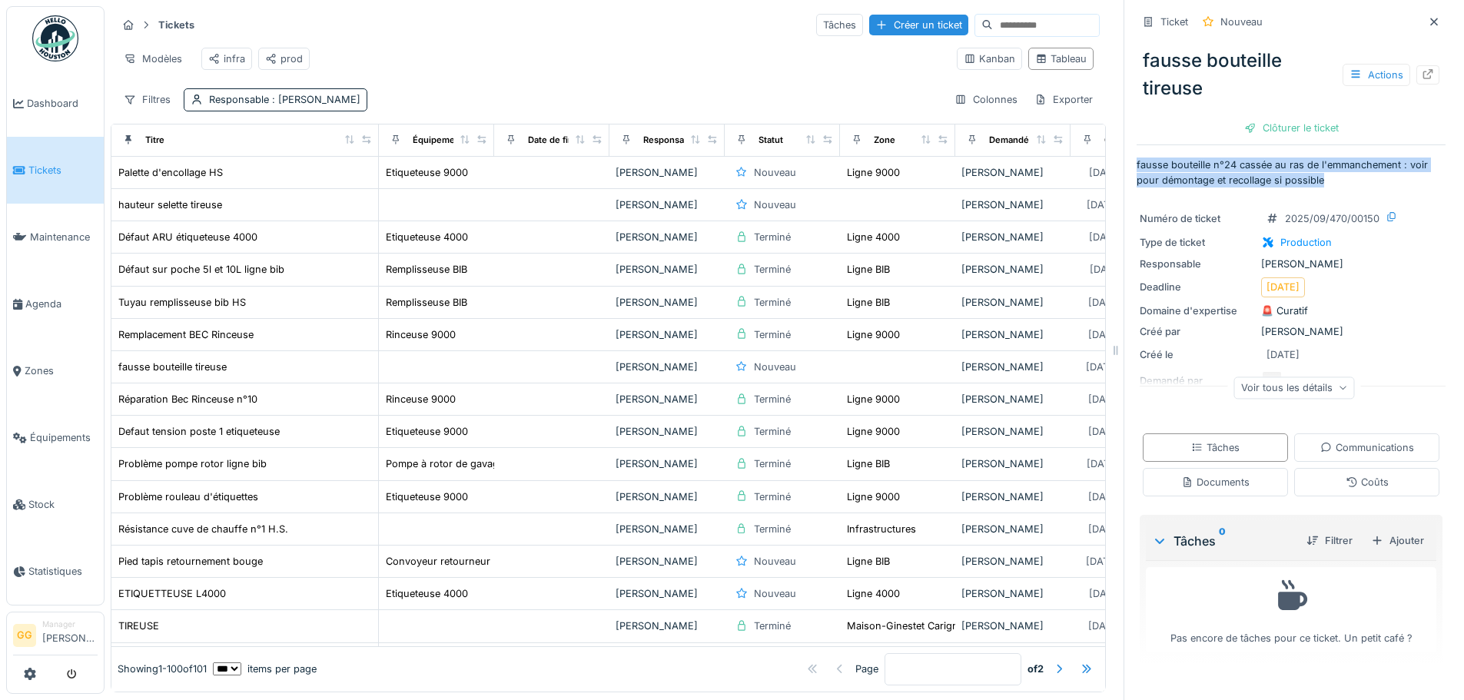
drag, startPoint x: 1311, startPoint y: 182, endPoint x: 1116, endPoint y: 164, distance: 196.1
click at [1124, 164] on div "Ticket Nouveau fausse bouteille tireuse Actions Clôturer le ticket fausse boute…" at bounding box center [1291, 350] width 334 height 700
click at [1327, 179] on p "fausse bouteille n°24 cassée au ras de l'emmanchement : voir pour démontage et …" at bounding box center [1291, 172] width 309 height 29
drag, startPoint x: 1303, startPoint y: 179, endPoint x: 1101, endPoint y: 164, distance: 201.9
click at [1101, 164] on div "Tickets Tâches Créer un ticket Modèles infra prod Kanban Tableau Filtres Respon…" at bounding box center [785, 350] width 1360 height 700
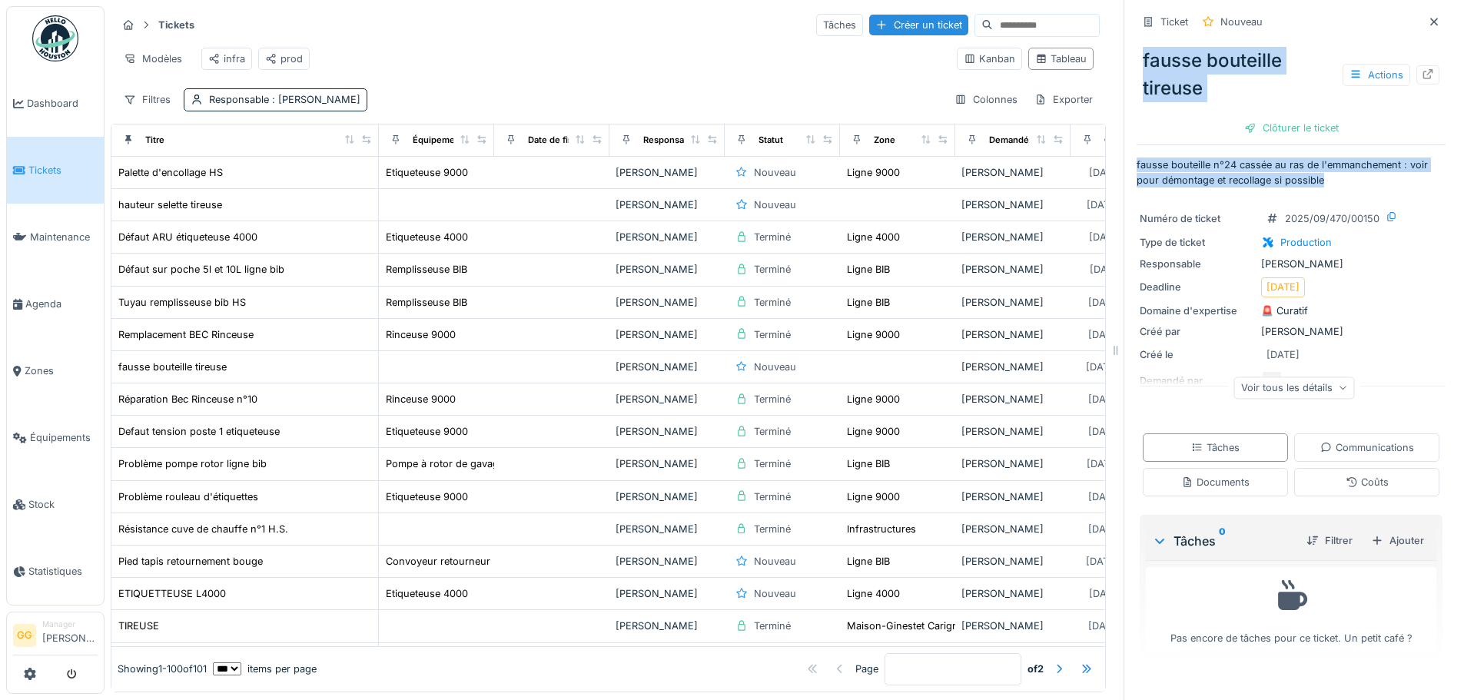
click at [1336, 181] on p "fausse bouteille n°24 cassée au ras de l'emmanchement : voir pour démontage et …" at bounding box center [1291, 172] width 309 height 29
drag, startPoint x: 1285, startPoint y: 181, endPoint x: 1116, endPoint y: 166, distance: 169.7
click at [1124, 166] on div "Ticket Nouveau fausse bouteille tireuse Actions Clôturer le ticket fausse boute…" at bounding box center [1291, 350] width 334 height 700
click at [1328, 183] on p "fausse bouteille n°24 cassée au ras de l'emmanchement : voir pour démontage et …" at bounding box center [1291, 172] width 309 height 29
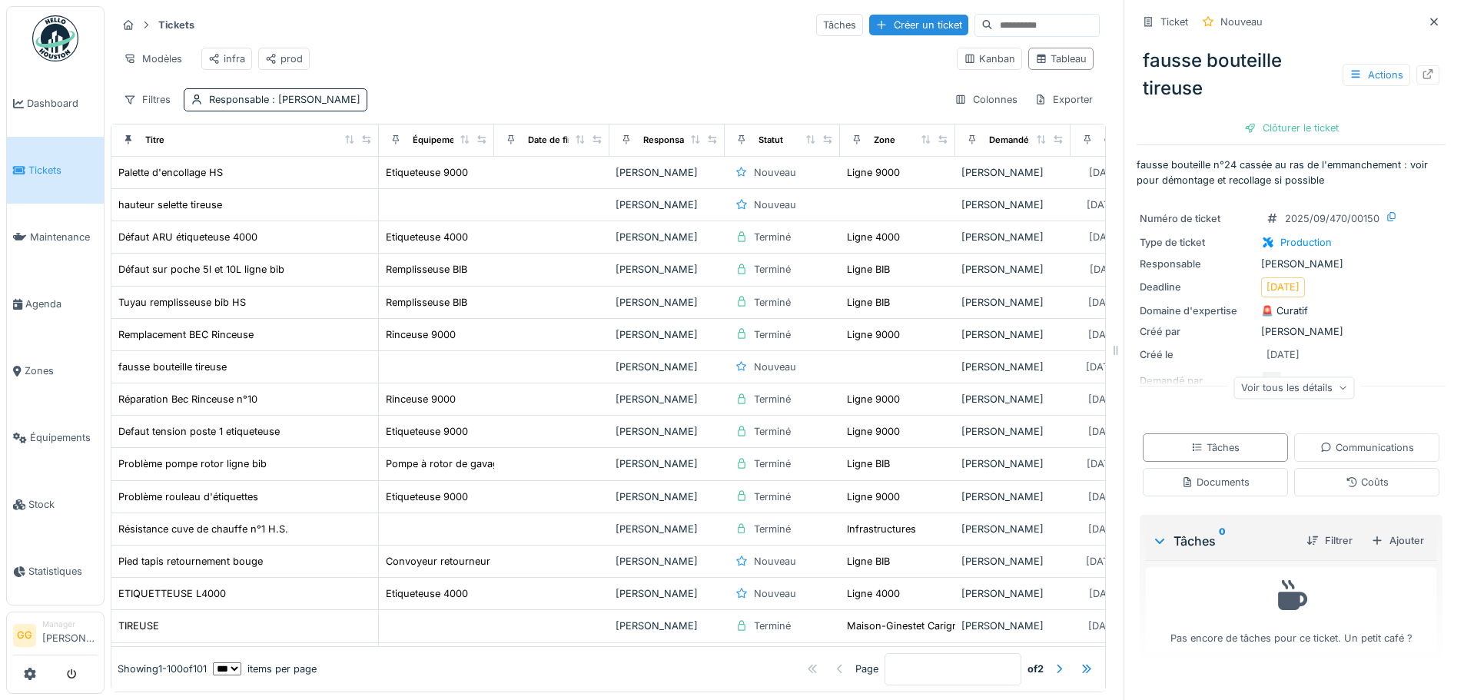
click at [1327, 198] on div "Ticket Nouveau fausse bouteille tireuse Actions Clôturer le ticket fausse boute…" at bounding box center [1291, 338] width 309 height 677
drag, startPoint x: 1314, startPoint y: 182, endPoint x: 1234, endPoint y: 183, distance: 80.7
click at [1124, 168] on div "Ticket Nouveau fausse bouteille tireuse Actions Clôturer le ticket fausse boute…" at bounding box center [1291, 350] width 334 height 700
click at [1323, 181] on p "fausse bouteille n°24 cassée au ras de l'emmanchement : voir pour démontage et …" at bounding box center [1291, 172] width 309 height 29
click at [1324, 184] on p "fausse bouteille n°24 cassée au ras de l'emmanchement : voir pour démontage et …" at bounding box center [1291, 172] width 309 height 29
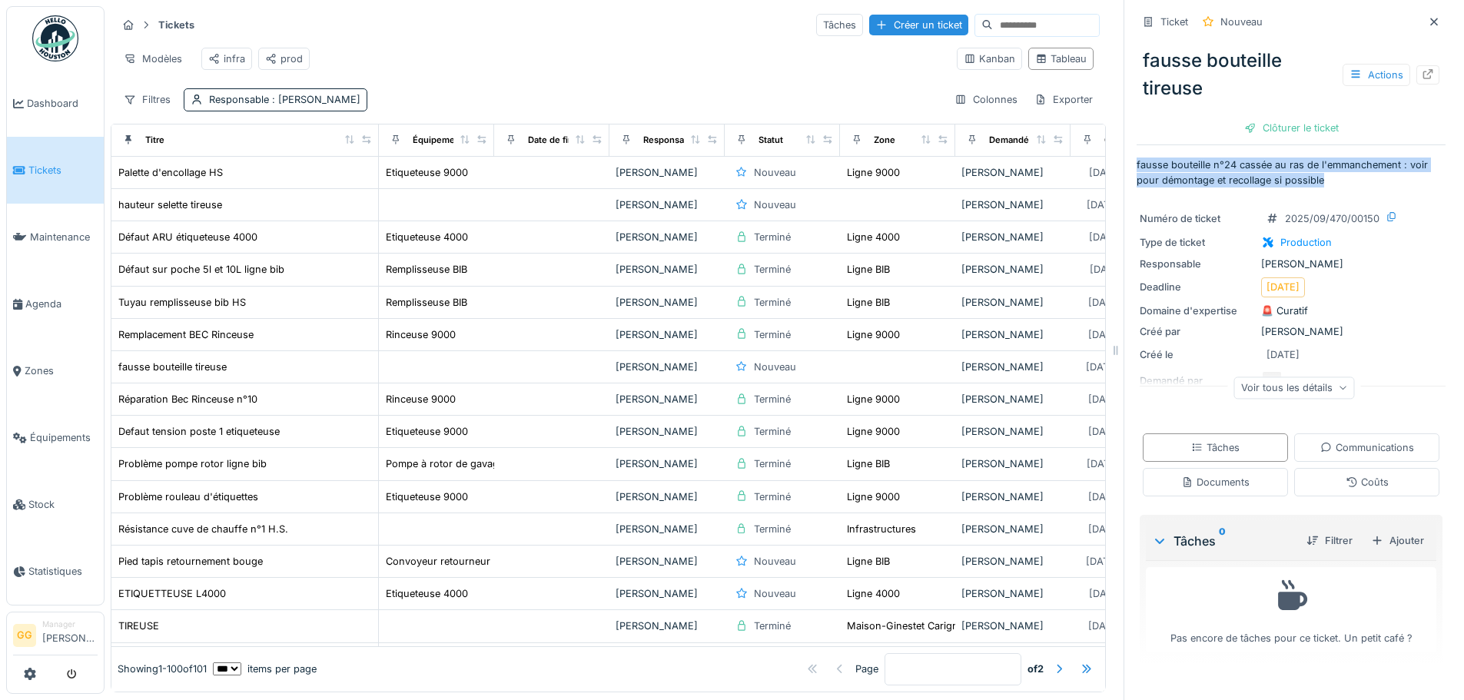
click at [1319, 184] on p "fausse bouteille n°24 cassée au ras de l'emmanchement : voir pour démontage et …" at bounding box center [1291, 172] width 309 height 29
click at [1318, 184] on p "fausse bouteille n°24 cassée au ras de l'emmanchement : voir pour démontage et …" at bounding box center [1291, 172] width 309 height 29
click at [1290, 200] on div "Numéro de ticket 2025/09/470/00150 Type de ticket Production Responsable Gregoi…" at bounding box center [1291, 307] width 309 height 215
click at [1331, 182] on p "fausse bouteille n°24 cassée au ras de l'emmanchement : voir pour démontage et …" at bounding box center [1291, 172] width 309 height 29
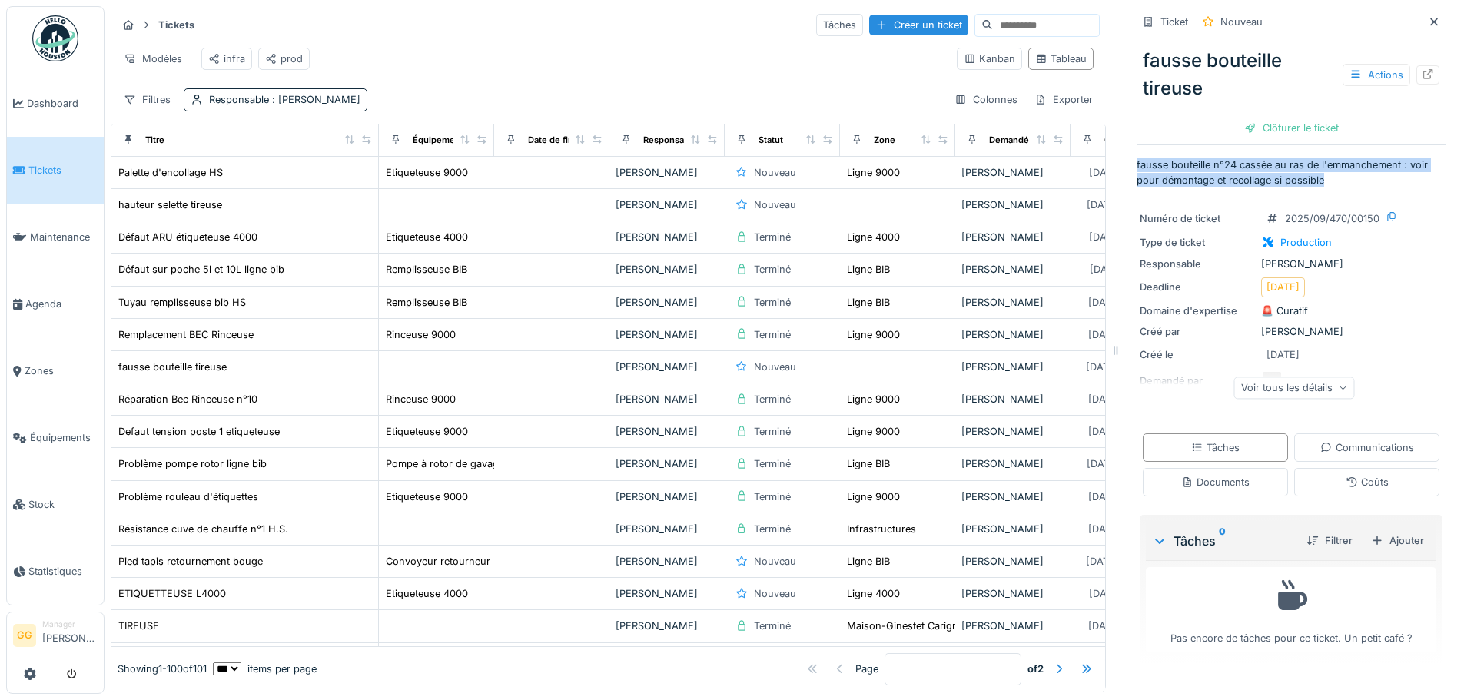
drag, startPoint x: 1330, startPoint y: 183, endPoint x: 1123, endPoint y: 163, distance: 207.7
click at [1124, 163] on div "Ticket Nouveau fausse bouteille tireuse Actions Clôturer le ticket fausse boute…" at bounding box center [1291, 350] width 334 height 700
click at [1320, 187] on p "fausse bouteille n°24 cassée au ras de l'emmanchement : voir pour démontage et …" at bounding box center [1291, 172] width 309 height 29
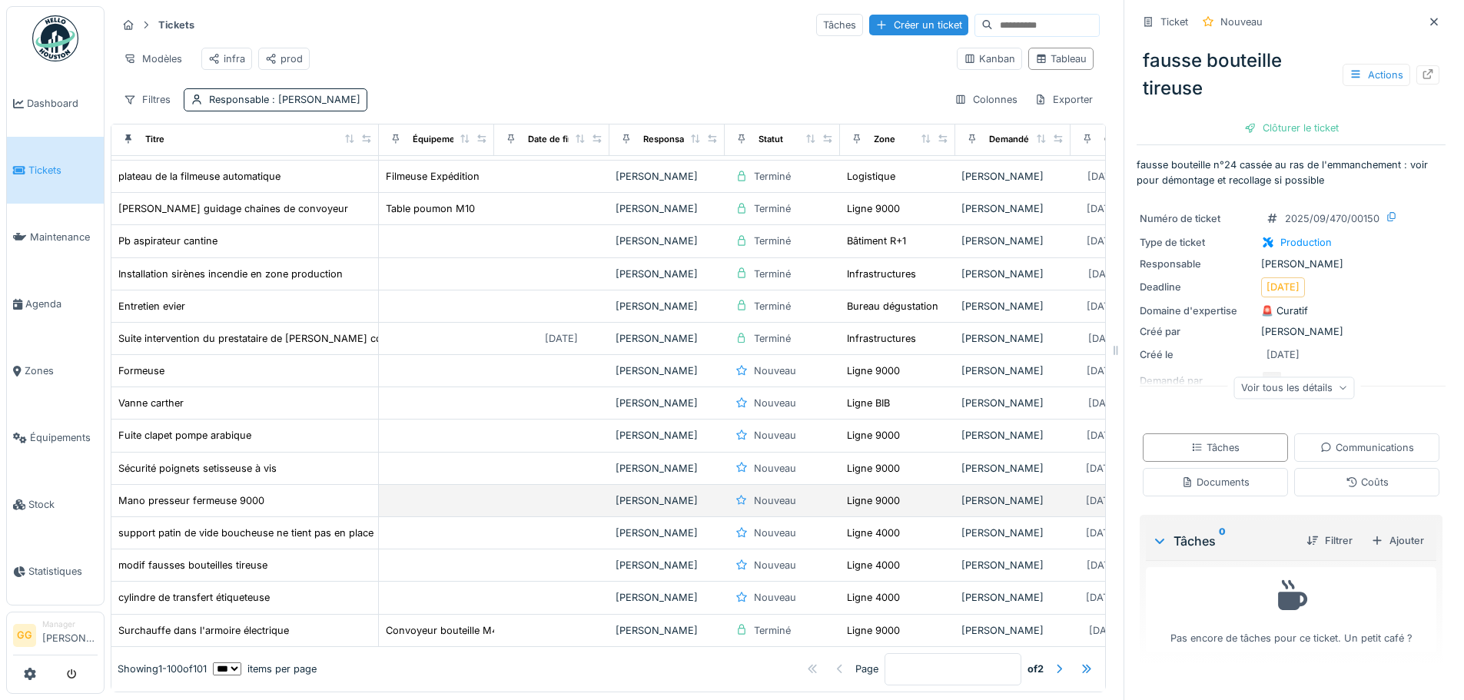
scroll to position [1153, 0]
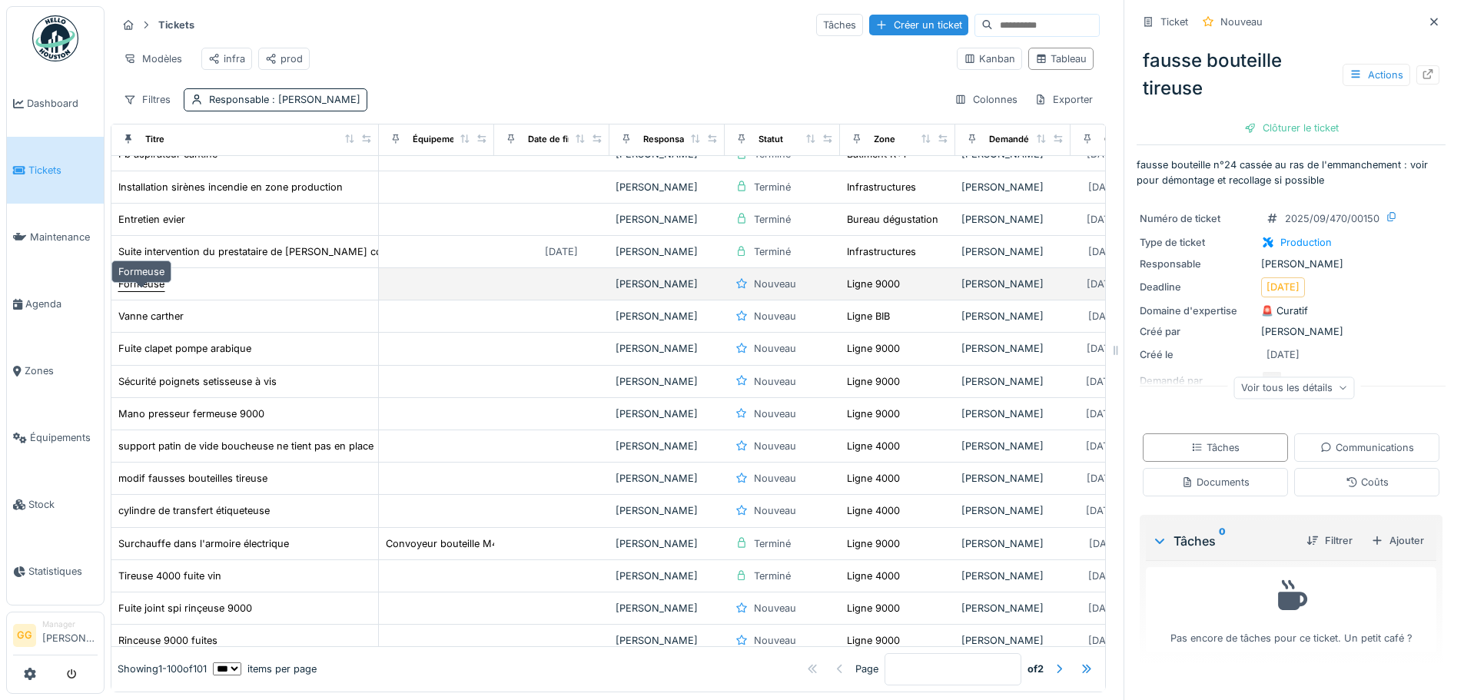
click at [148, 291] on div "Formeuse" at bounding box center [141, 284] width 46 height 15
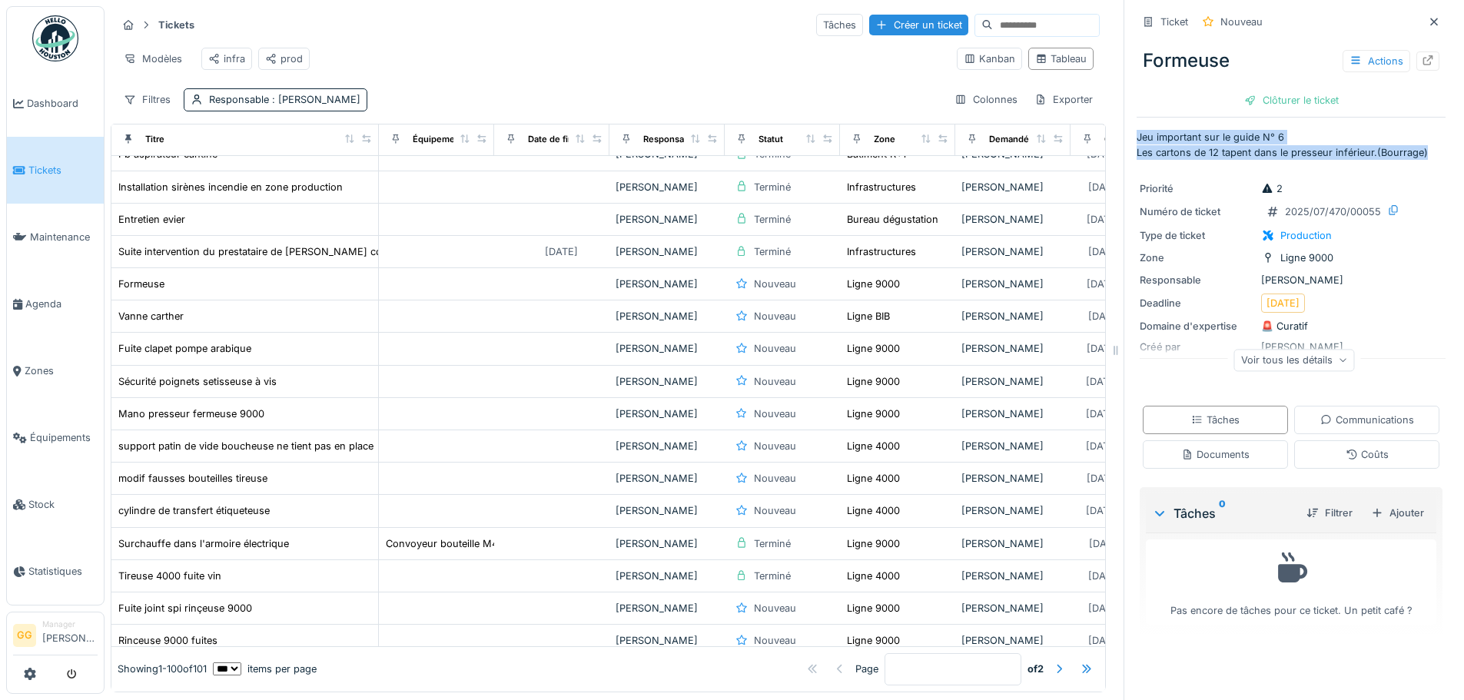
drag, startPoint x: 1126, startPoint y: 138, endPoint x: 1414, endPoint y: 154, distance: 288.6
click at [1414, 154] on p "Jeu important sur le guide N° 6 Les cartons de 12 tapent dans le presseur infér…" at bounding box center [1291, 144] width 309 height 29
click at [1184, 174] on div "Priorité 2 Numéro de ticket 2025/07/470/00055 Type de ticket Production Zone Li…" at bounding box center [1291, 279] width 309 height 215
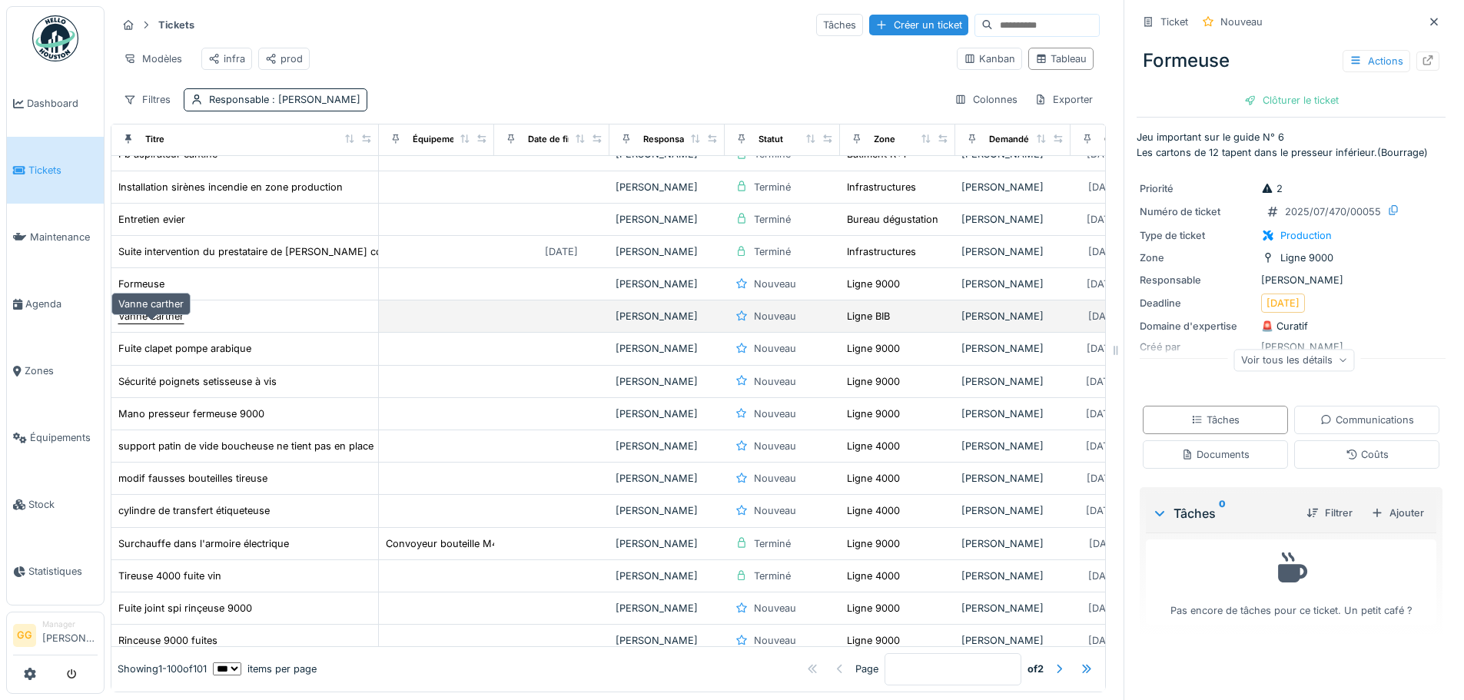
click at [155, 324] on div "Vanne carther" at bounding box center [150, 316] width 65 height 15
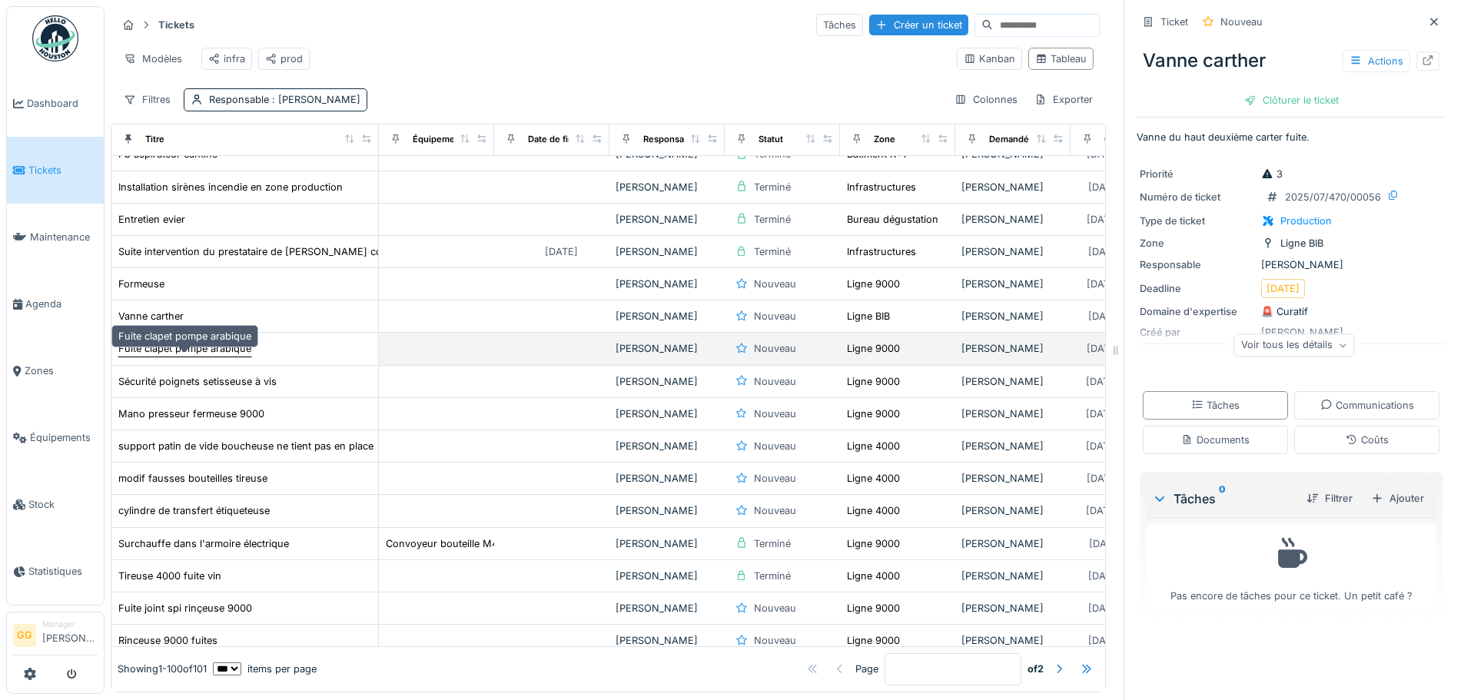
click at [148, 356] on div "Fuite clapet pompe arabique" at bounding box center [184, 348] width 133 height 15
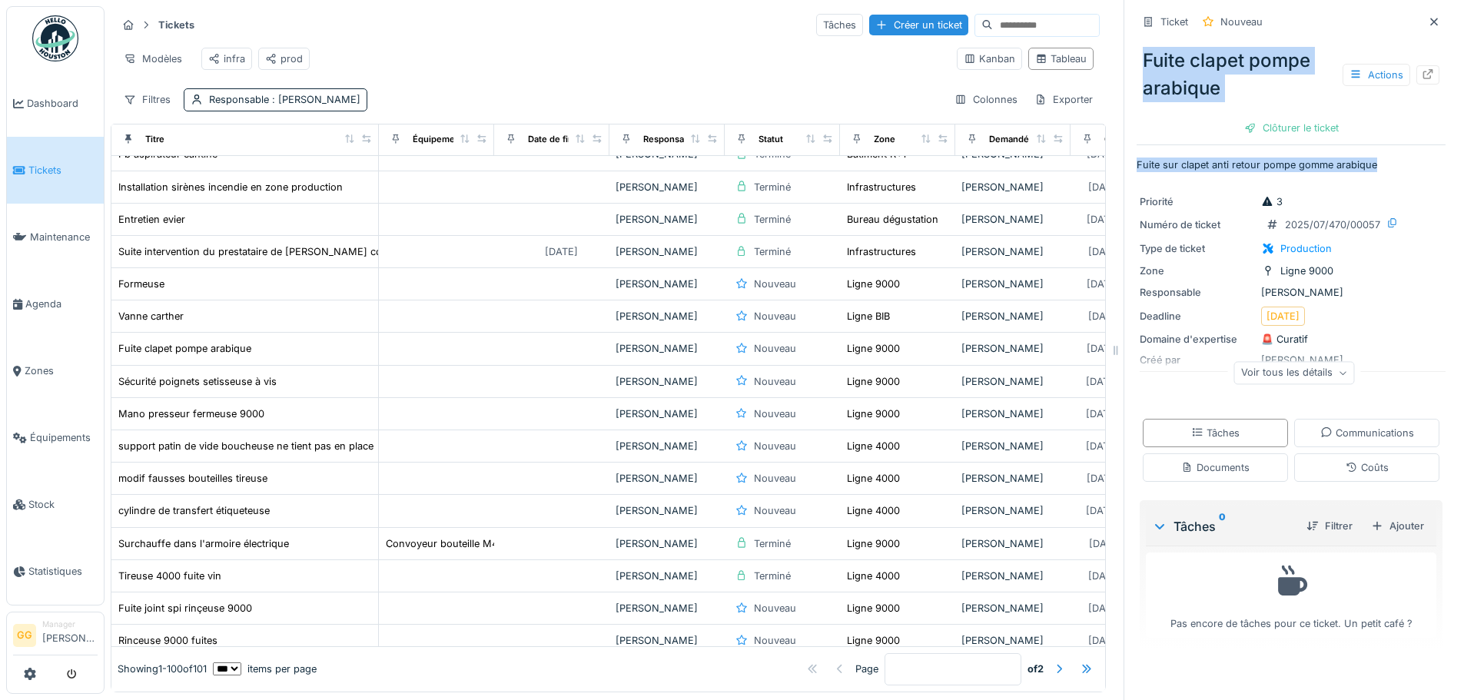
drag, startPoint x: 1354, startPoint y: 164, endPoint x: 1111, endPoint y: 161, distance: 243.6
click at [1111, 161] on div "Tickets Tâches Créer un ticket Modèles infra prod Kanban Tableau Filtres Respon…" at bounding box center [785, 350] width 1360 height 700
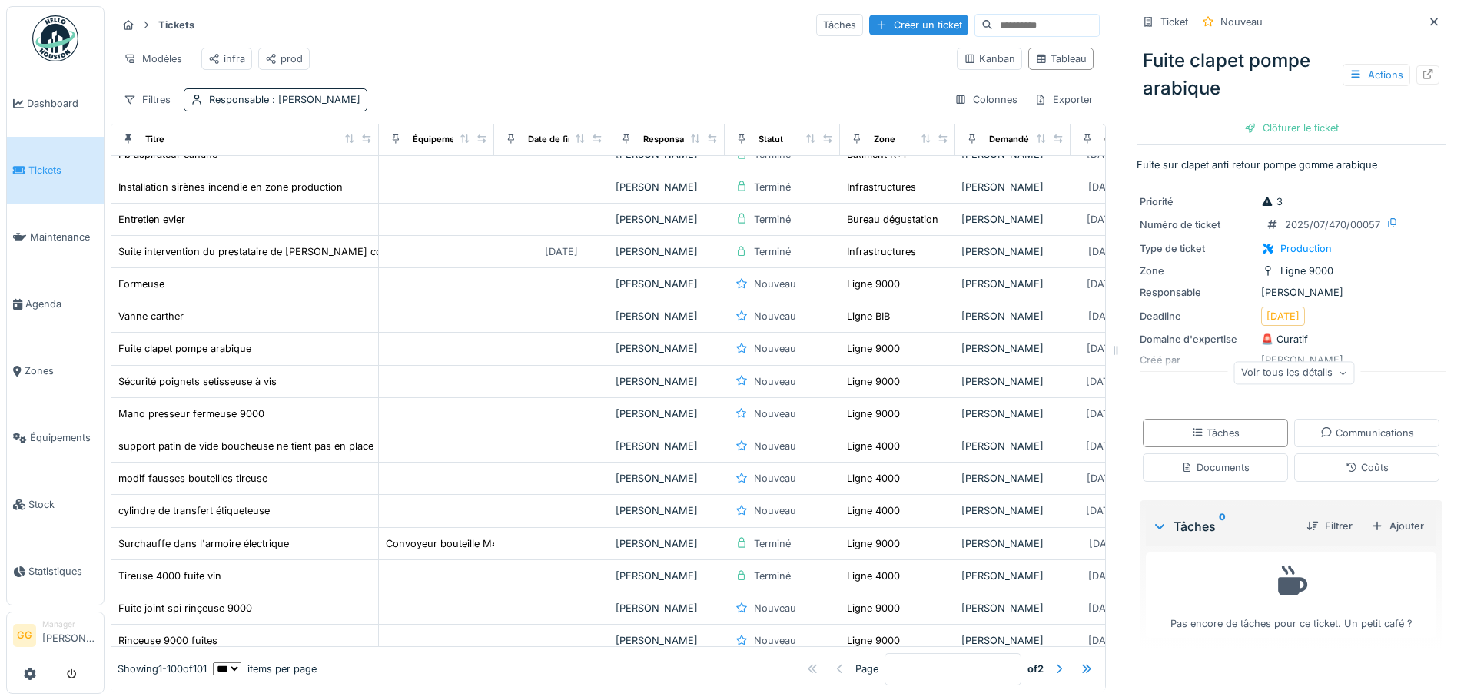
click at [1202, 185] on div "Priorité 3 Numéro de ticket 2025/07/470/00057 Type de ticket Production Zone Li…" at bounding box center [1291, 292] width 309 height 215
drag, startPoint x: 1370, startPoint y: 168, endPoint x: 1125, endPoint y: 164, distance: 245.2
click at [1137, 164] on p "Fuite sur clapet anti retour pompe gomme arabique" at bounding box center [1291, 165] width 309 height 15
click at [1188, 181] on div "Ticket Nouveau Fuite clapet pompe arabique Actions Clôturer le ticket Fuite sur…" at bounding box center [1291, 331] width 309 height 662
drag, startPoint x: 1361, startPoint y: 164, endPoint x: 1125, endPoint y: 170, distance: 236.0
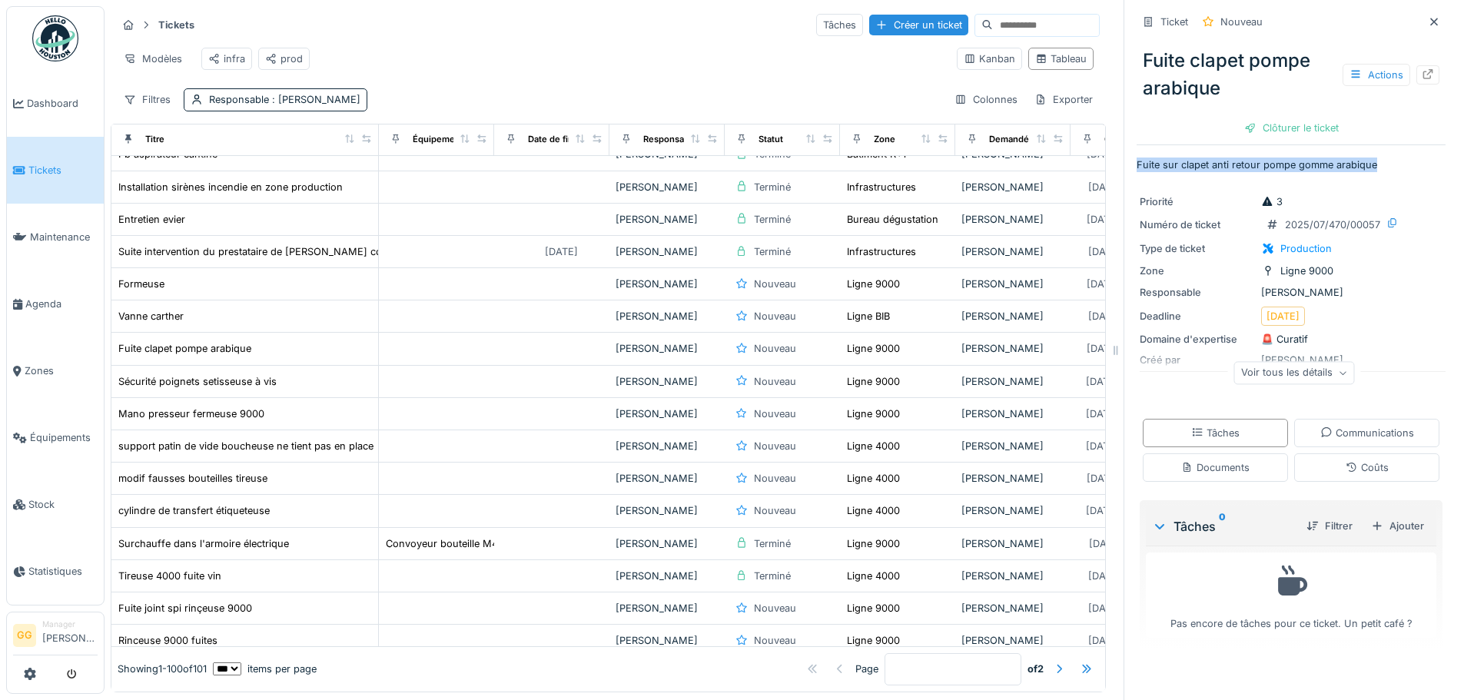
click at [1137, 170] on p "Fuite sur clapet anti retour pompe gomme arabique" at bounding box center [1291, 165] width 309 height 15
click at [1380, 176] on div "Ticket Nouveau Fuite clapet pompe arabique Actions Clôturer le ticket Fuite sur…" at bounding box center [1291, 331] width 309 height 662
drag, startPoint x: 1364, startPoint y: 164, endPoint x: 1119, endPoint y: 165, distance: 245.2
click at [1124, 165] on div "Ticket Nouveau Fuite clapet pompe arabique Actions Clôturer le ticket Fuite sur…" at bounding box center [1291, 350] width 334 height 700
click at [1170, 179] on div "Ticket Nouveau Fuite clapet pompe arabique Actions Clôturer le ticket Fuite sur…" at bounding box center [1291, 331] width 309 height 662
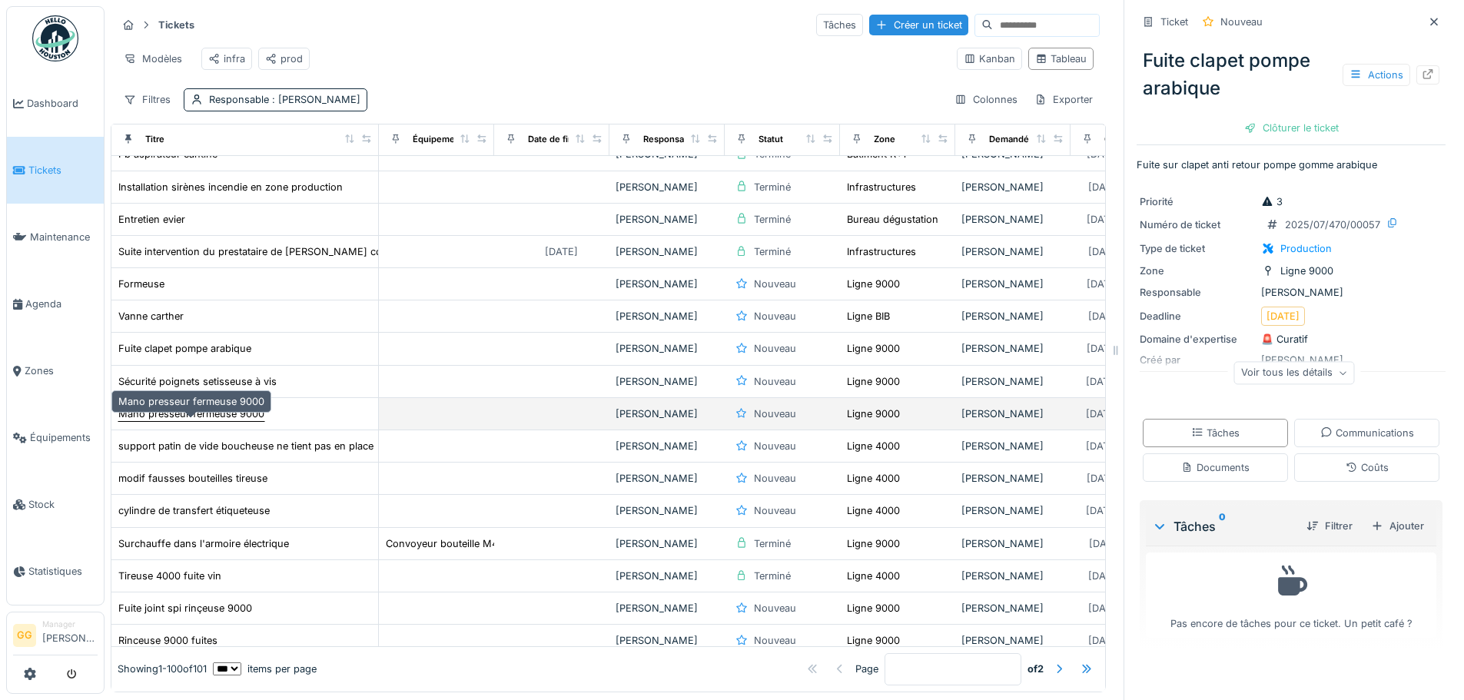
click at [227, 421] on div "Mano presseur fermeuse 9000" at bounding box center [191, 414] width 146 height 15
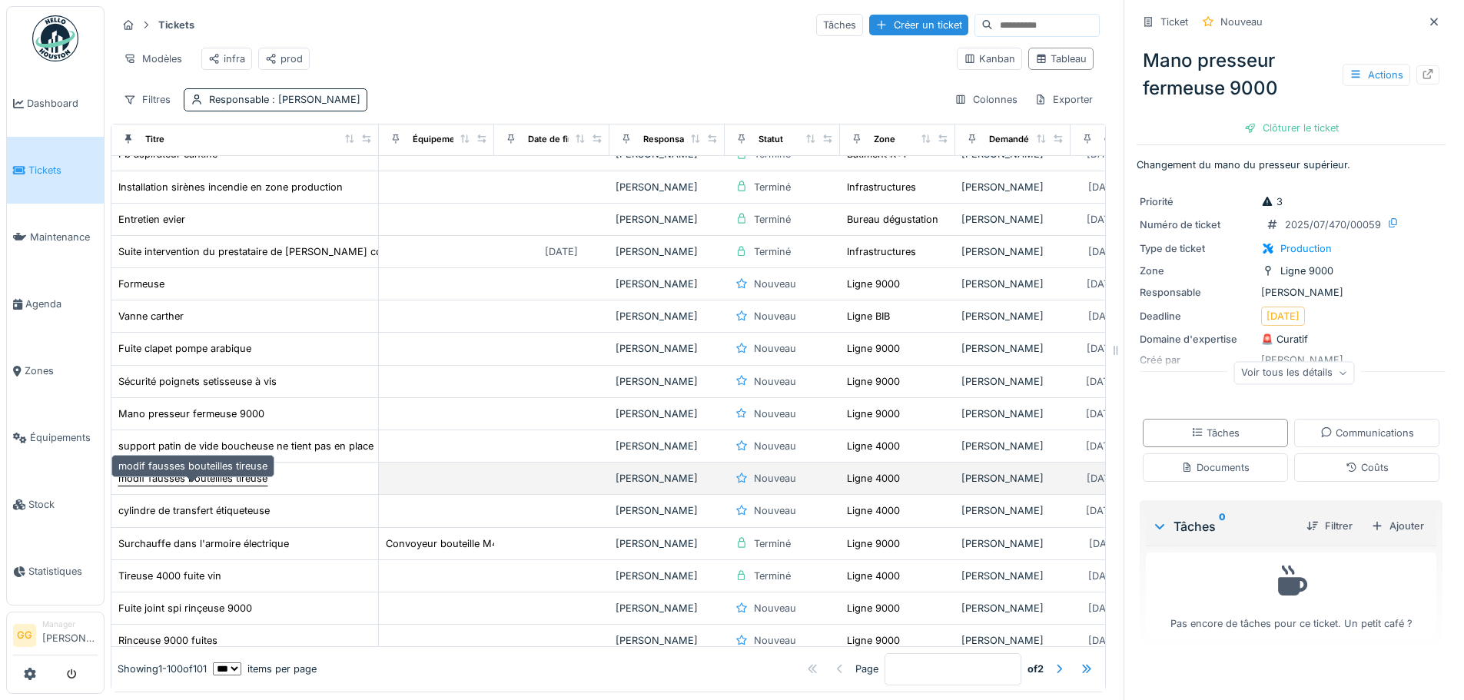
click at [201, 486] on div "modif fausses bouteilles tireuse" at bounding box center [192, 478] width 149 height 15
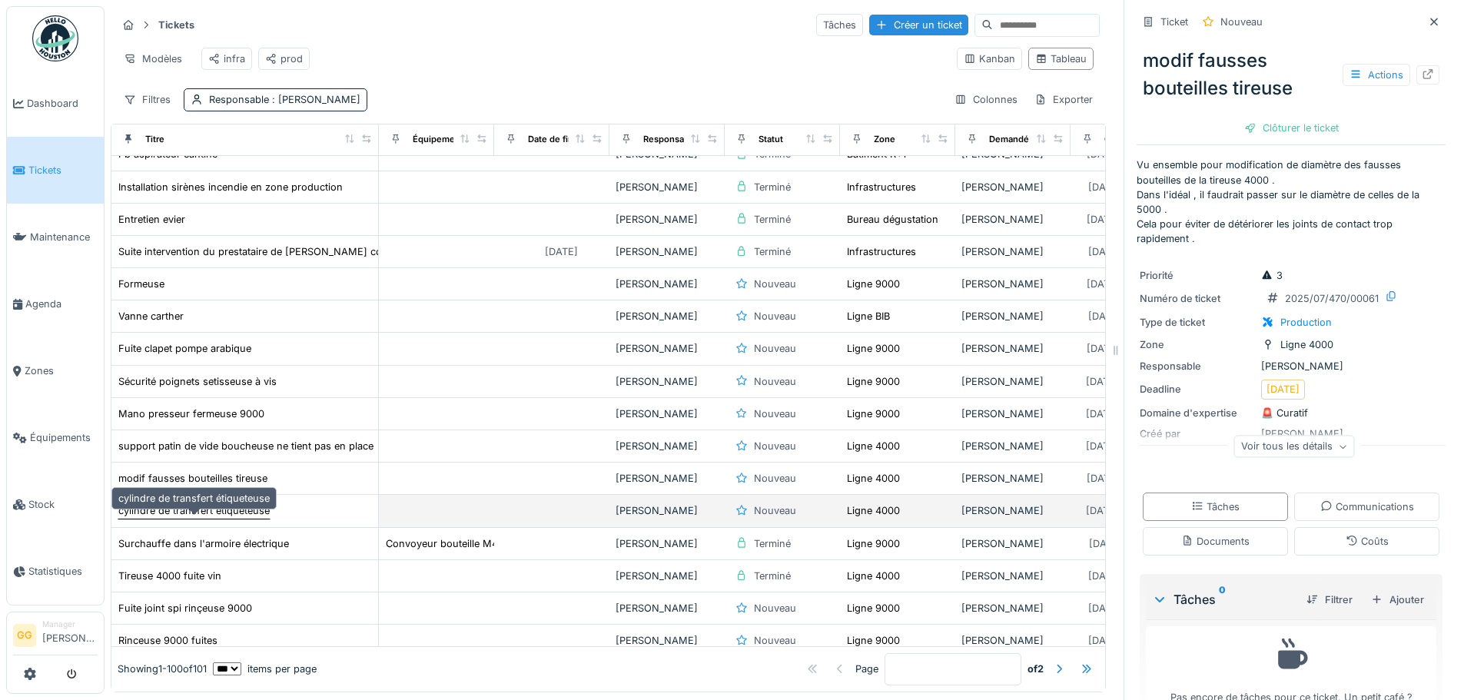
click at [221, 518] on div "cylindre de transfert étiqueteuse" at bounding box center [193, 510] width 151 height 15
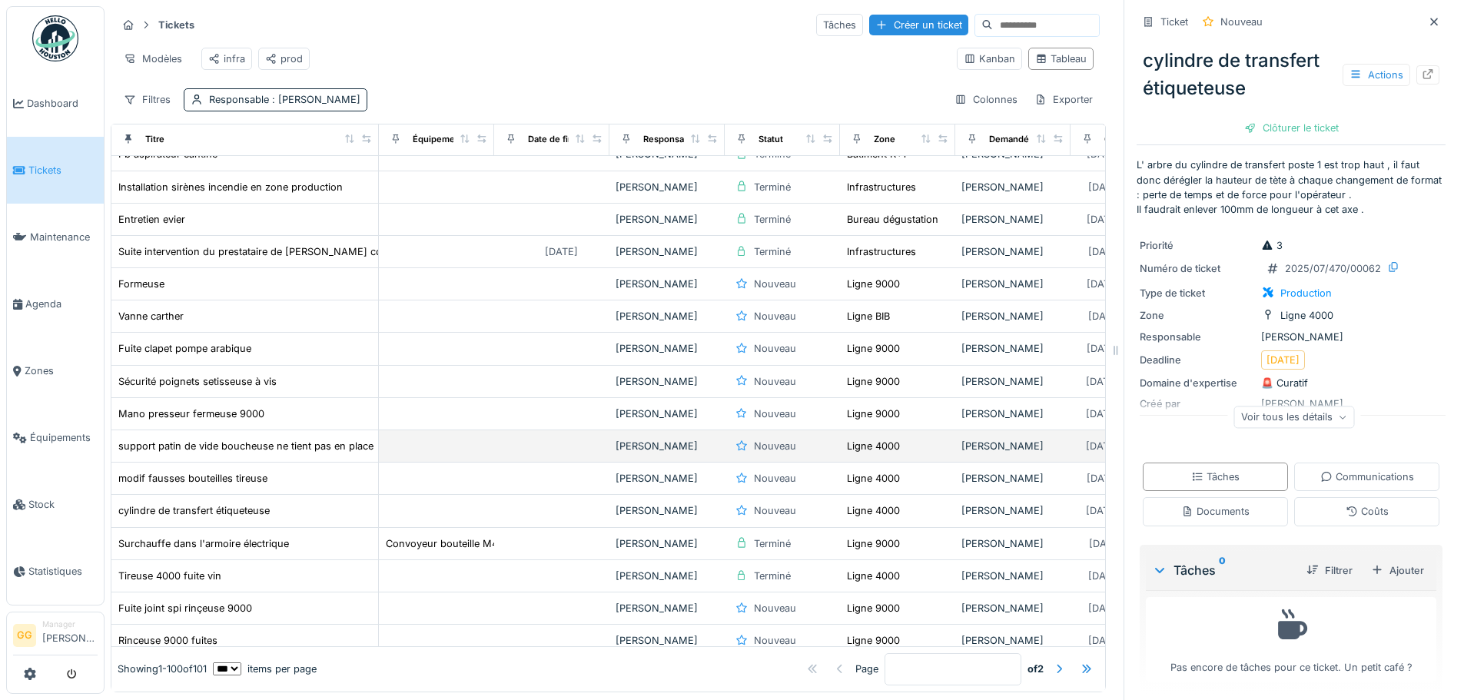
click at [246, 448] on td "support patin de vide boucheuse ne tient pas en place" at bounding box center [244, 446] width 267 height 32
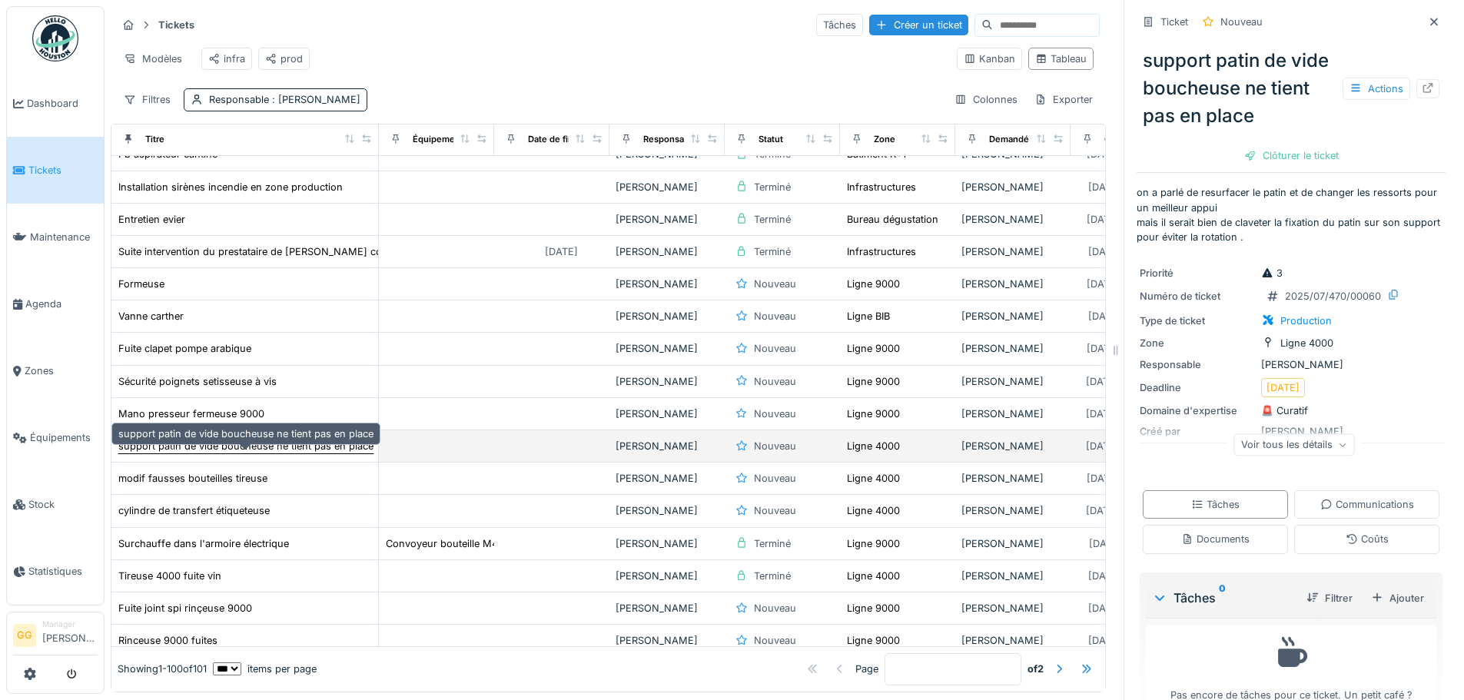
click at [291, 453] on div "support patin de vide boucheuse ne tient pas en place" at bounding box center [245, 446] width 255 height 15
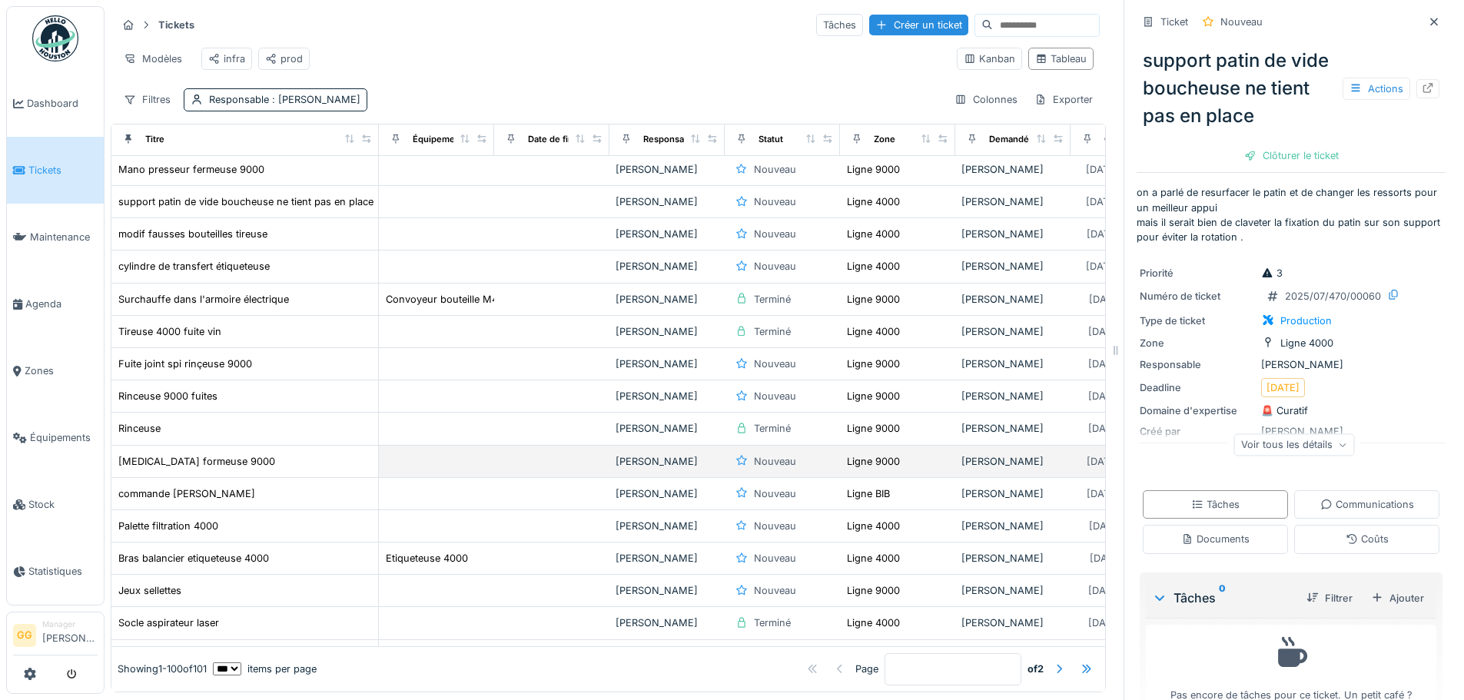
scroll to position [1460, 0]
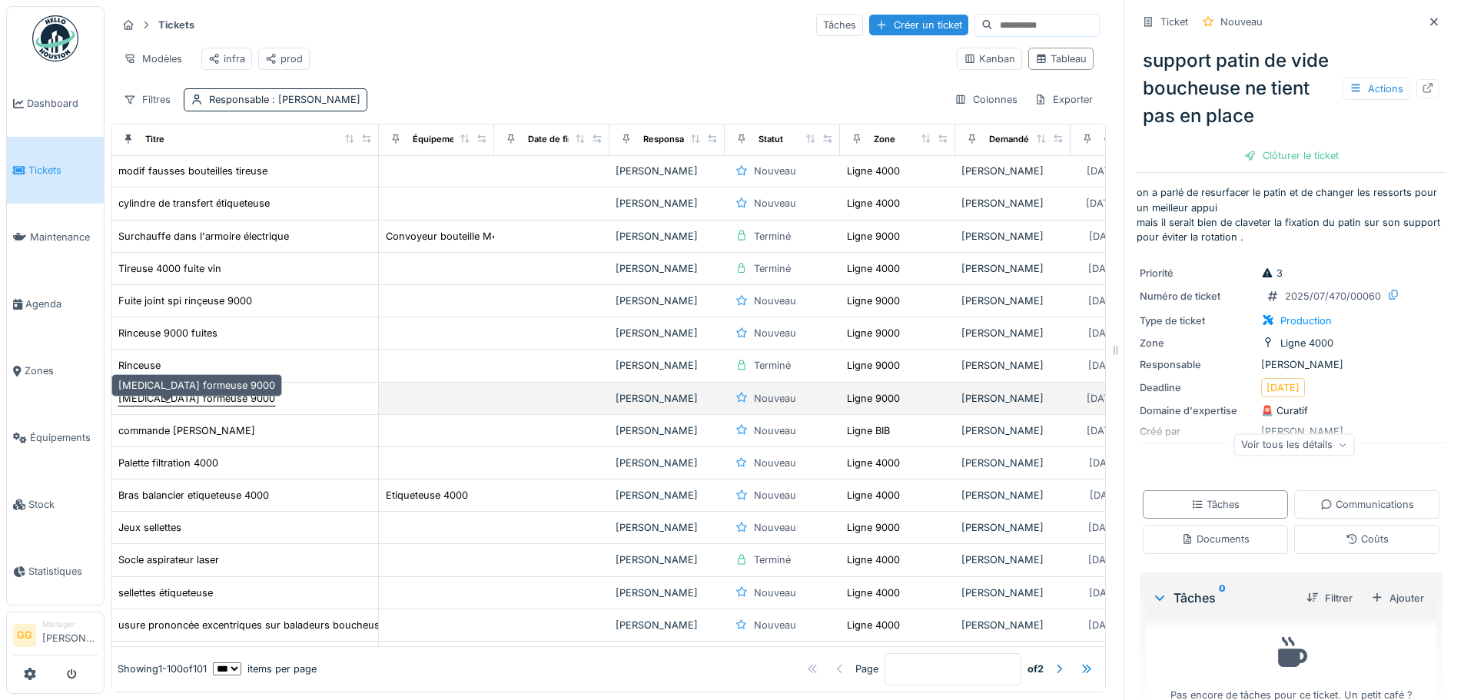
click at [190, 406] on div "Bruit formeuse 9000" at bounding box center [196, 398] width 157 height 15
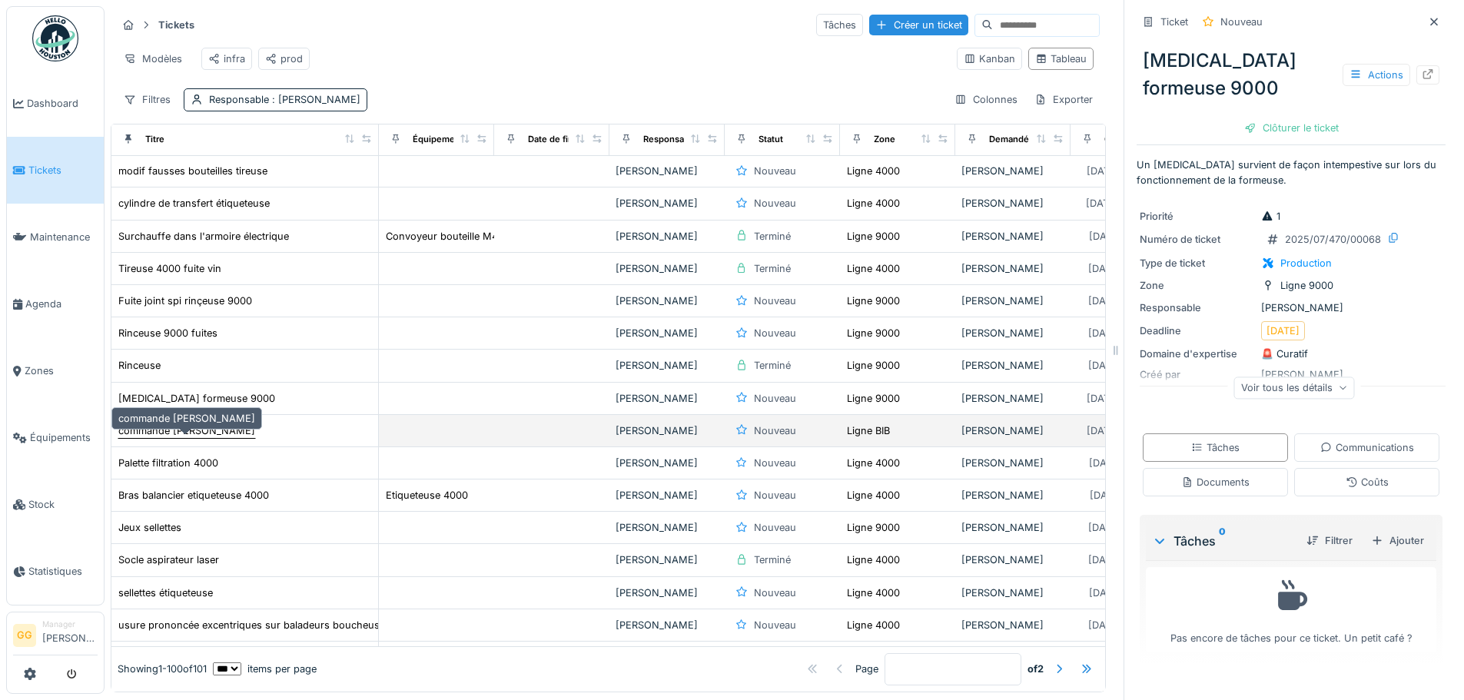
click at [208, 437] on div "commande pompe netoyage" at bounding box center [186, 430] width 137 height 15
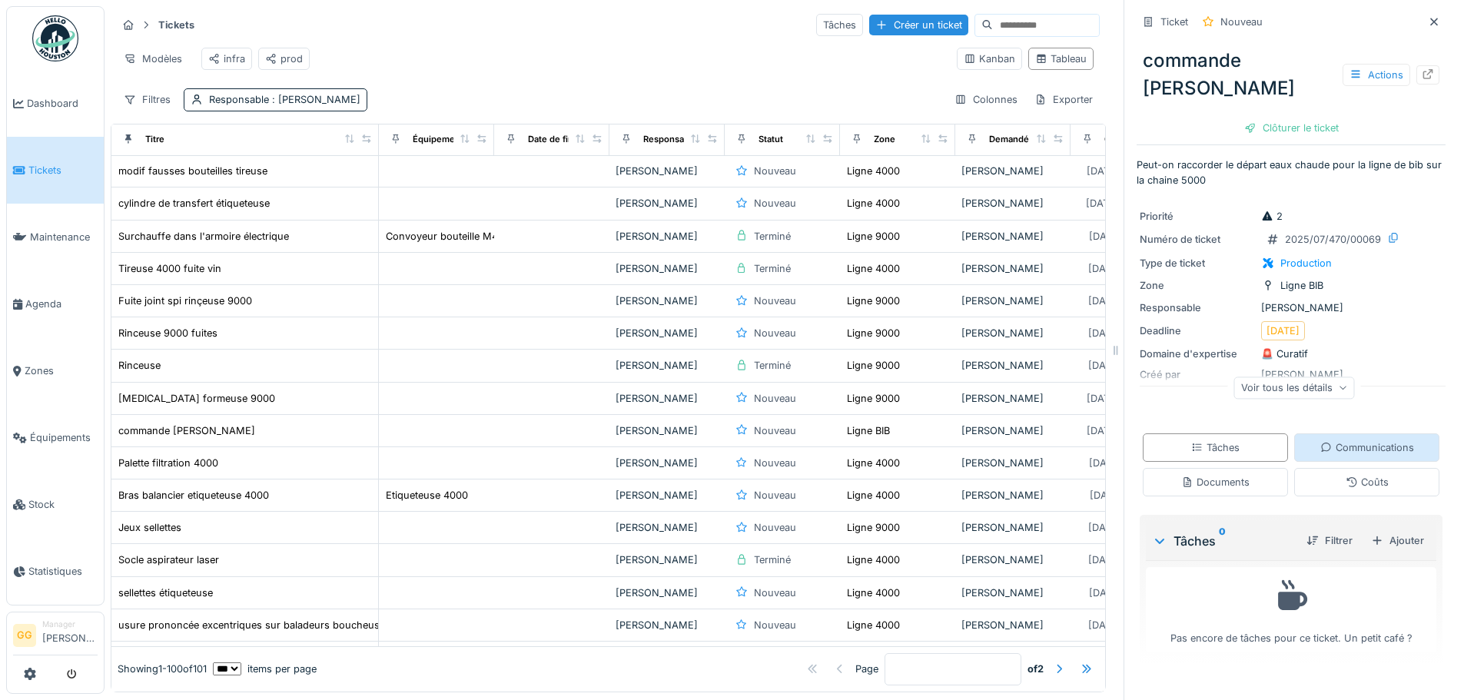
click at [1374, 455] on div "Communications" at bounding box center [1367, 447] width 94 height 15
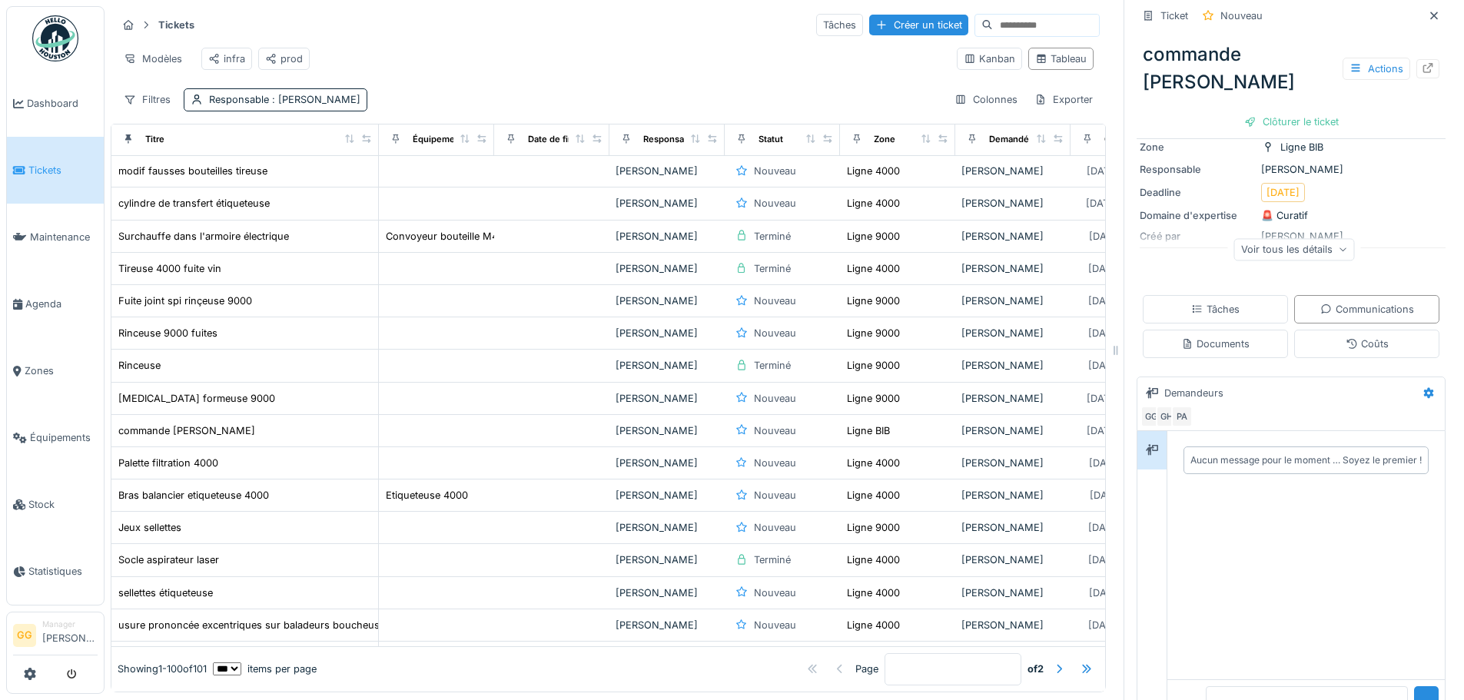
scroll to position [208, 0]
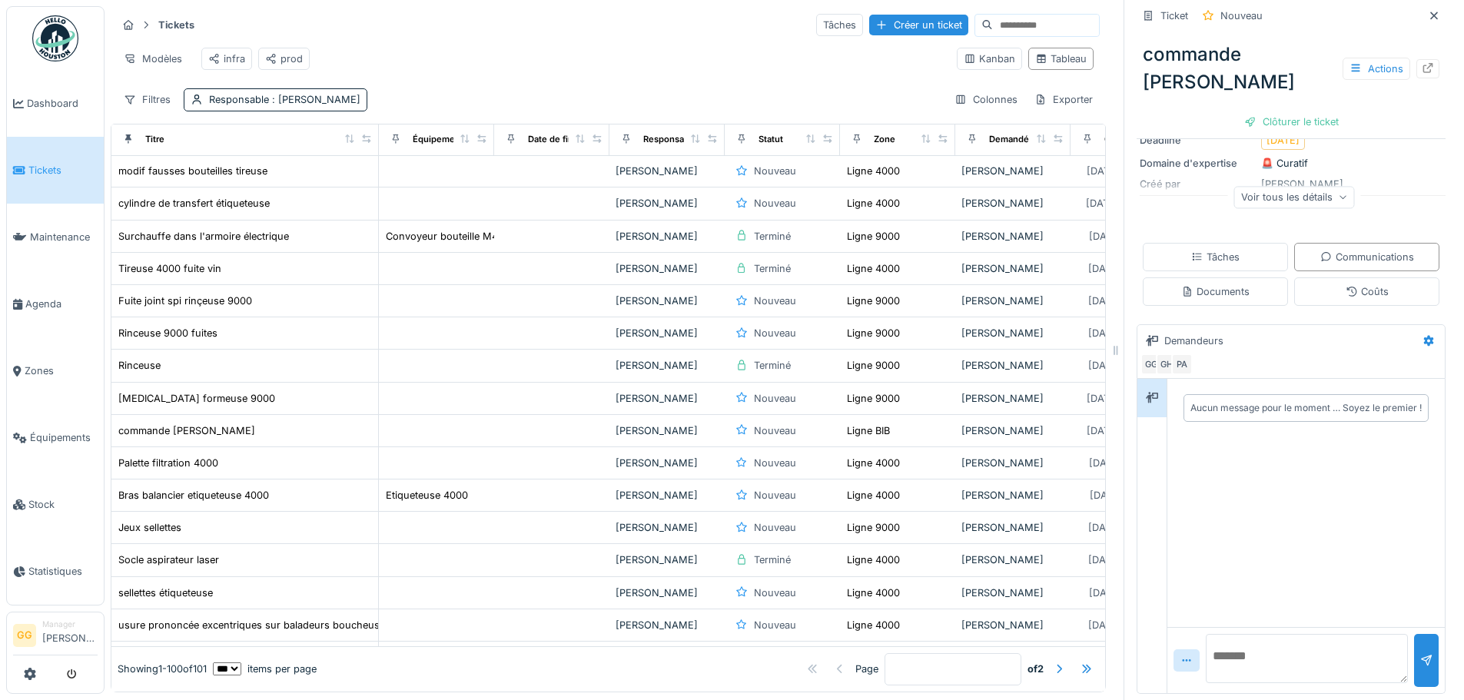
click at [1246, 646] on textarea at bounding box center [1307, 658] width 202 height 49
type textarea "**********"
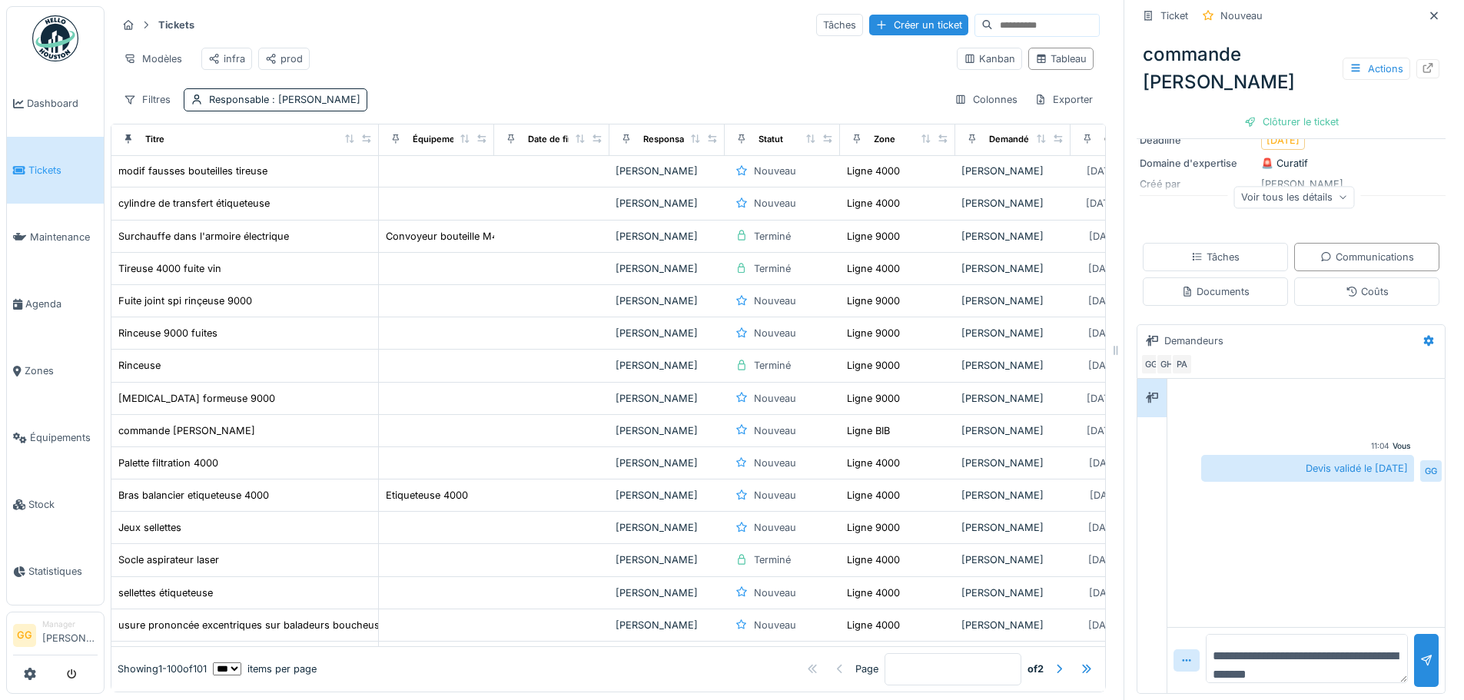
type textarea "**********"
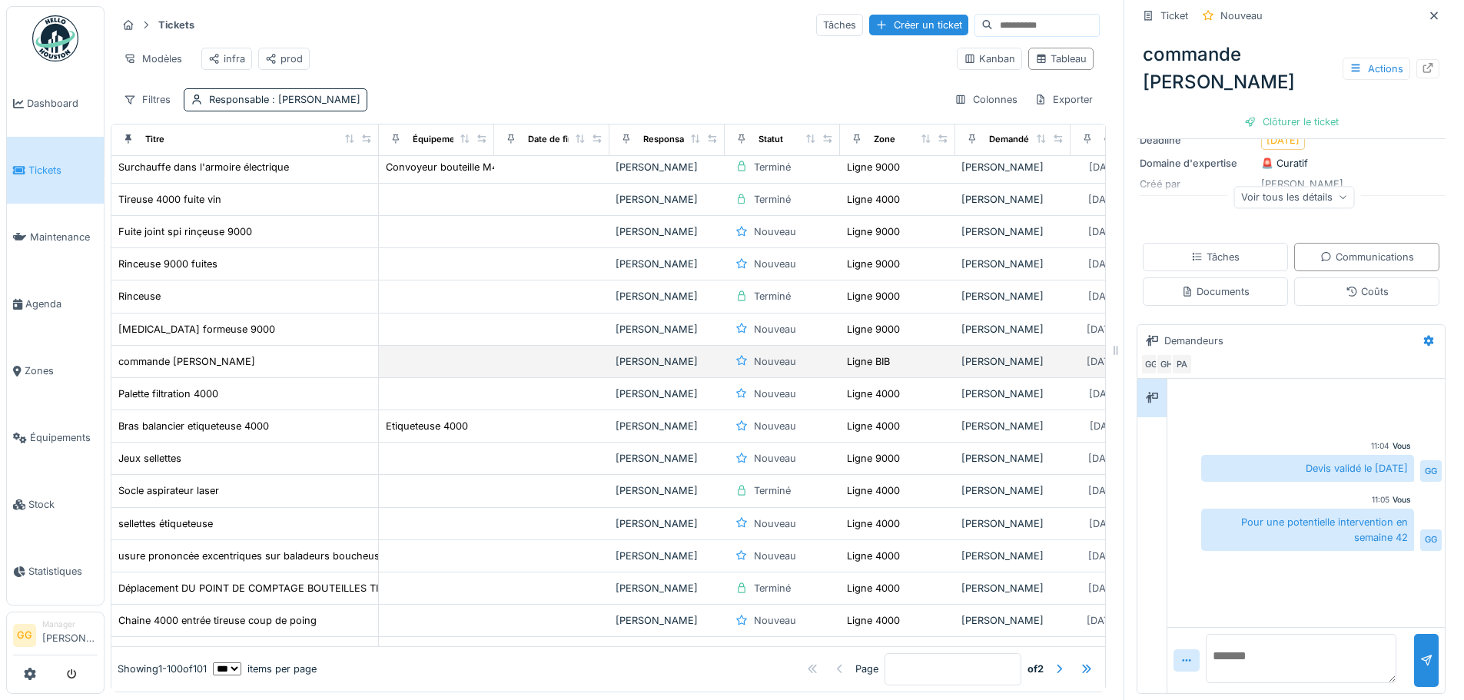
scroll to position [1691, 0]
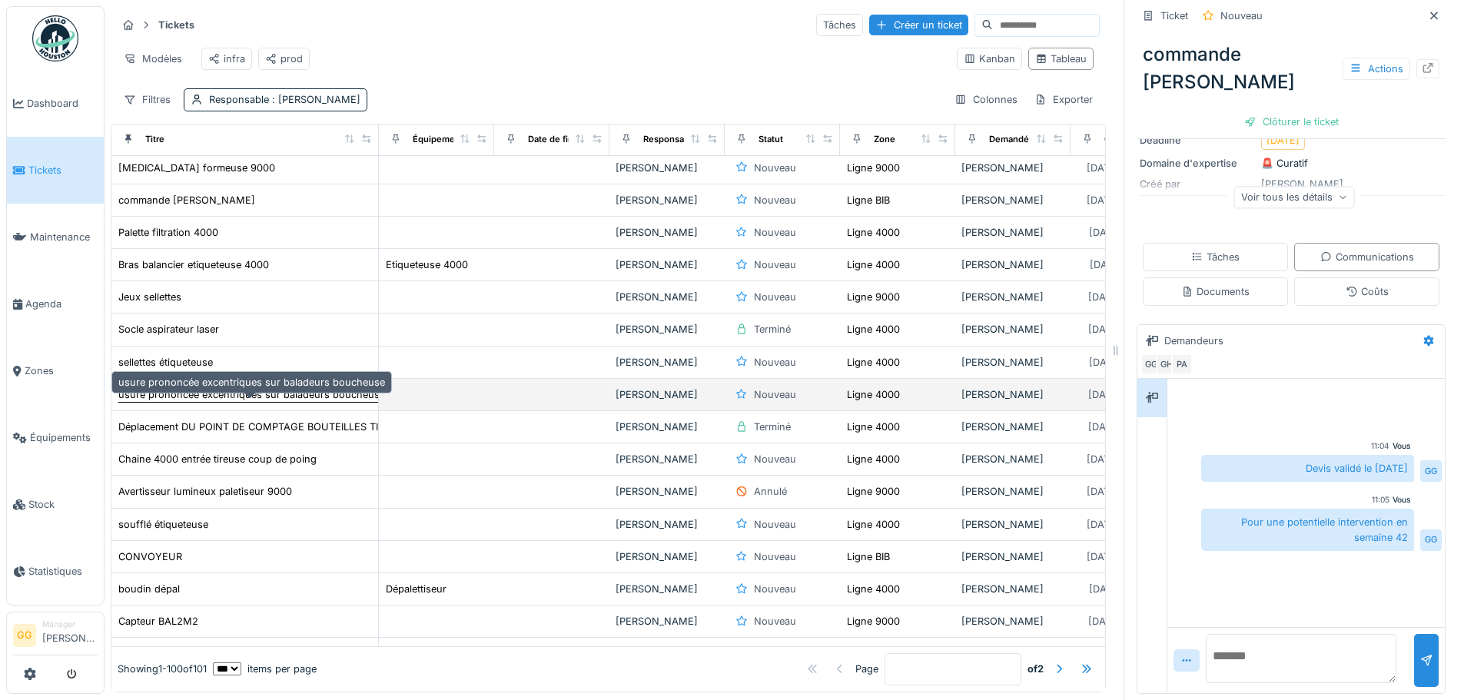
click at [183, 394] on div "usure prononcée excentriques sur baladeurs boucheuse" at bounding box center [251, 394] width 267 height 15
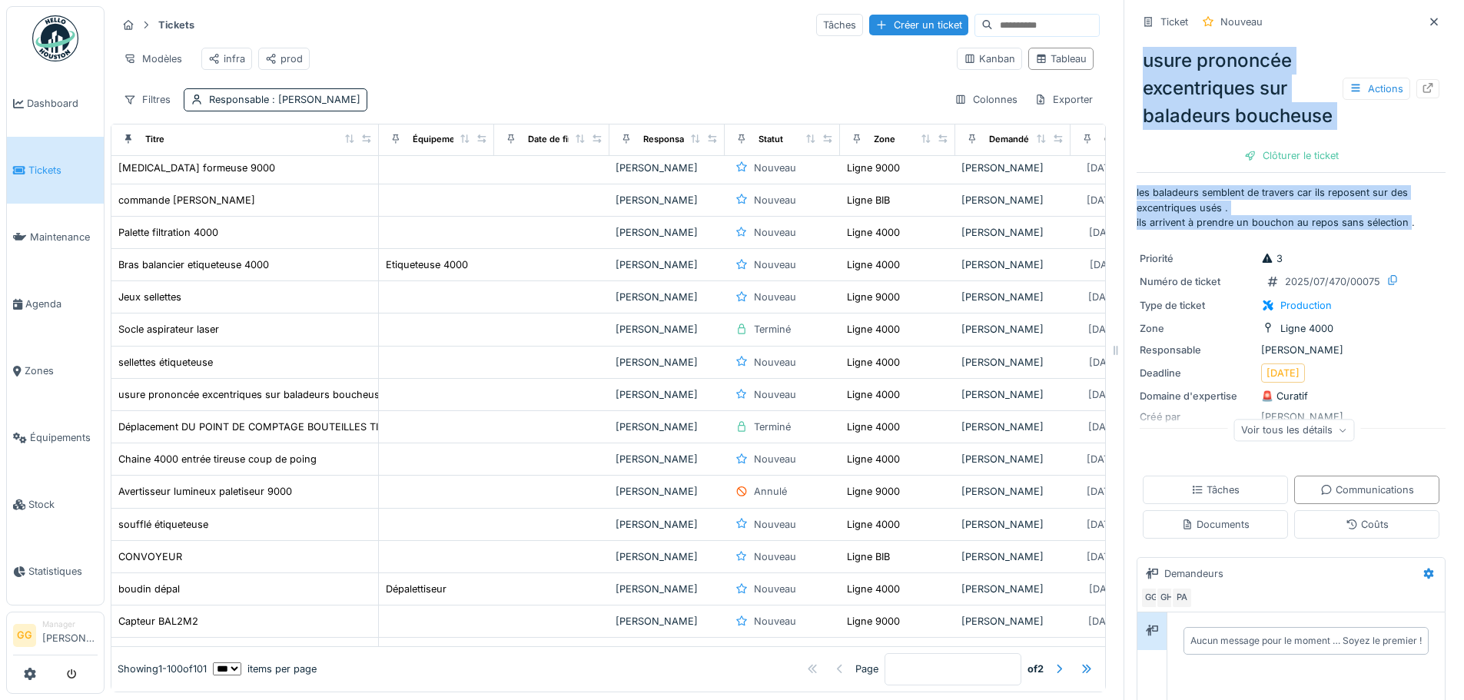
drag, startPoint x: 1393, startPoint y: 242, endPoint x: 1107, endPoint y: 208, distance: 288.0
click at [1107, 208] on div "Tickets Tâches Créer un ticket Modèles infra prod Kanban Tableau Filtres Respon…" at bounding box center [785, 350] width 1360 height 700
click at [1248, 224] on p "les baladeurs semblent de travers car ils reposent sur des excentriques usés . …" at bounding box center [1291, 207] width 309 height 45
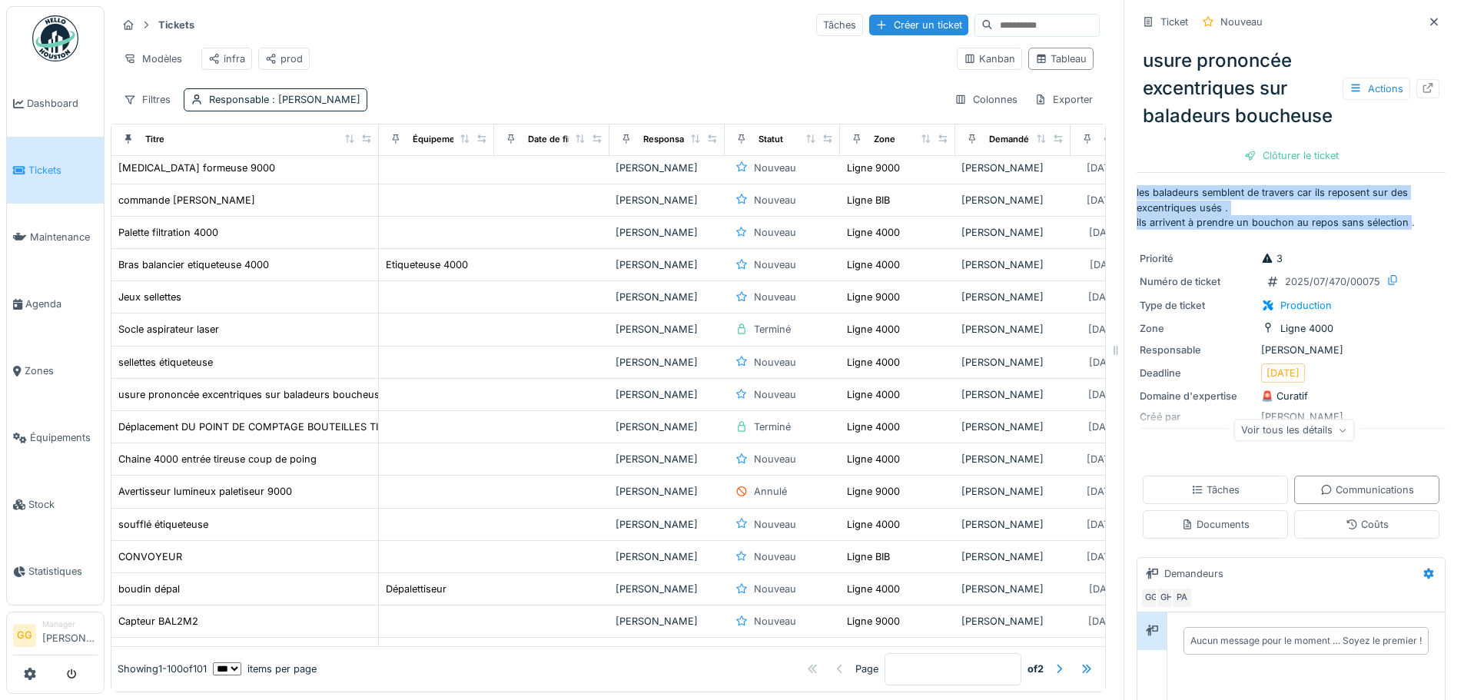
drag, startPoint x: 1126, startPoint y: 208, endPoint x: 1393, endPoint y: 237, distance: 269.0
click at [1393, 230] on p "les baladeurs semblent de travers car ils reposent sur des excentriques usés . …" at bounding box center [1291, 207] width 309 height 45
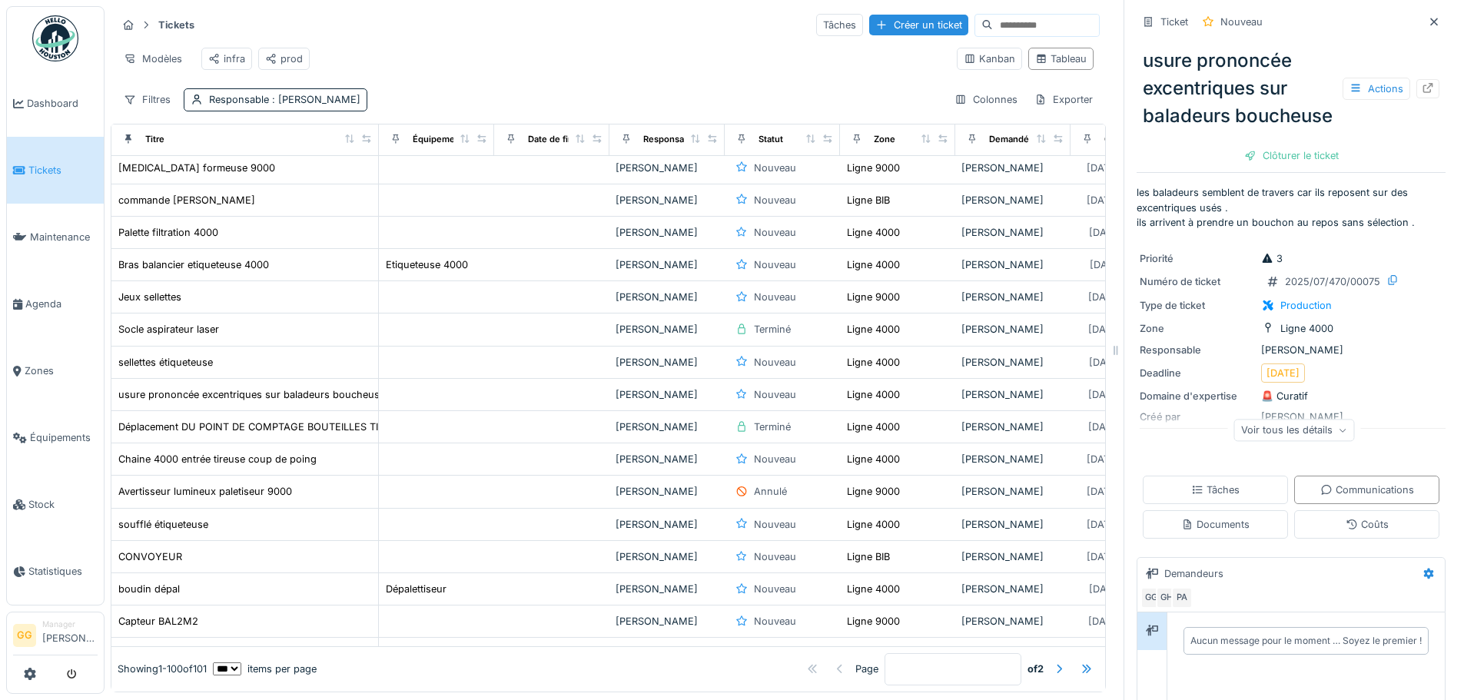
click at [1399, 230] on p "les baladeurs semblent de travers car ils reposent sur des excentriques usés . …" at bounding box center [1291, 207] width 309 height 45
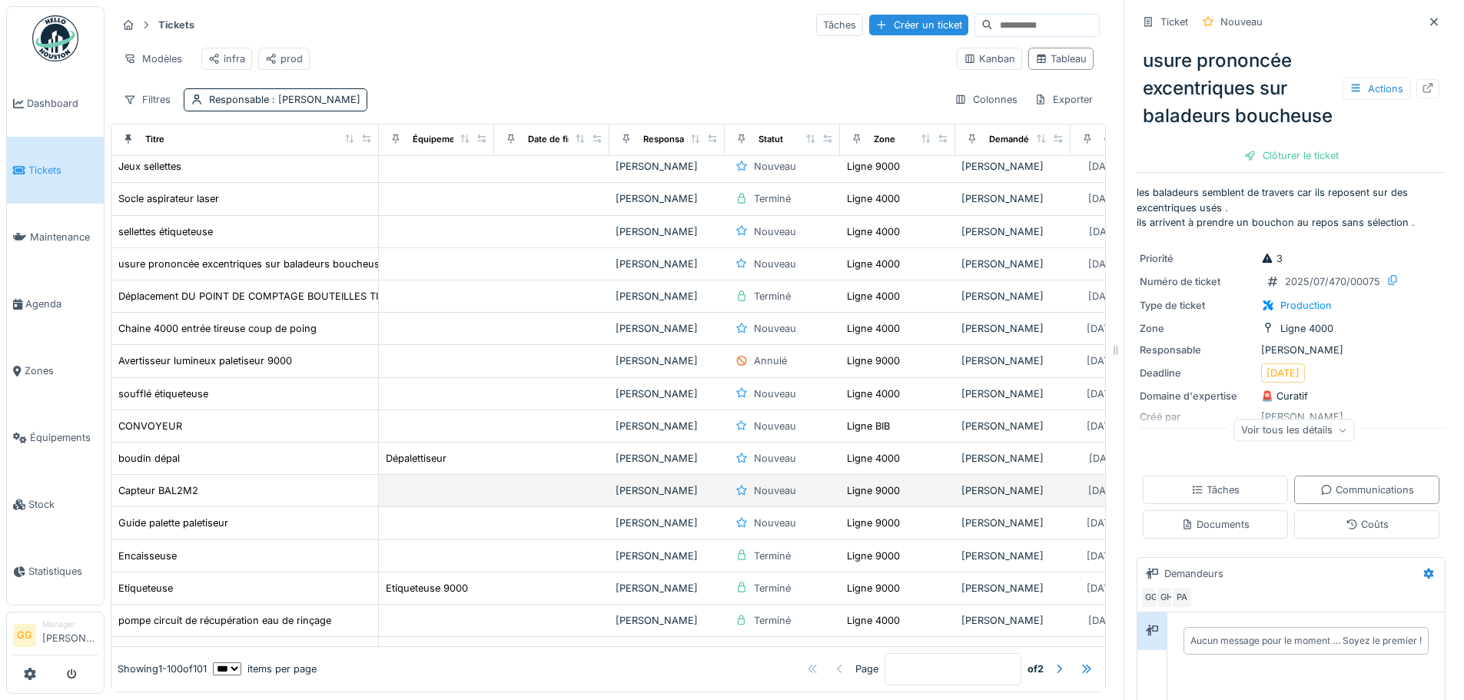
scroll to position [1921, 0]
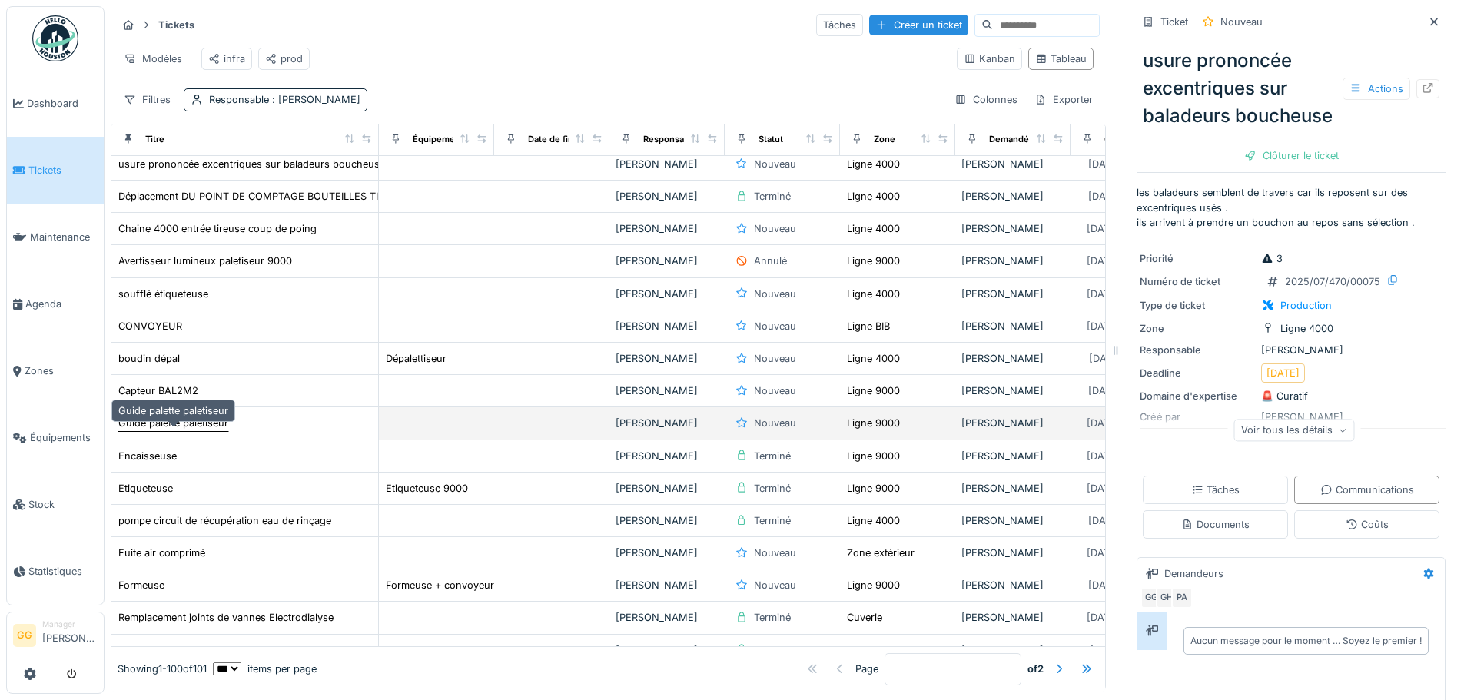
click at [181, 417] on div "Guide palette paletiseur" at bounding box center [173, 423] width 110 height 15
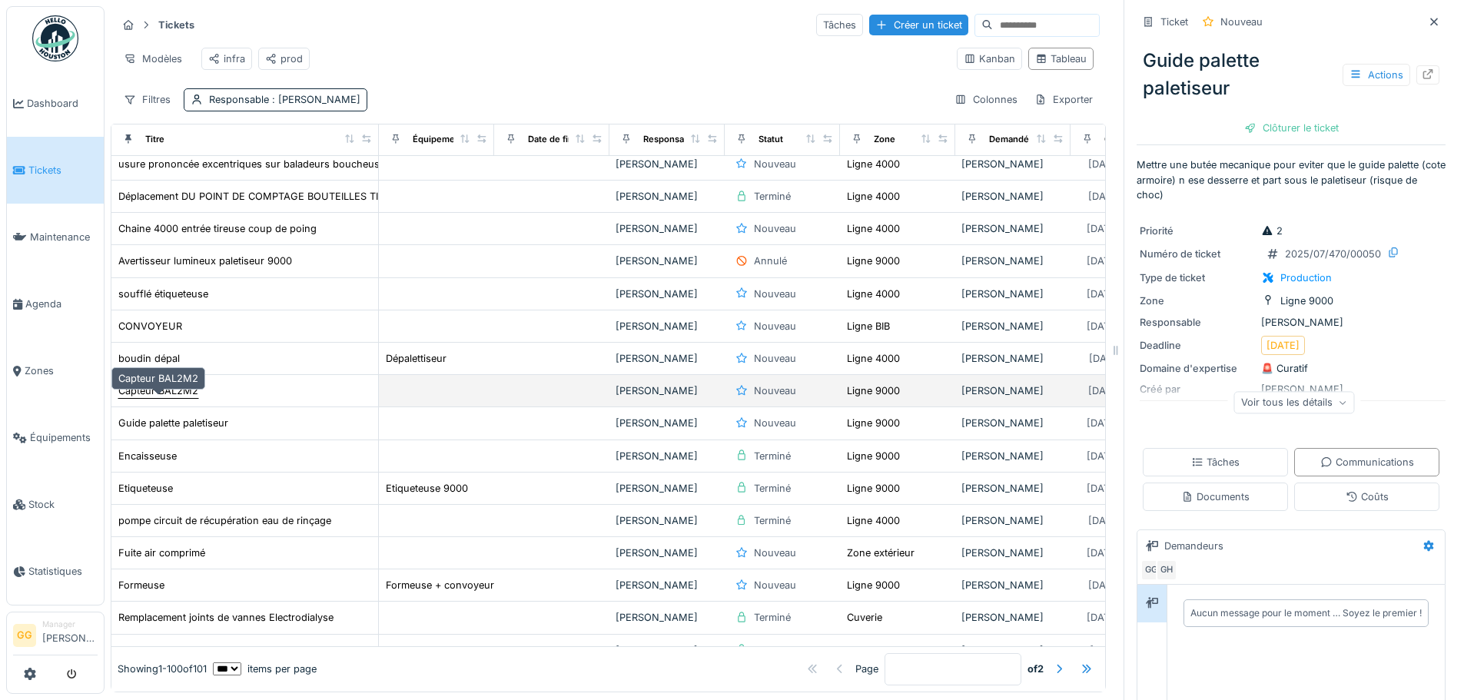
click at [169, 393] on div "Capteur BAL2M2" at bounding box center [158, 391] width 80 height 15
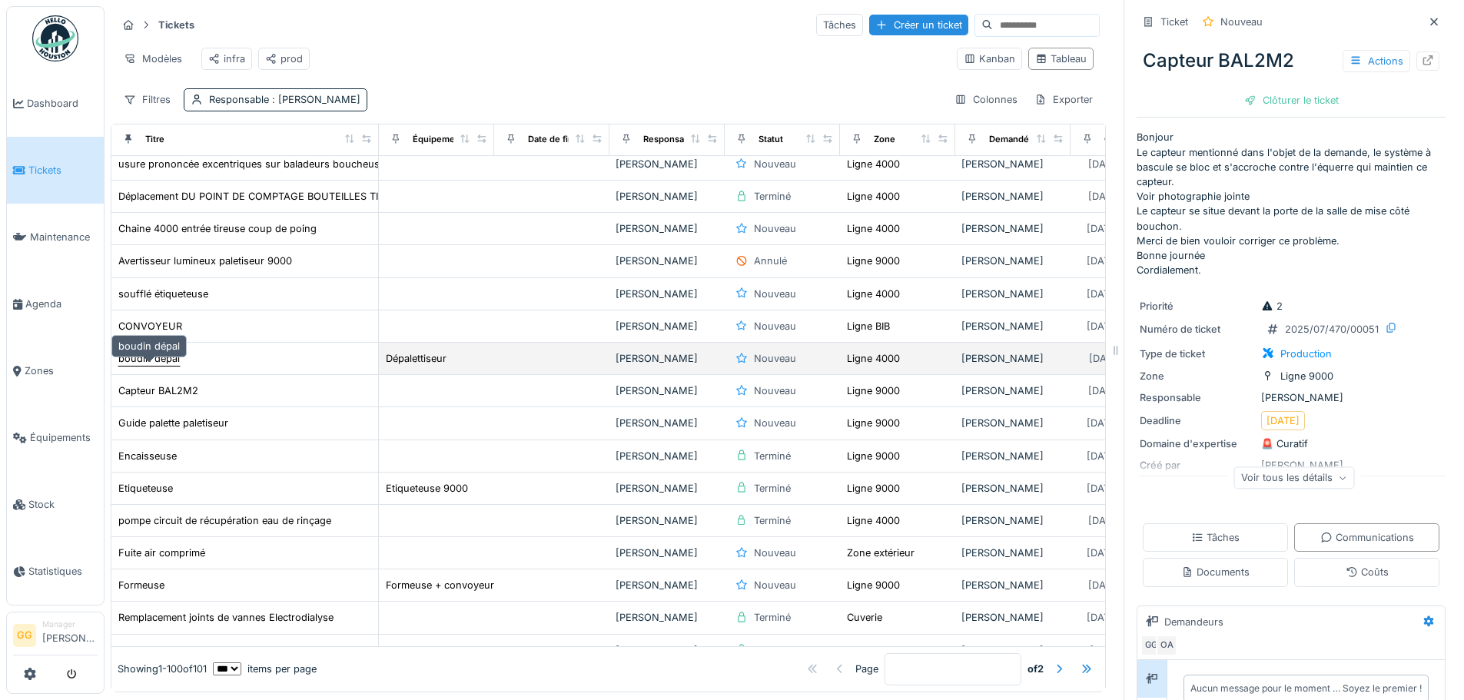
click at [170, 358] on div "boudin dépal" at bounding box center [148, 358] width 61 height 15
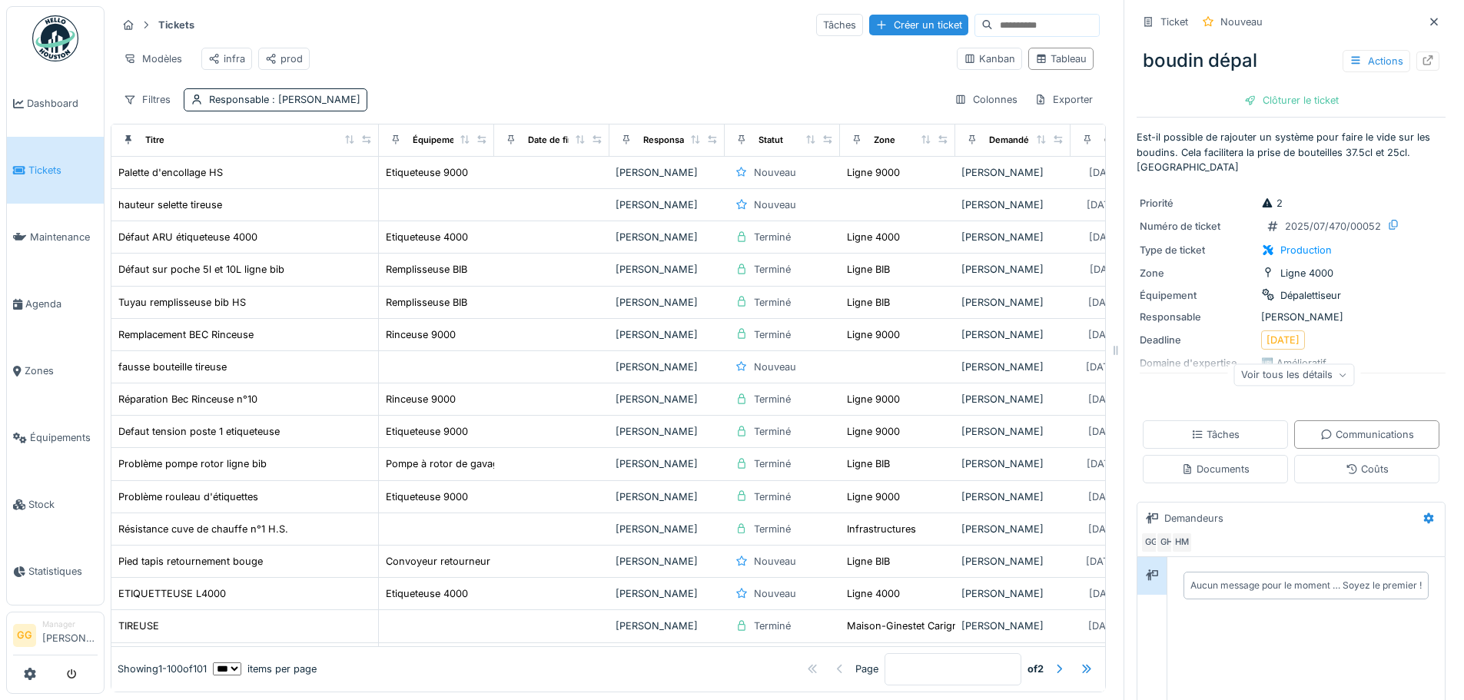
click at [674, 78] on div "Tickets Tâches Créer un ticket Modèles infra prod Kanban Tableau Filtres Respon…" at bounding box center [608, 61] width 995 height 111
click at [652, 18] on div "Tickets Tâches Créer un ticket" at bounding box center [608, 24] width 983 height 25
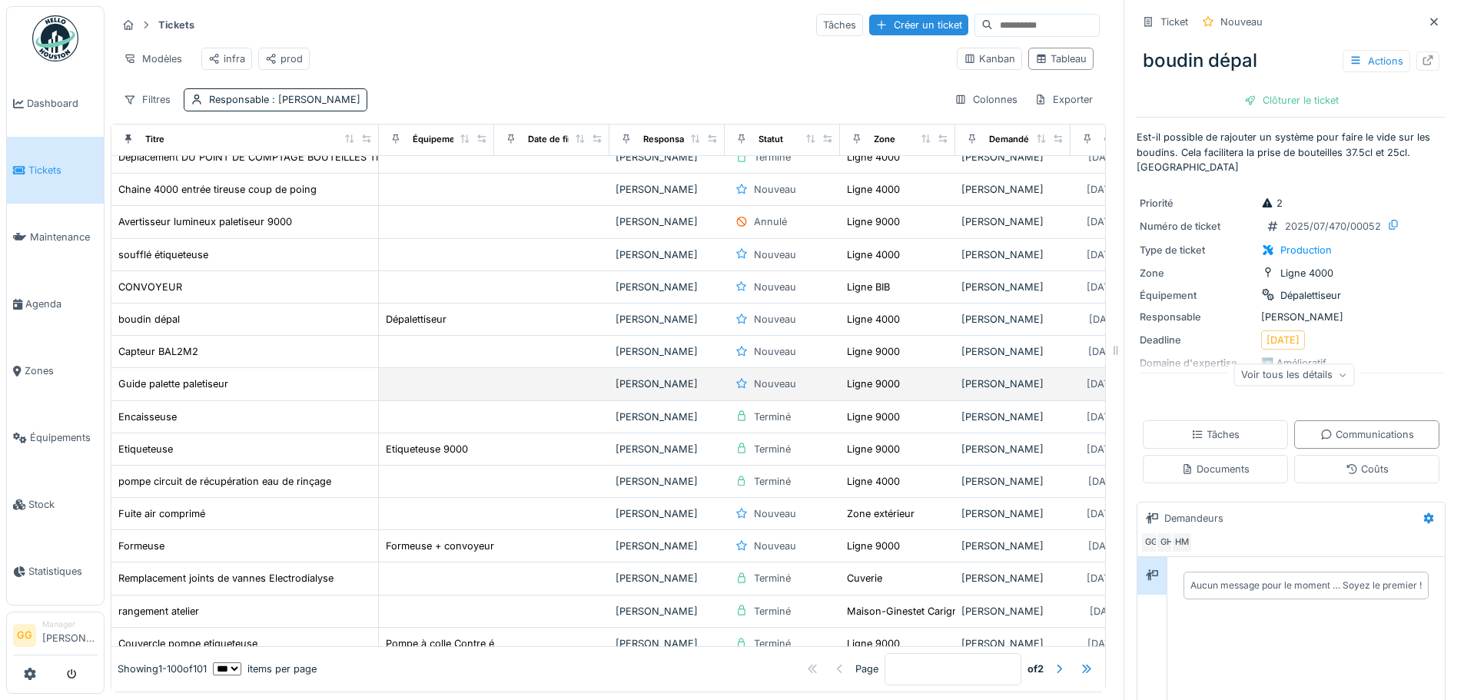
scroll to position [1998, 0]
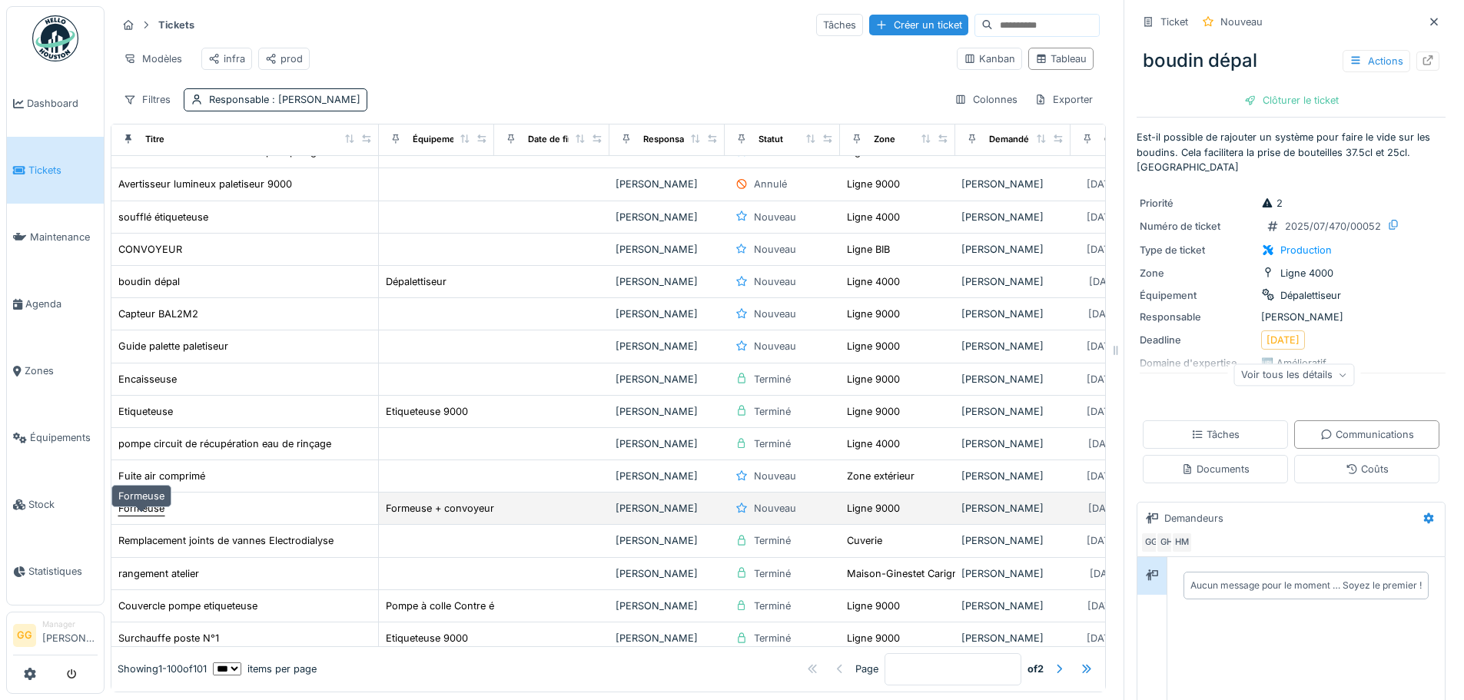
click at [150, 514] on div "Formeuse" at bounding box center [141, 508] width 46 height 15
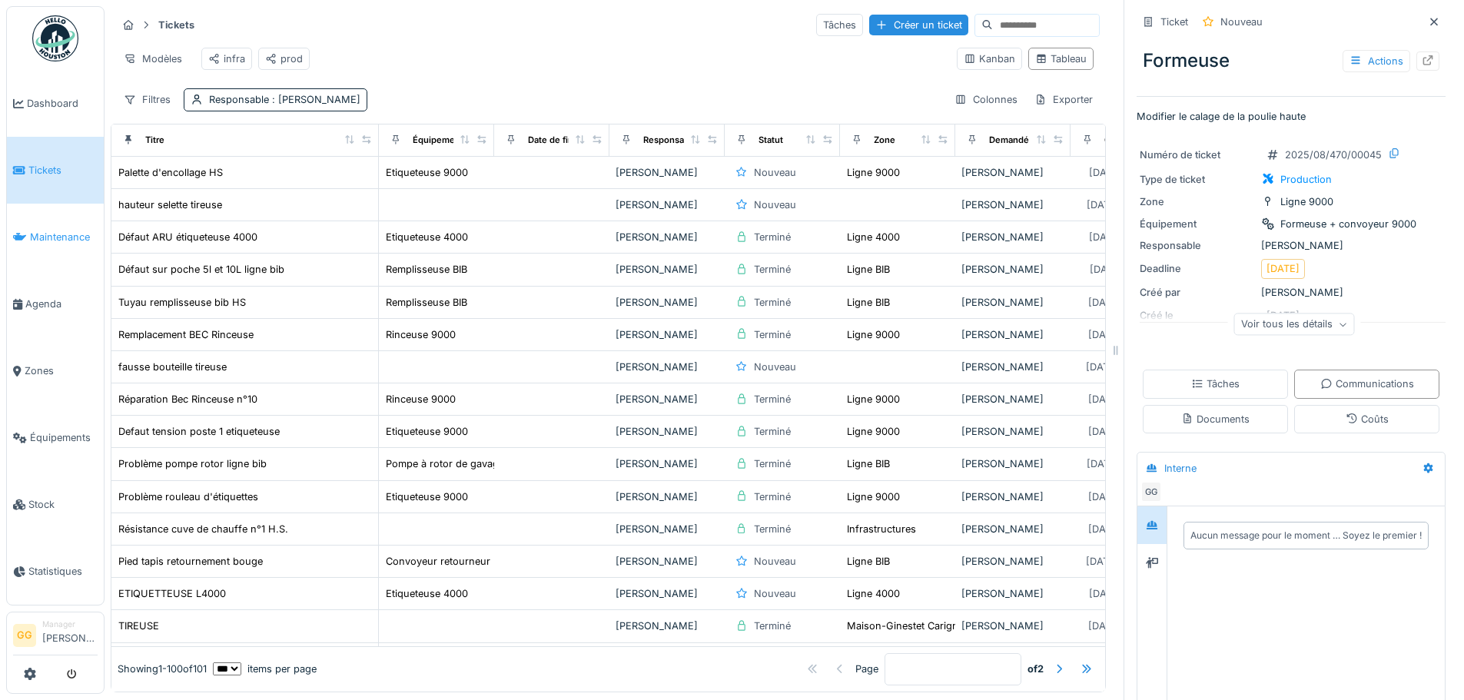
click at [62, 238] on span "Maintenance" at bounding box center [64, 237] width 68 height 15
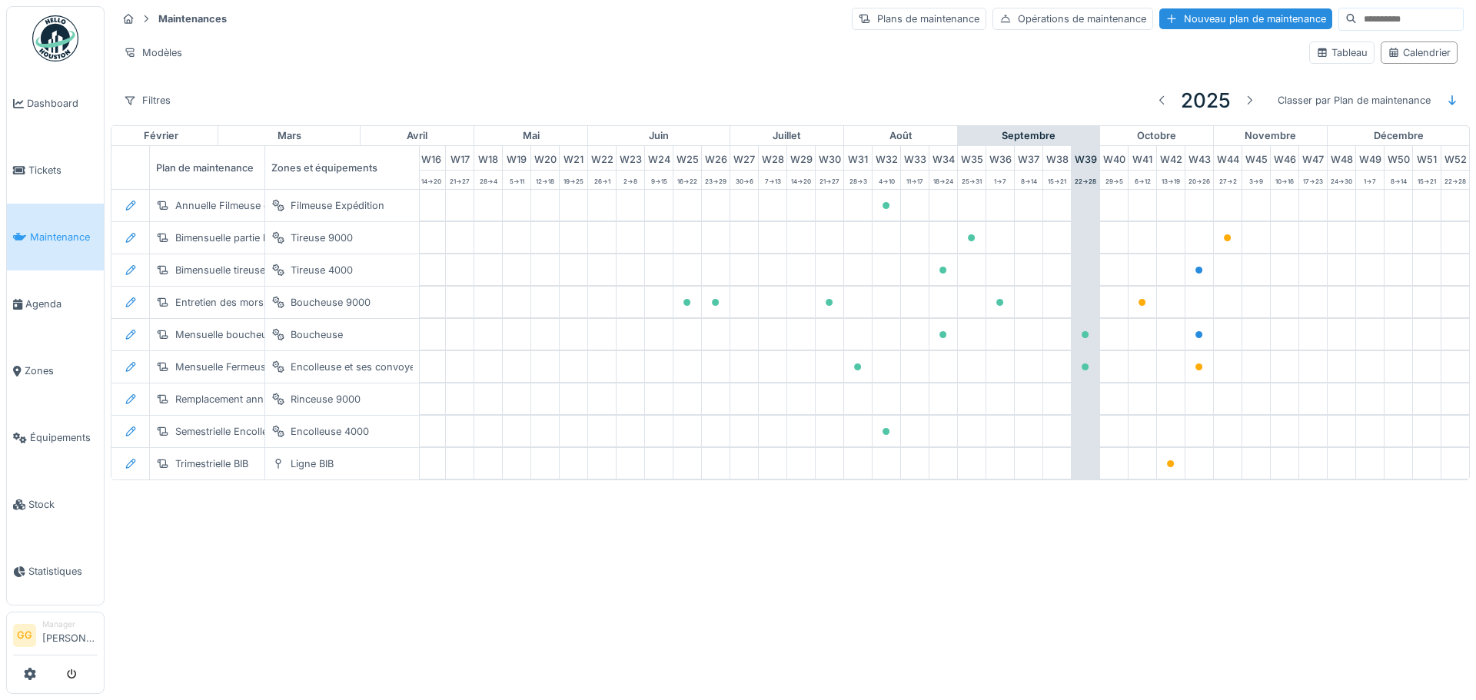
scroll to position [0, 503]
